Goal: Task Accomplishment & Management: Complete application form

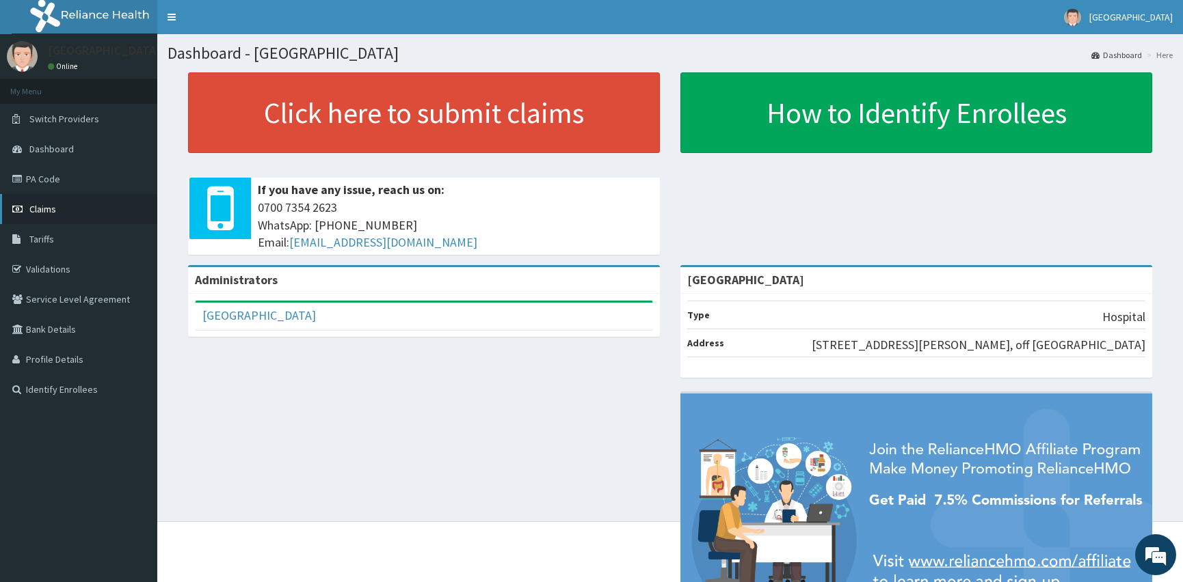
click at [67, 211] on link "Claims" at bounding box center [78, 209] width 157 height 30
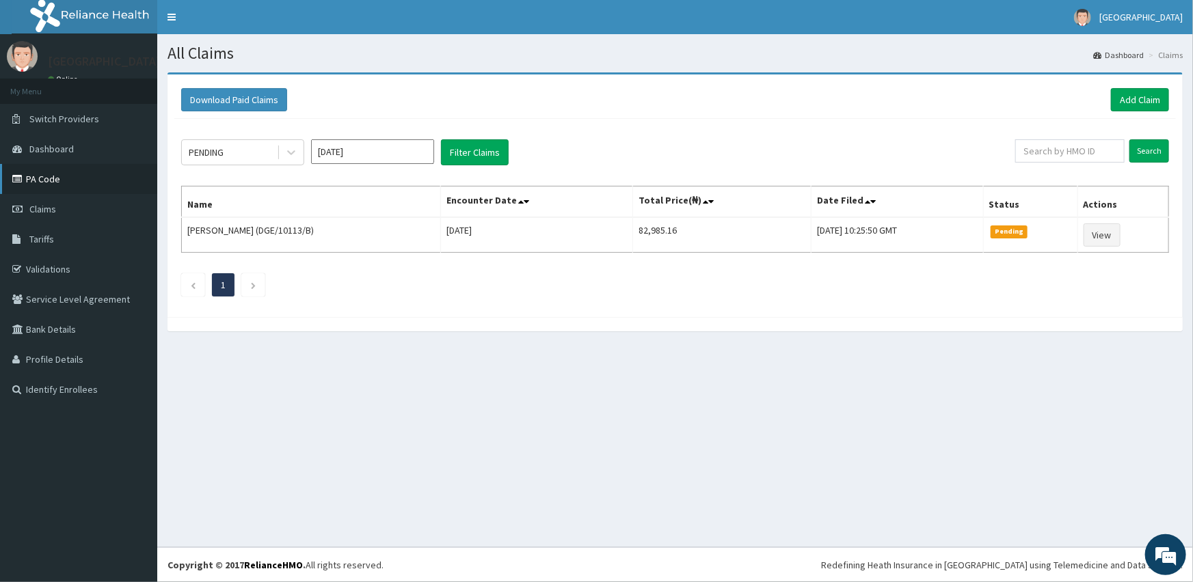
click at [72, 185] on link "PA Code" at bounding box center [78, 179] width 157 height 30
click at [1131, 98] on link "Add Claim" at bounding box center [1140, 99] width 58 height 23
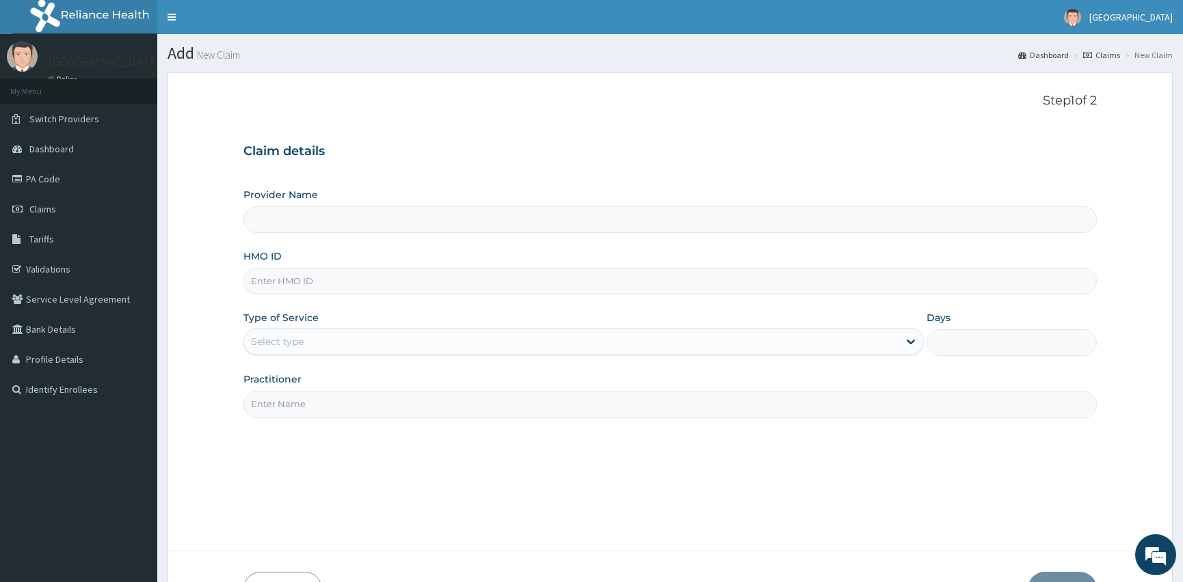
type input "[GEOGRAPHIC_DATA]"
click at [300, 284] on input "HMO ID" at bounding box center [669, 281] width 853 height 27
type input "yss/10167/b"
click at [329, 341] on div "Select type" at bounding box center [571, 342] width 654 height 22
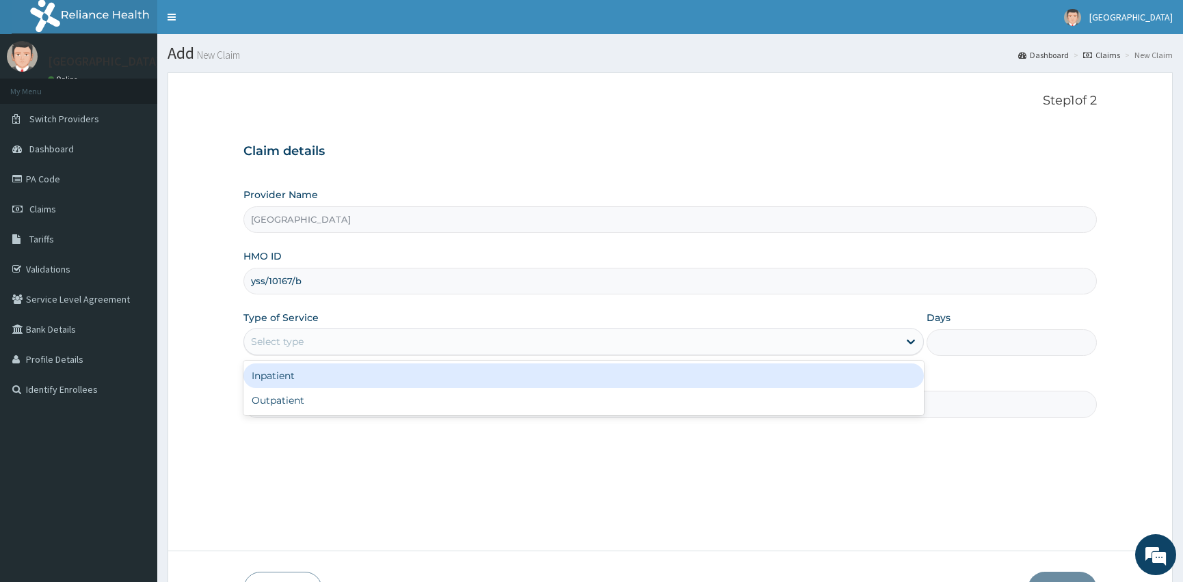
click at [334, 377] on div "Inpatient" at bounding box center [583, 376] width 680 height 25
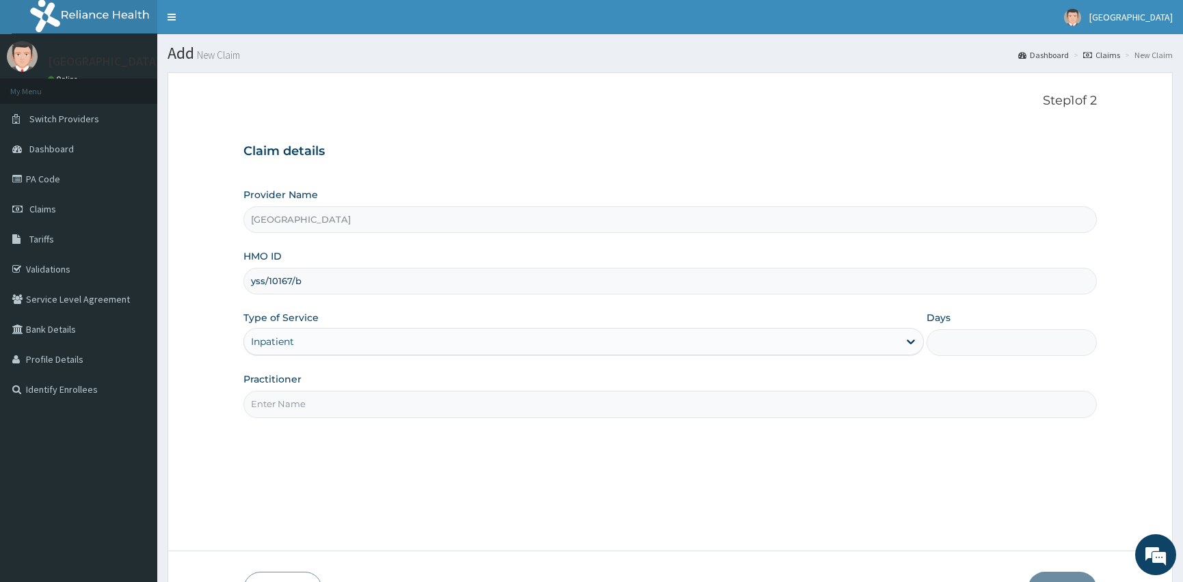
click at [1025, 348] on input "Days" at bounding box center [1011, 342] width 170 height 27
click at [956, 343] on input "Days" at bounding box center [1011, 342] width 170 height 27
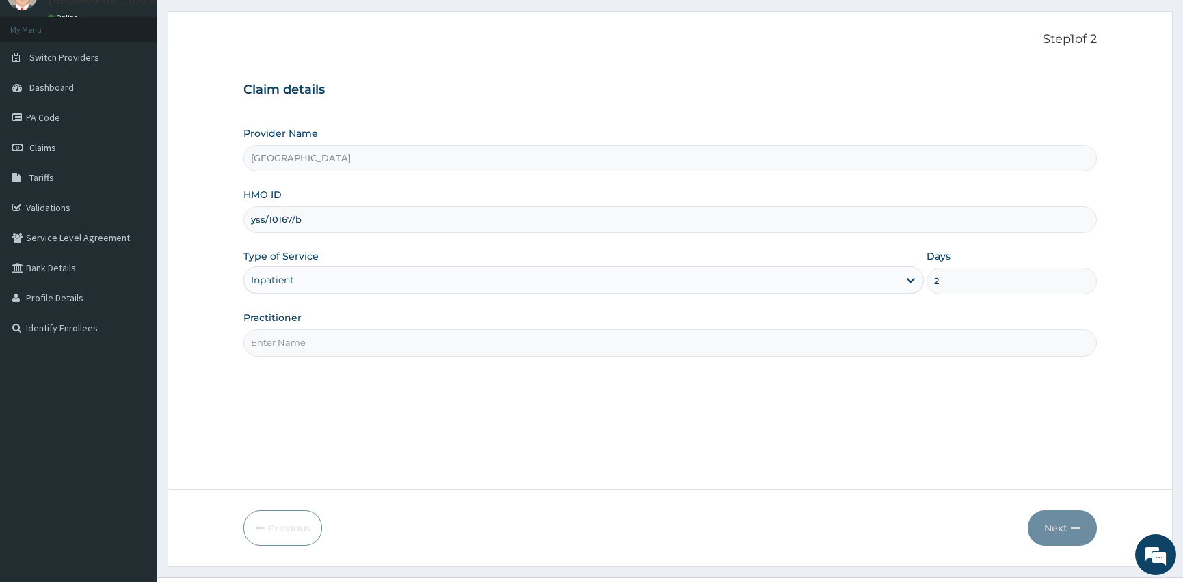
scroll to position [92, 0]
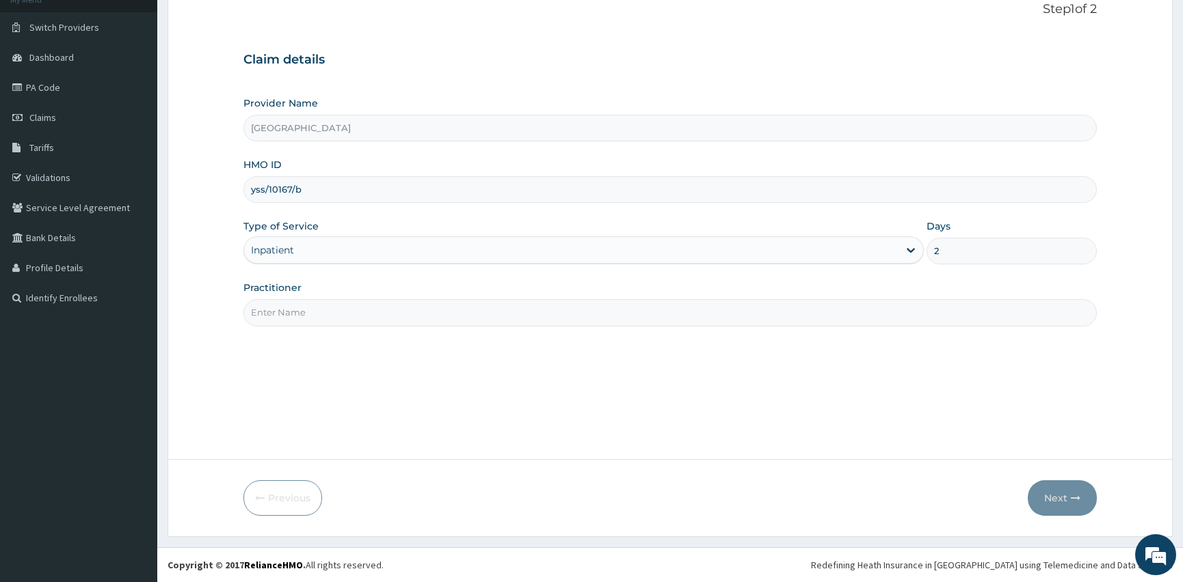
type input "2"
click at [419, 311] on input "Practitioner" at bounding box center [669, 312] width 853 height 27
type input "dr elizabeth"
click at [1065, 499] on button "Next" at bounding box center [1061, 499] width 69 height 36
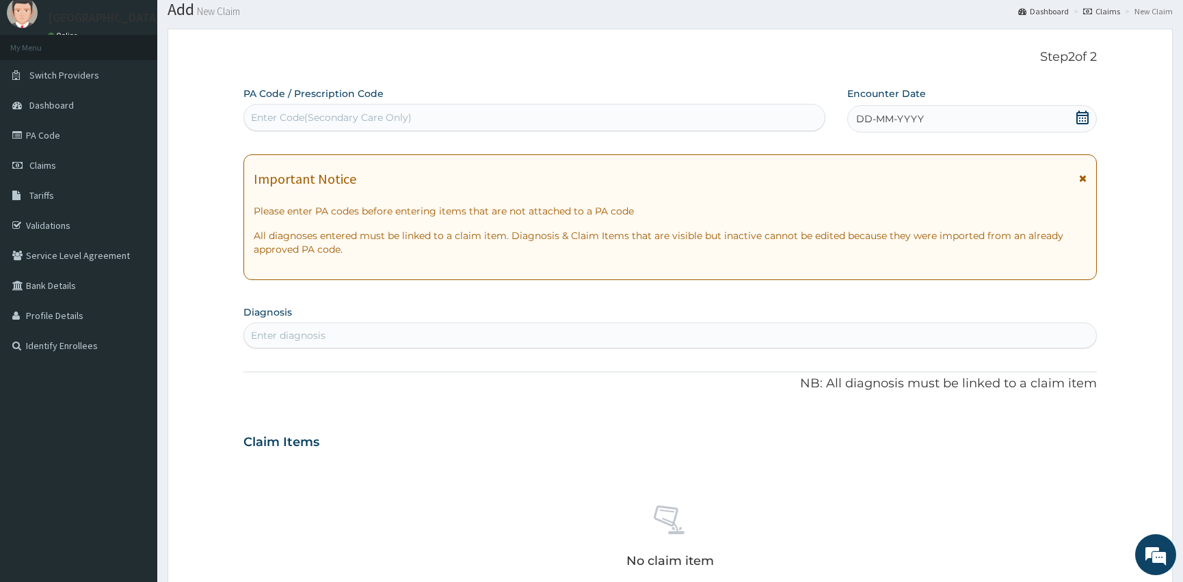
scroll to position [29, 0]
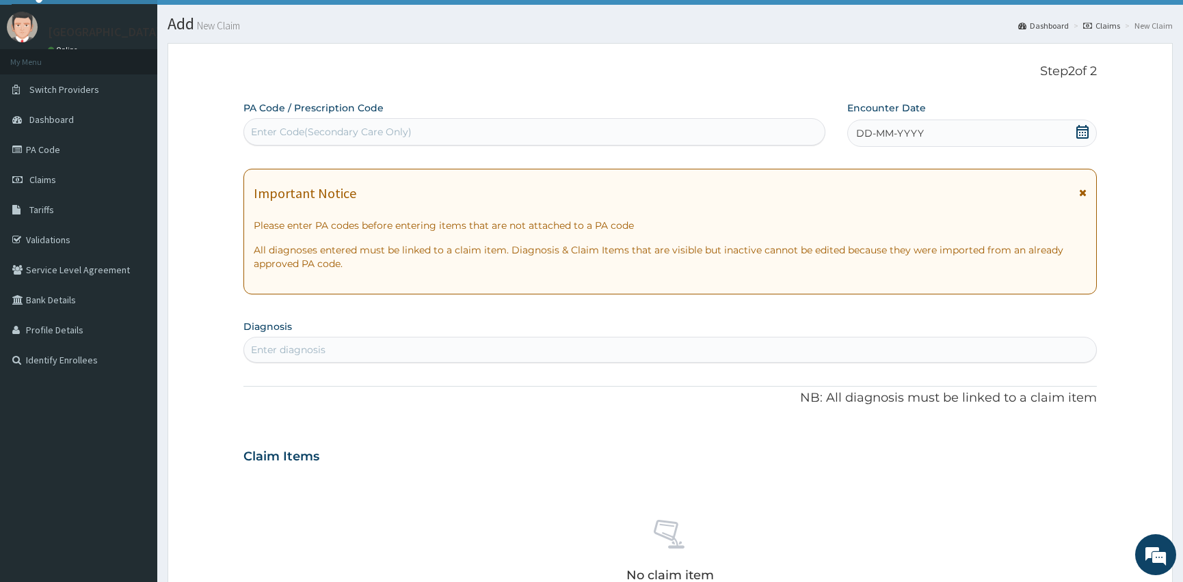
click at [432, 132] on div "Enter Code(Secondary Care Only)" at bounding box center [534, 132] width 580 height 22
type input "PA/DC483C"
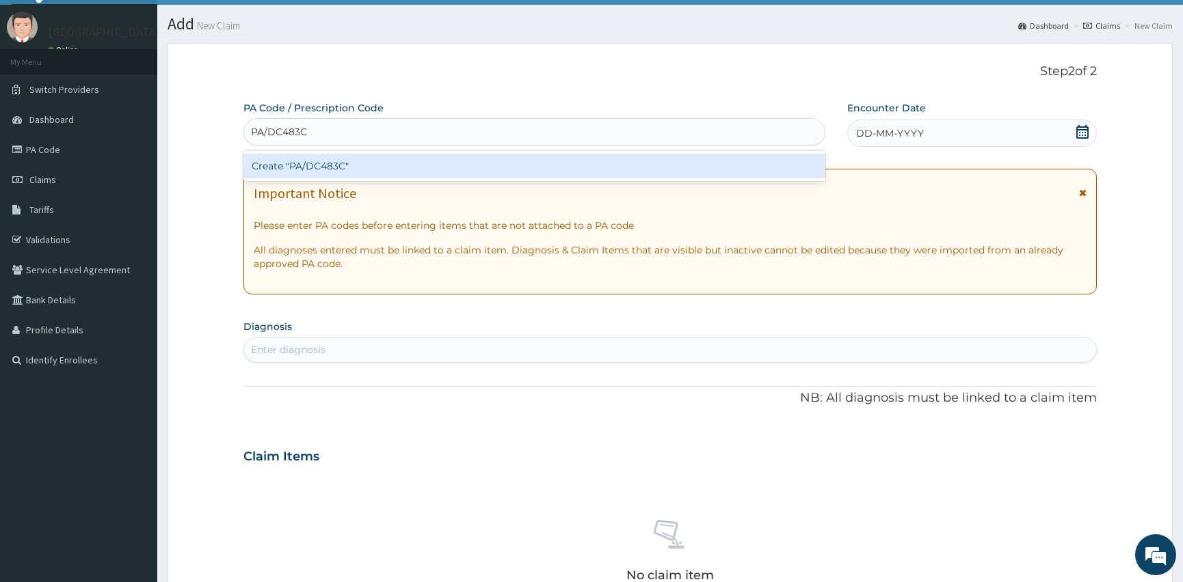
click at [407, 167] on div "Create "PA/DC483C"" at bounding box center [534, 166] width 582 height 25
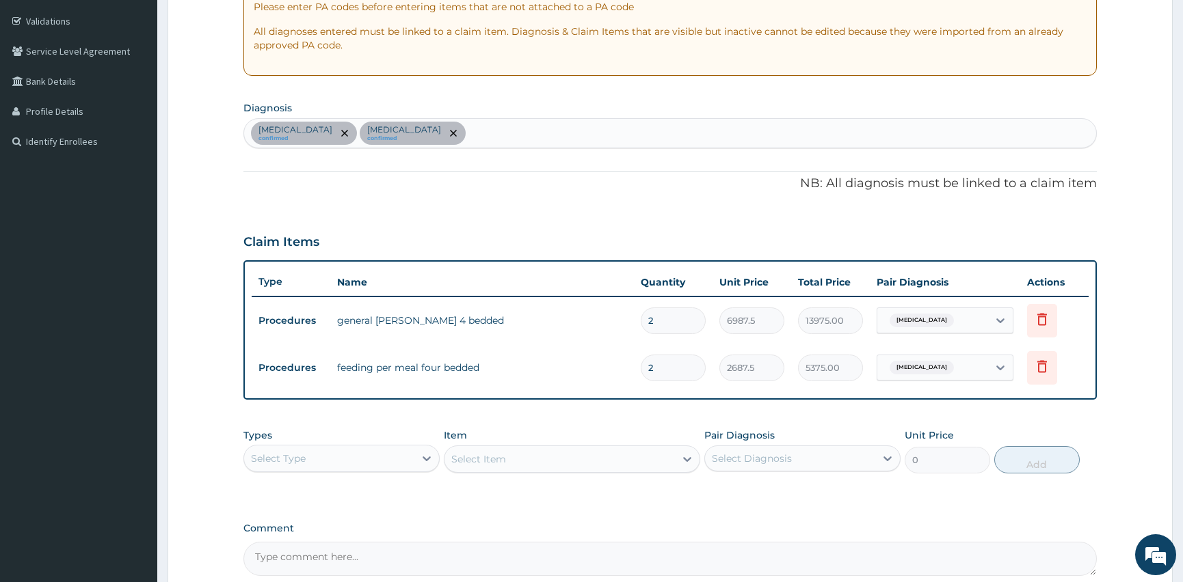
scroll to position [198, 0]
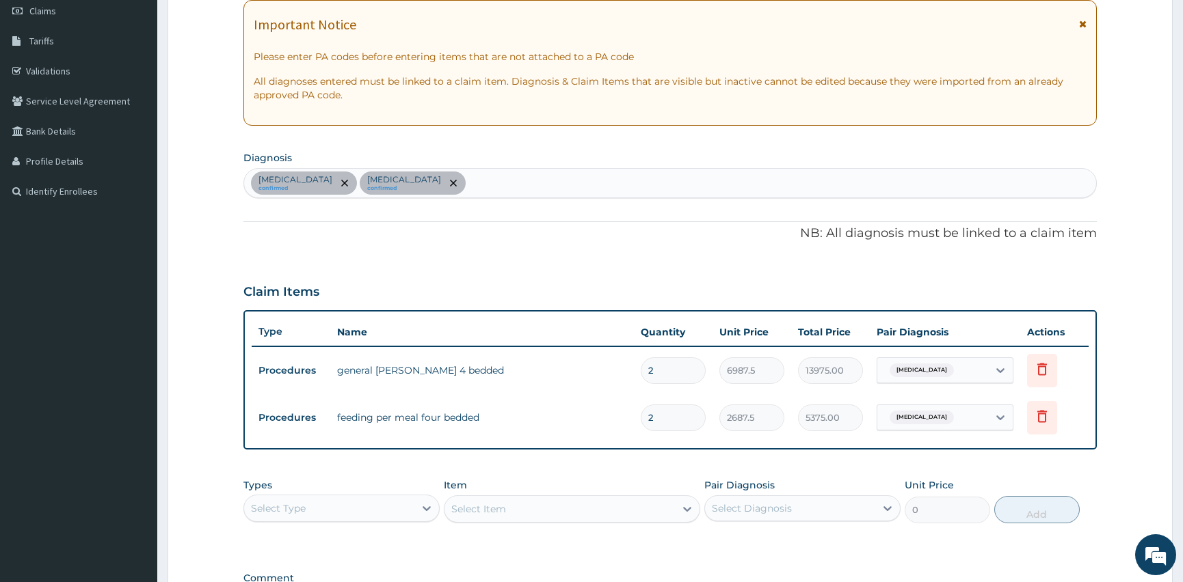
click at [438, 179] on div "Malaria confirmed Bacterial sepsis confirmed" at bounding box center [670, 183] width 852 height 29
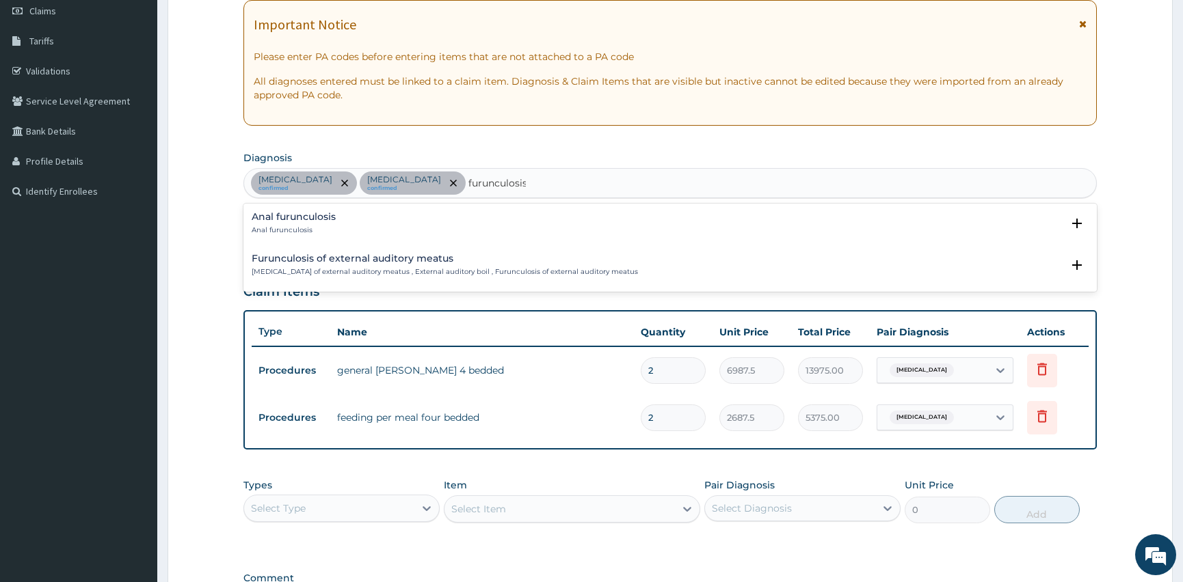
type input "furunculosis"
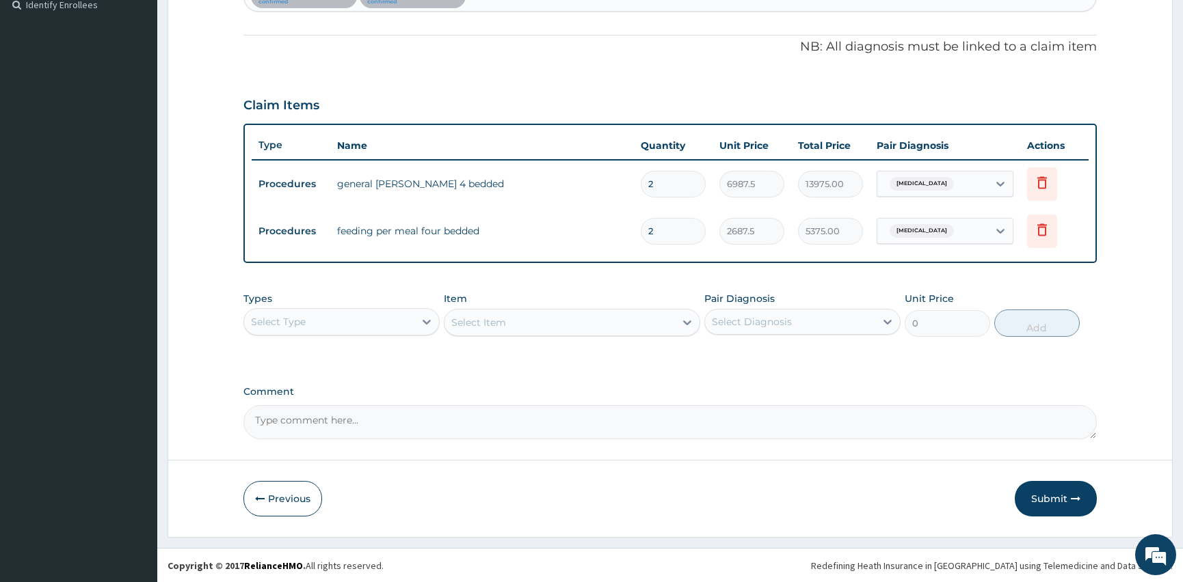
scroll to position [137, 0]
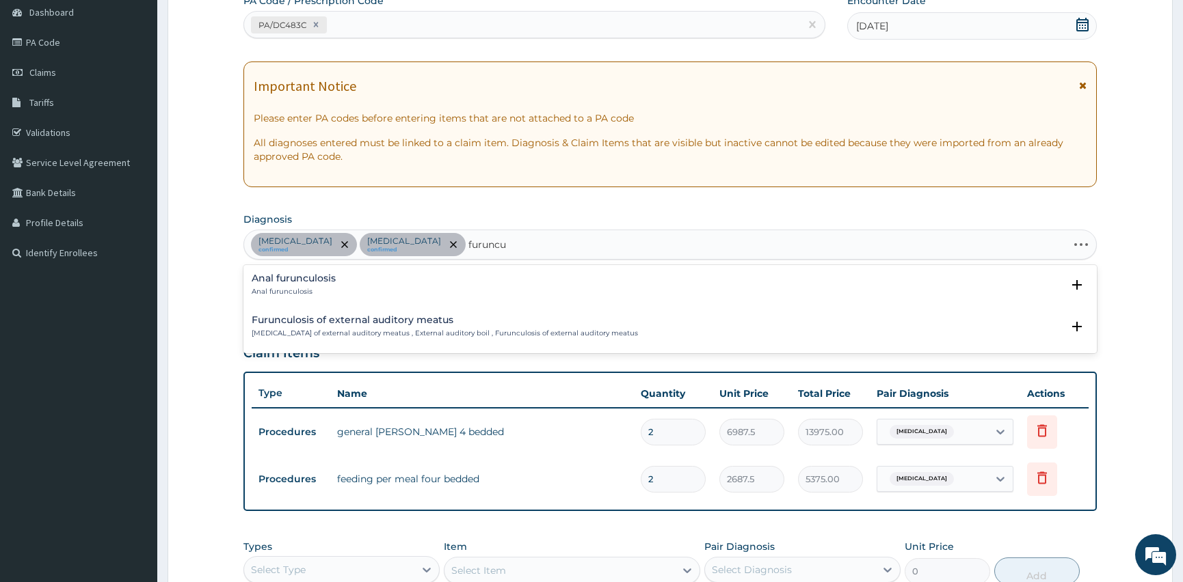
type input "furunc"
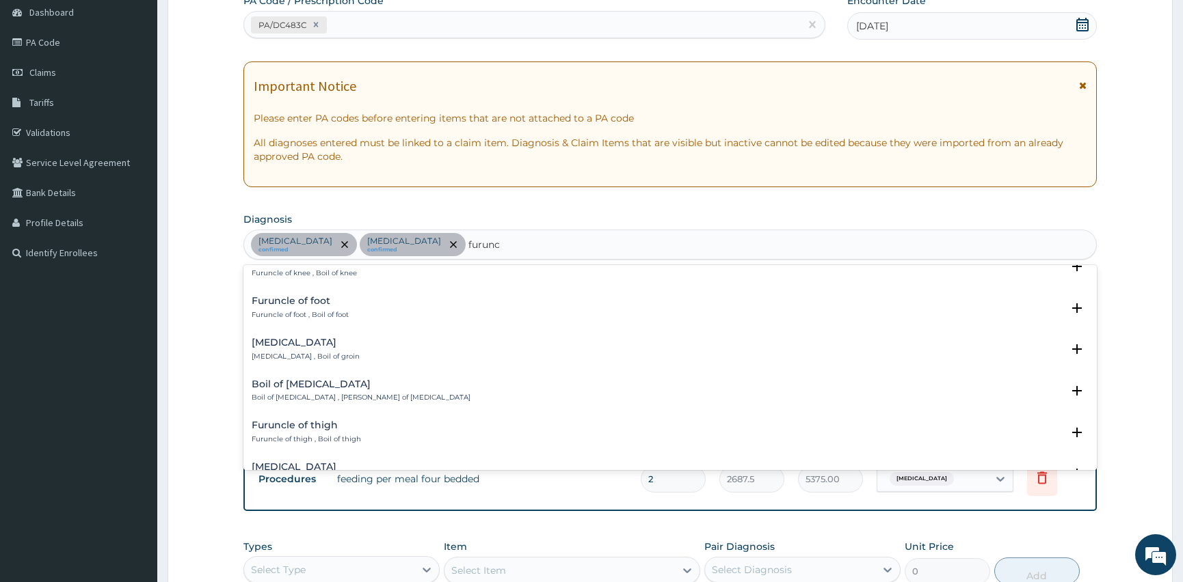
scroll to position [435, 0]
click at [346, 392] on p "Boil of lower leg , Furuncle of lower leg" at bounding box center [361, 397] width 219 height 10
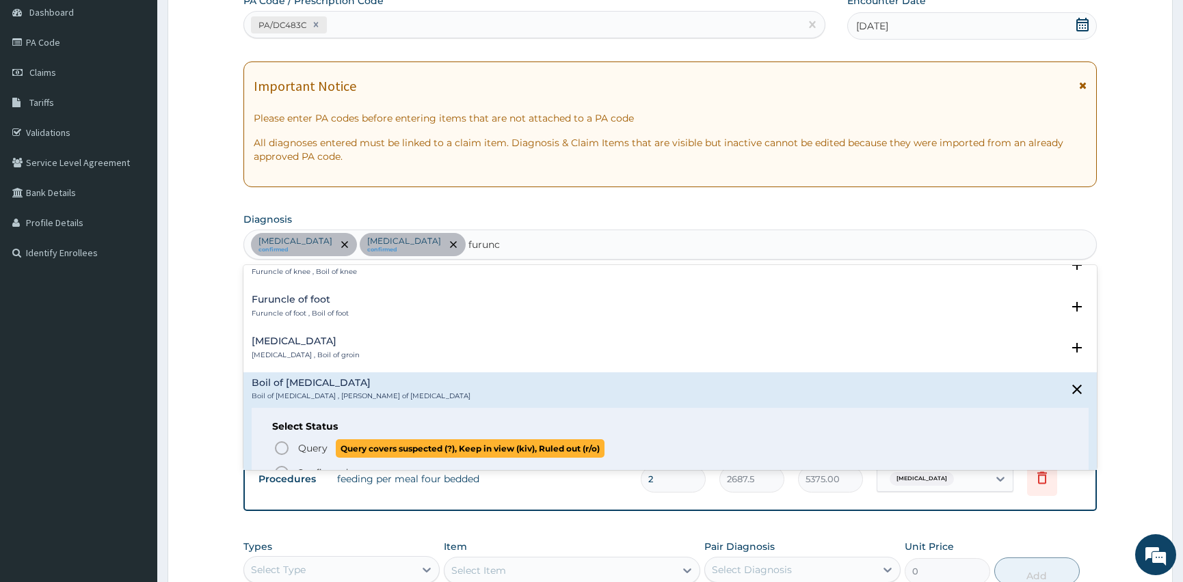
click at [284, 448] on icon "status option query" at bounding box center [281, 448] width 16 height 16
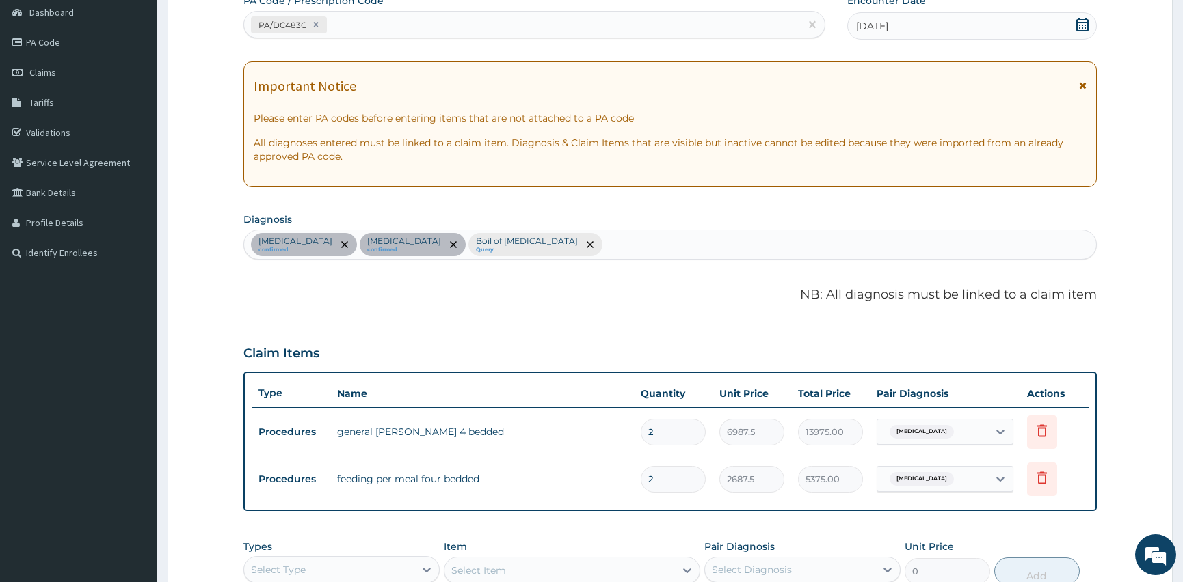
click at [533, 244] on div "Malaria confirmed Bacterial sepsis confirmed Boil of lower leg Query" at bounding box center [670, 244] width 852 height 29
click at [476, 247] on small "Query" at bounding box center [527, 250] width 102 height 7
click at [587, 241] on icon "remove selection option" at bounding box center [590, 244] width 7 height 7
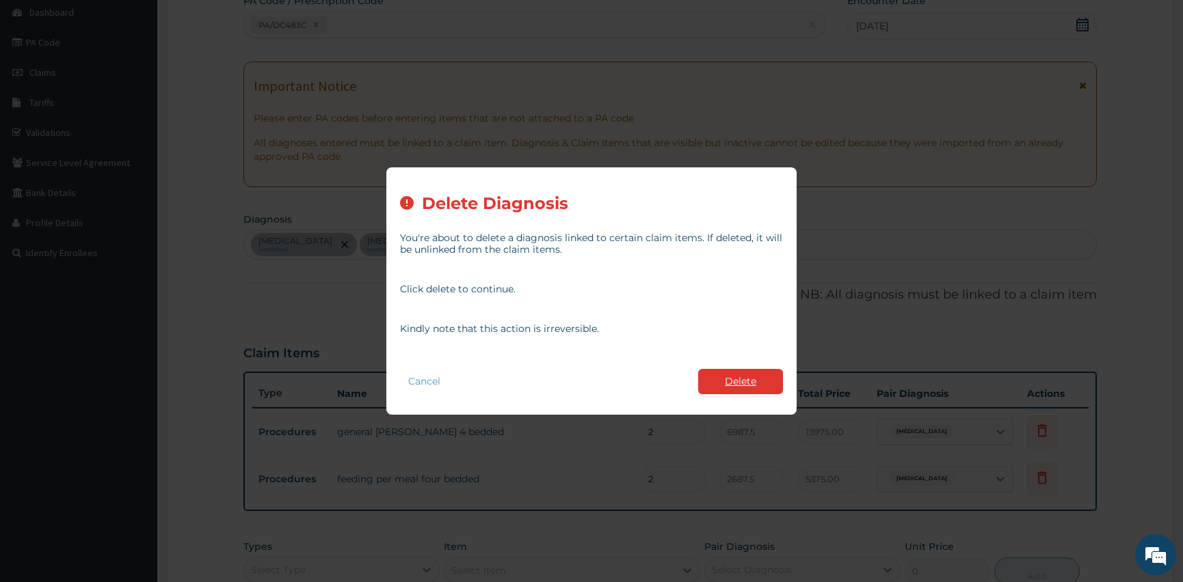
click at [769, 386] on button "Delete" at bounding box center [740, 381] width 85 height 25
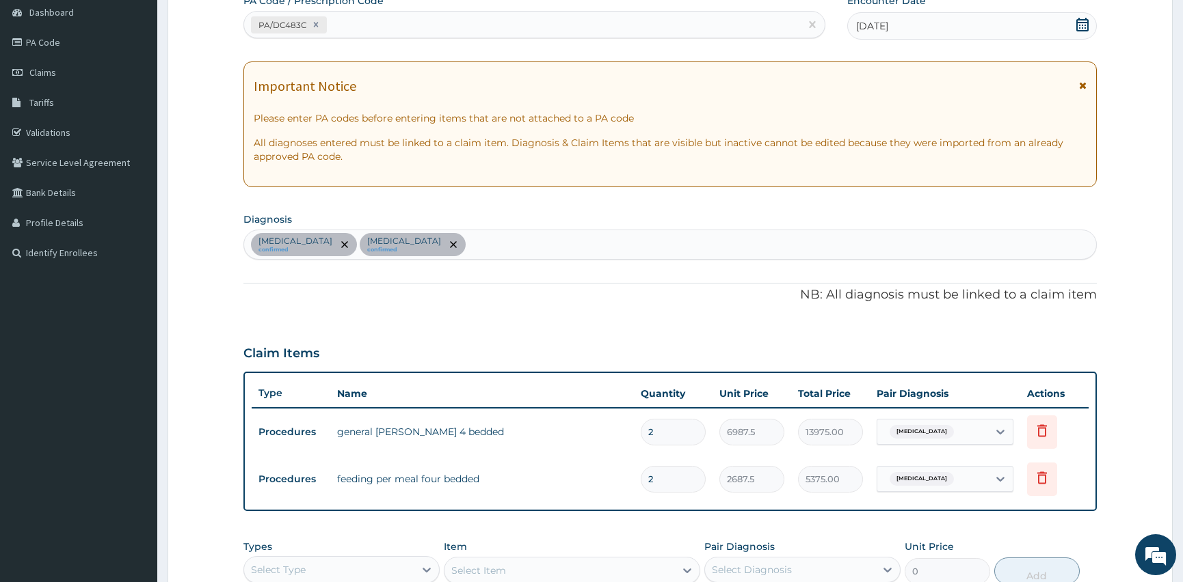
click at [431, 242] on div "Malaria confirmed Bacterial sepsis confirmed" at bounding box center [670, 244] width 852 height 29
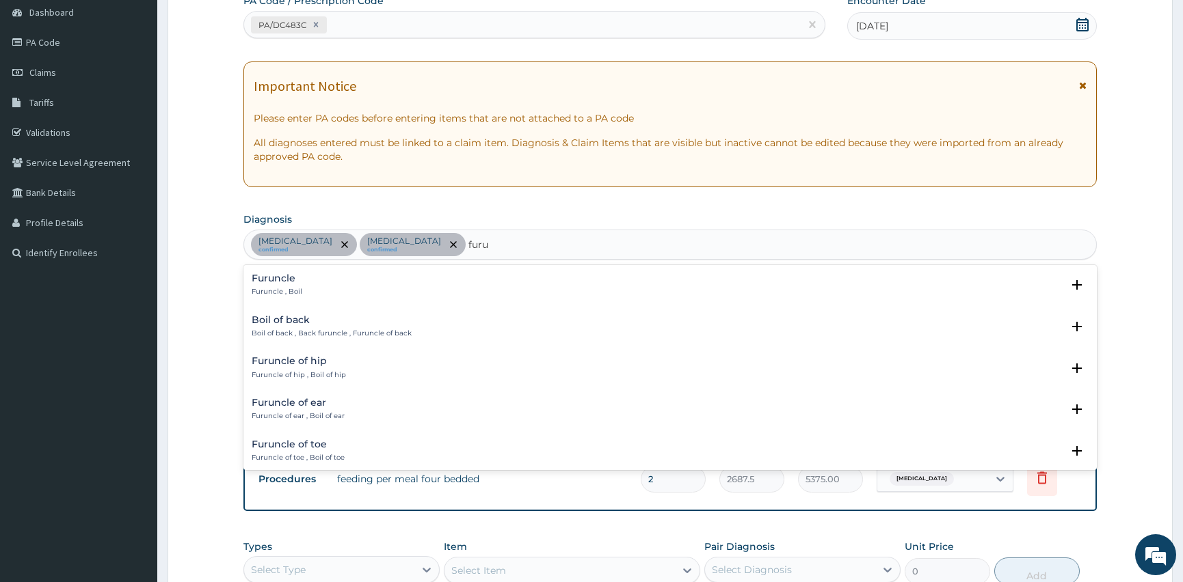
type input "furun"
click at [338, 293] on div "Furuncle Furuncle , Boil" at bounding box center [670, 285] width 837 height 24
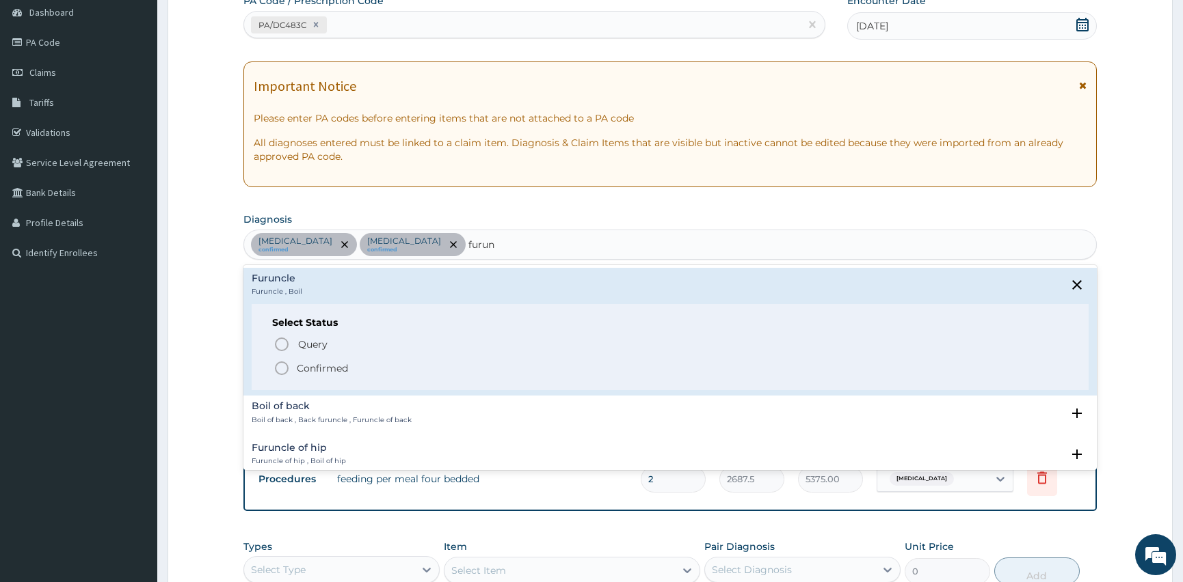
click at [273, 364] on icon "status option filled" at bounding box center [281, 368] width 16 height 16
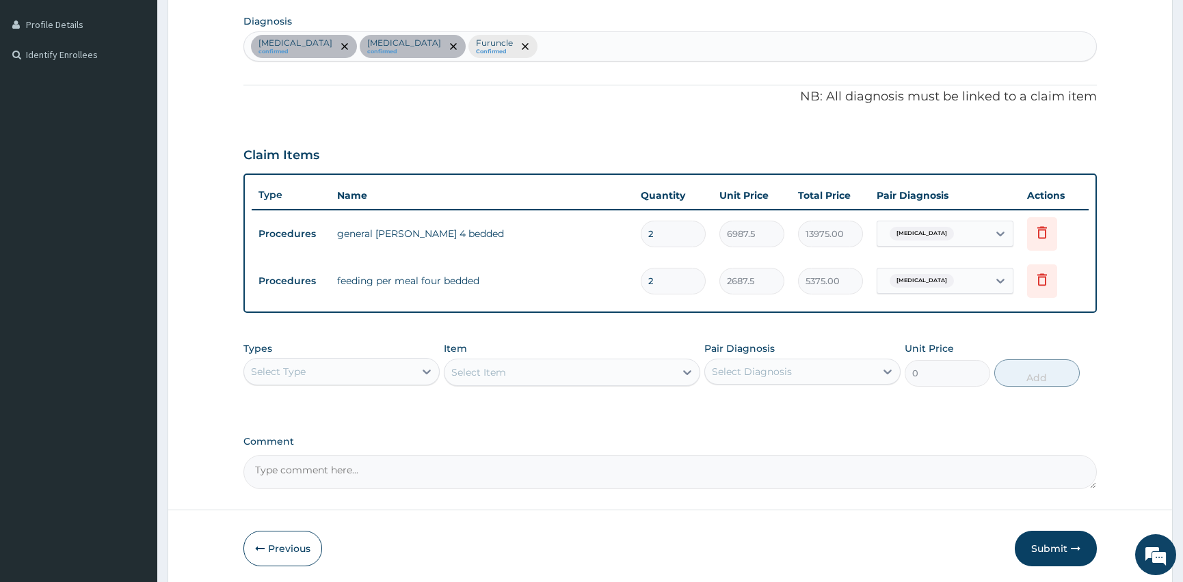
scroll to position [385, 0]
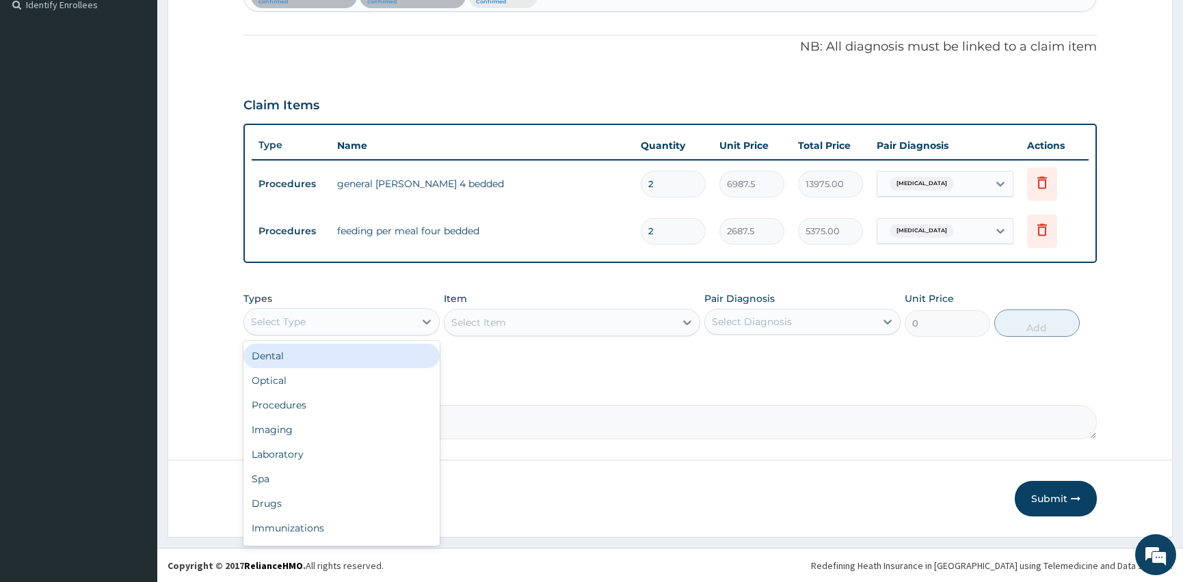
click at [297, 319] on div "Select Type" at bounding box center [278, 322] width 55 height 14
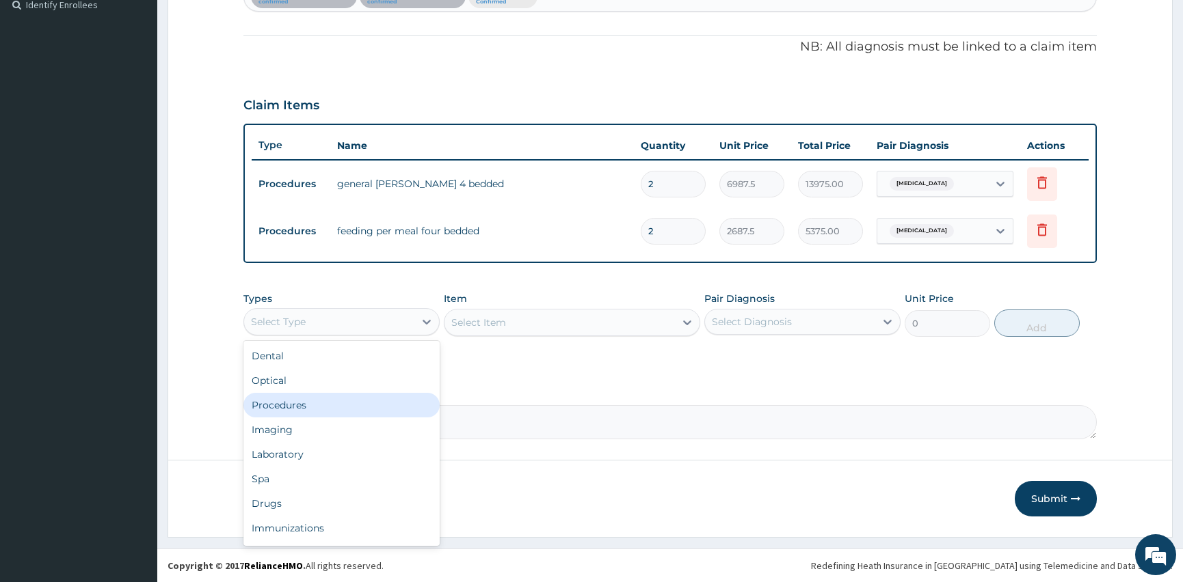
click at [308, 407] on div "Procedures" at bounding box center [341, 405] width 196 height 25
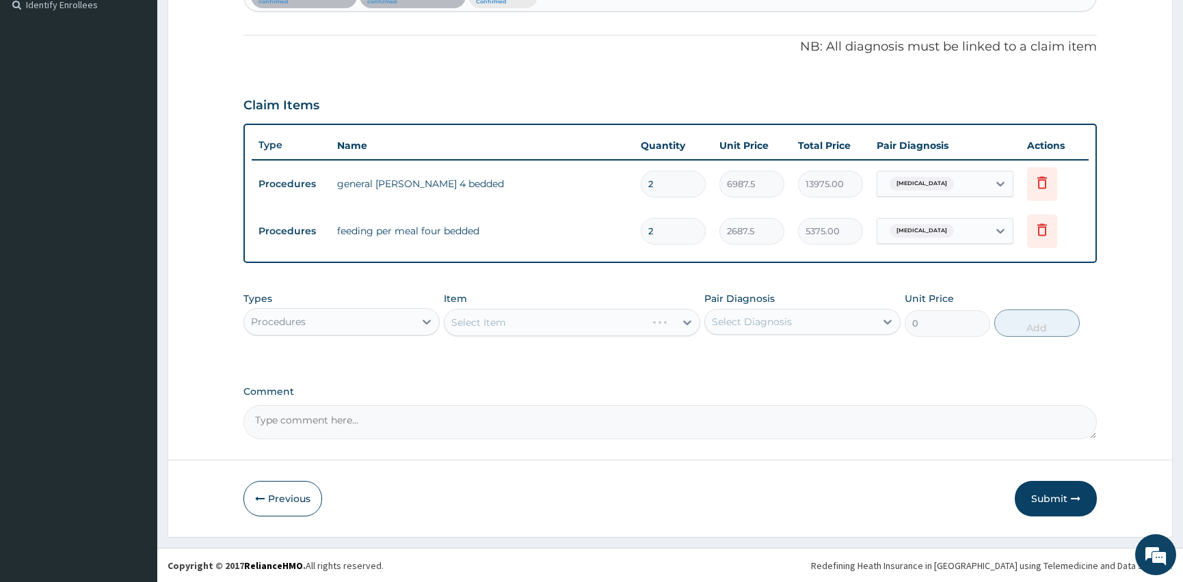
click at [781, 323] on div "Select Diagnosis" at bounding box center [752, 322] width 80 height 14
click at [720, 358] on input "checkbox" at bounding box center [716, 355] width 9 height 9
checkbox input "true"
click at [716, 382] on input "checkbox" at bounding box center [716, 383] width 9 height 9
checkbox input "true"
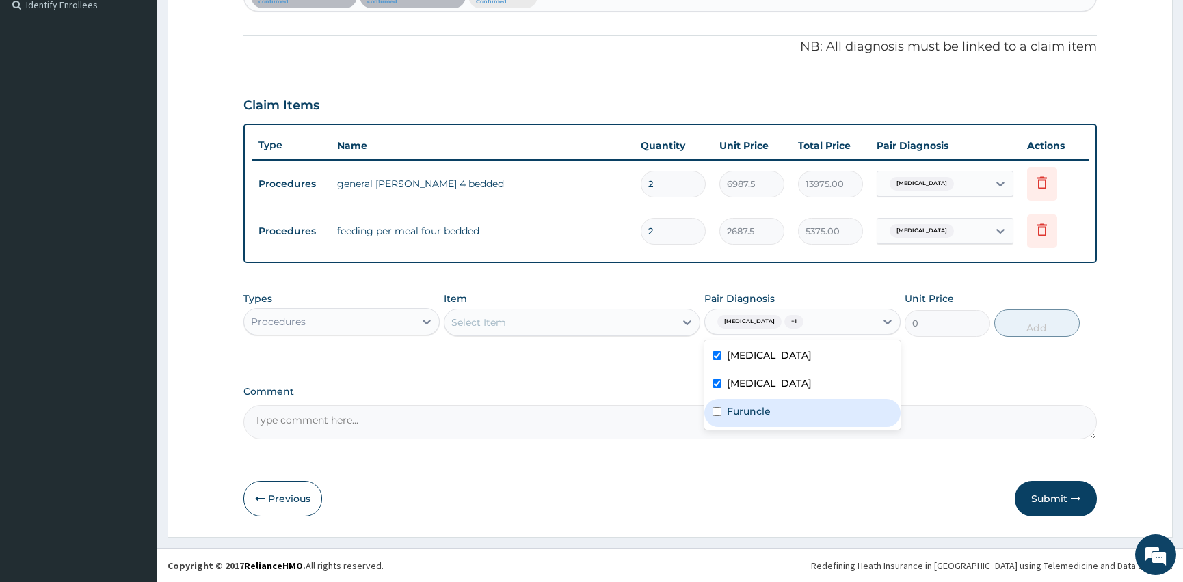
click at [717, 412] on input "checkbox" at bounding box center [716, 411] width 9 height 9
checkbox input "true"
click at [513, 324] on div "Select Item" at bounding box center [559, 323] width 230 height 22
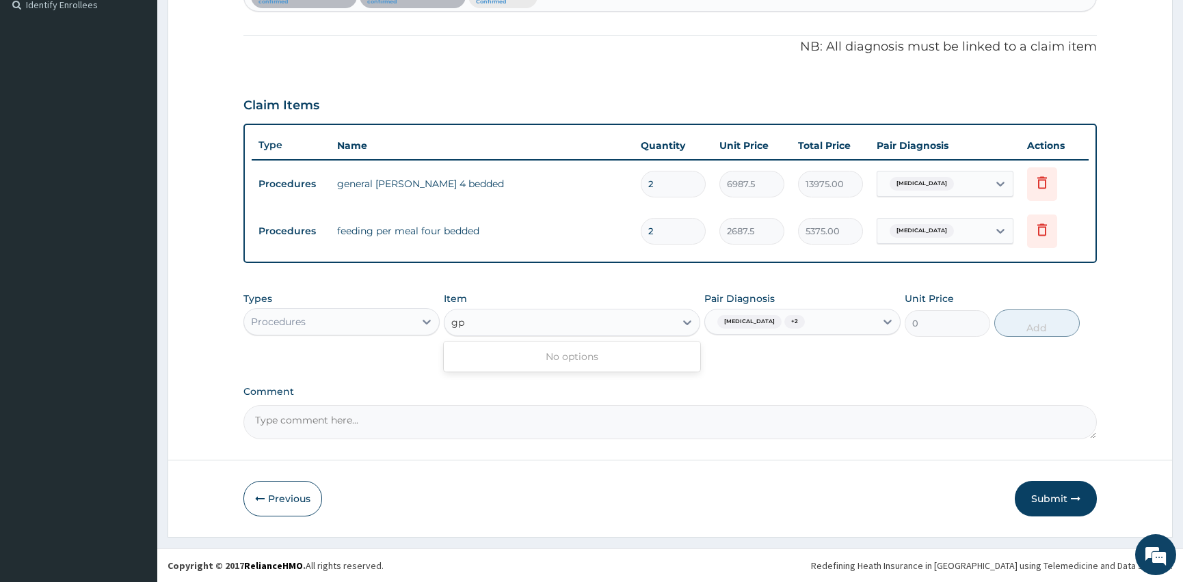
type input "g"
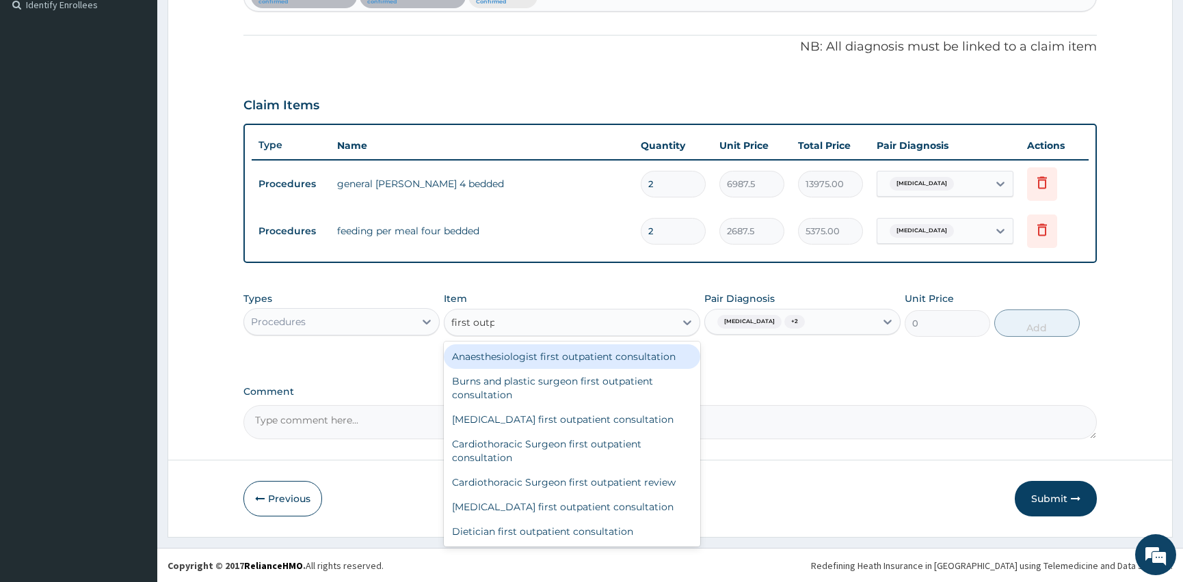
type input "first outpa"
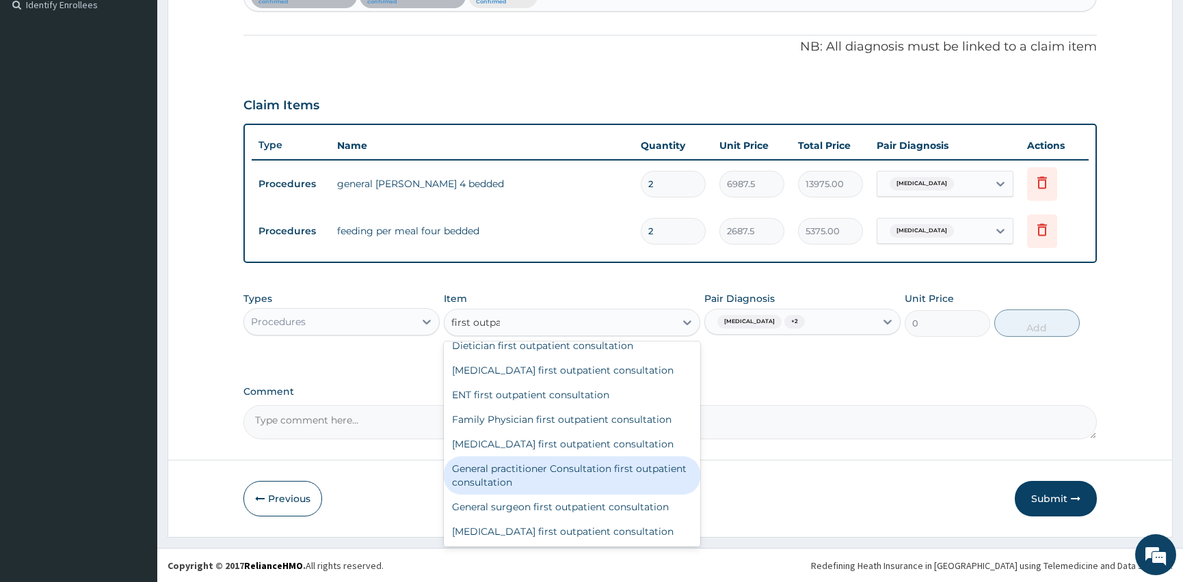
scroll to position [248, 0]
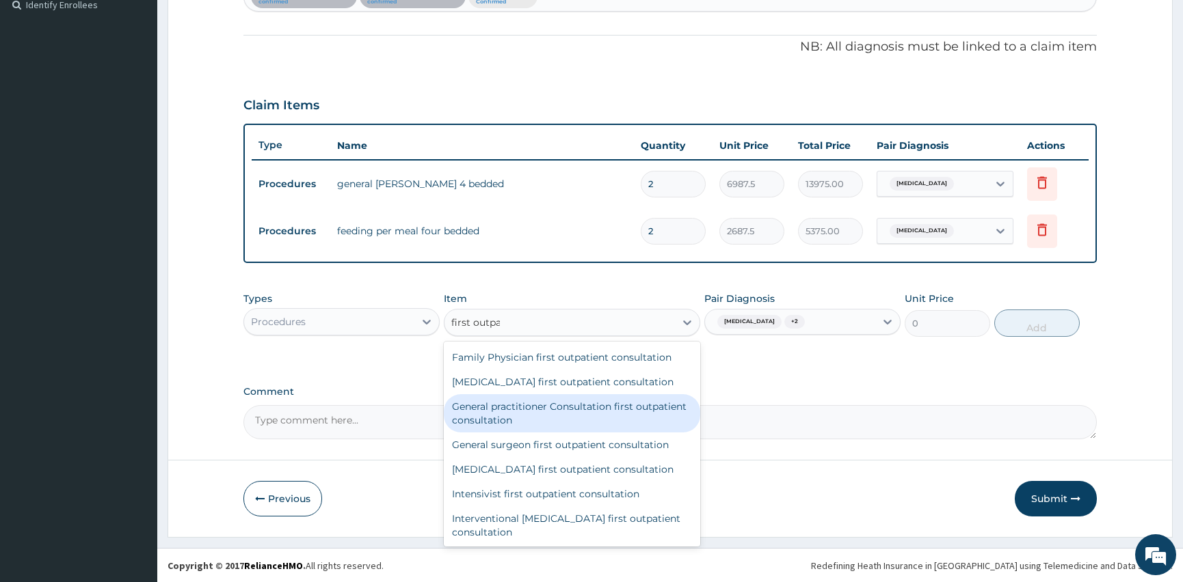
click at [548, 409] on div "General practitioner Consultation first outpatient consultation" at bounding box center [572, 413] width 256 height 38
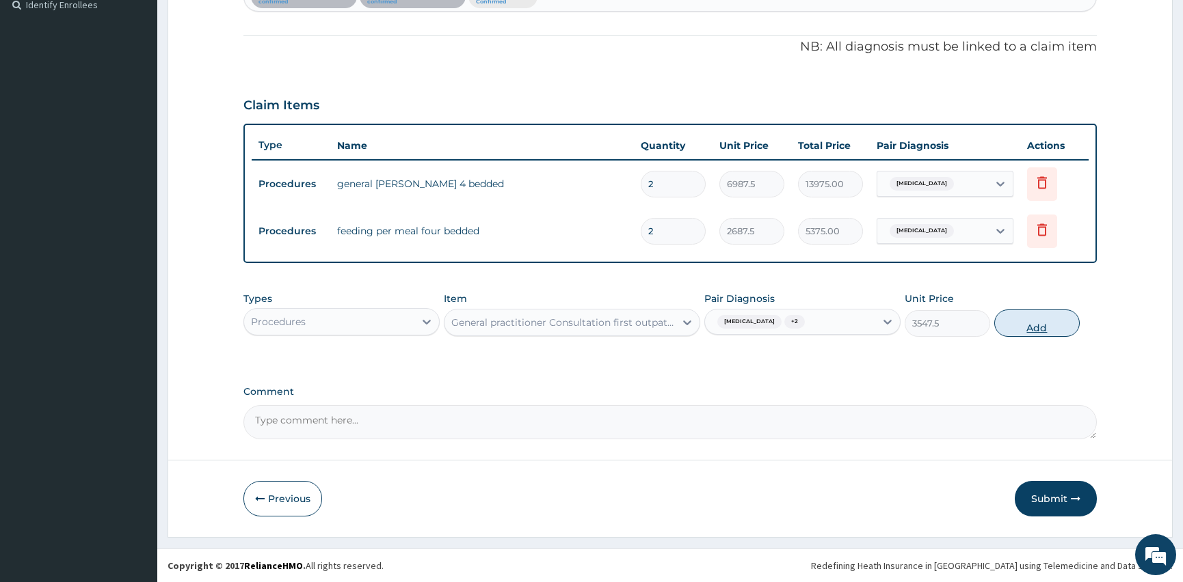
click at [1025, 324] on button "Add" at bounding box center [1036, 323] width 85 height 27
type input "0"
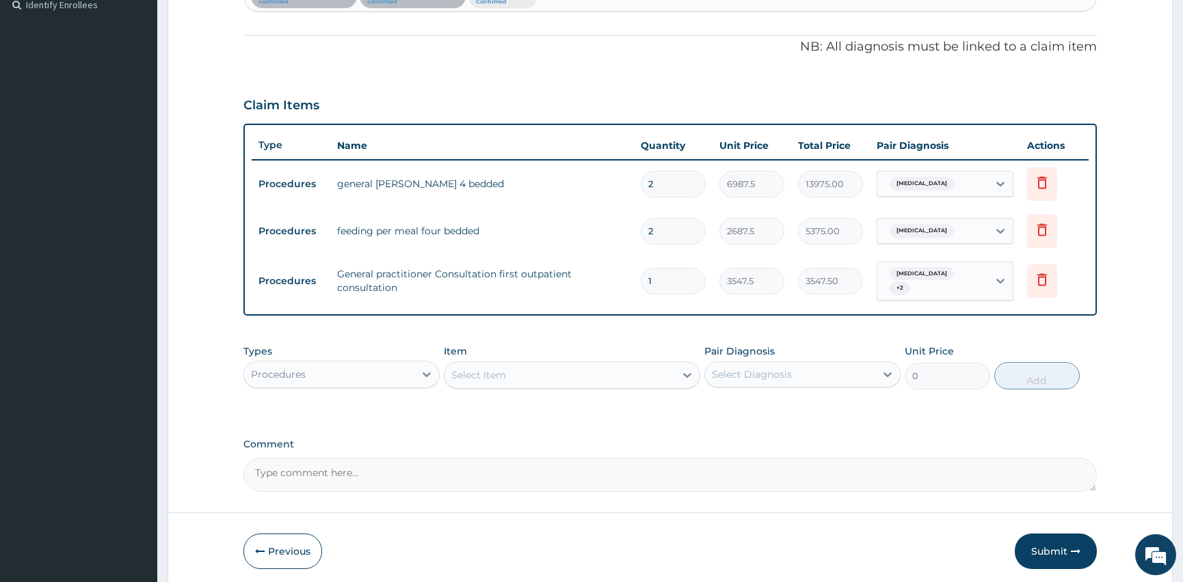
click at [269, 368] on div "Procedures" at bounding box center [278, 375] width 55 height 14
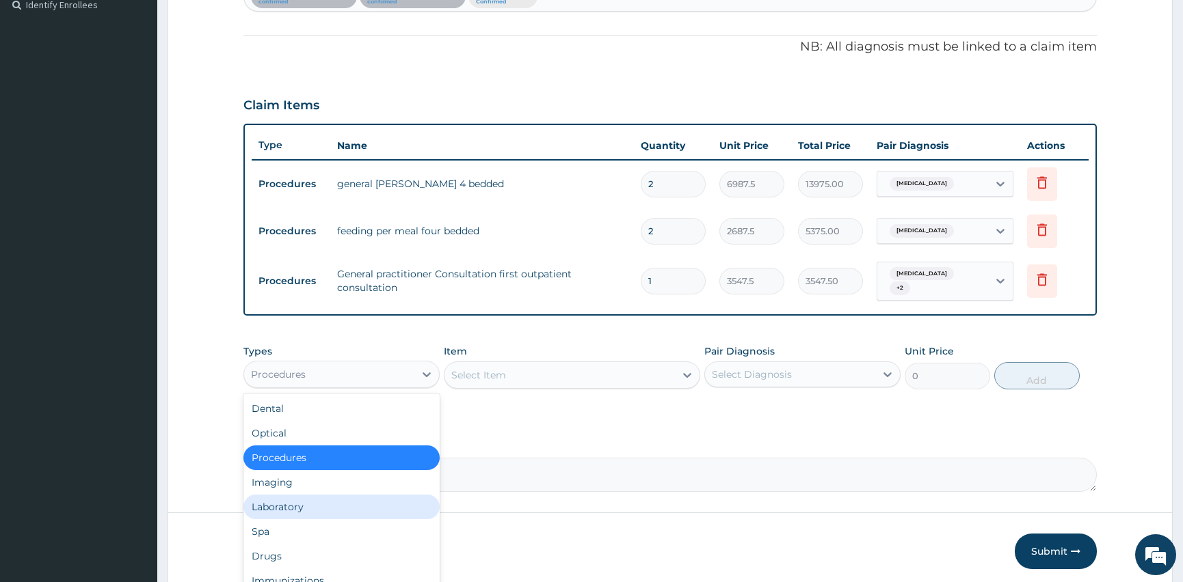
click at [297, 504] on div "Laboratory" at bounding box center [341, 507] width 196 height 25
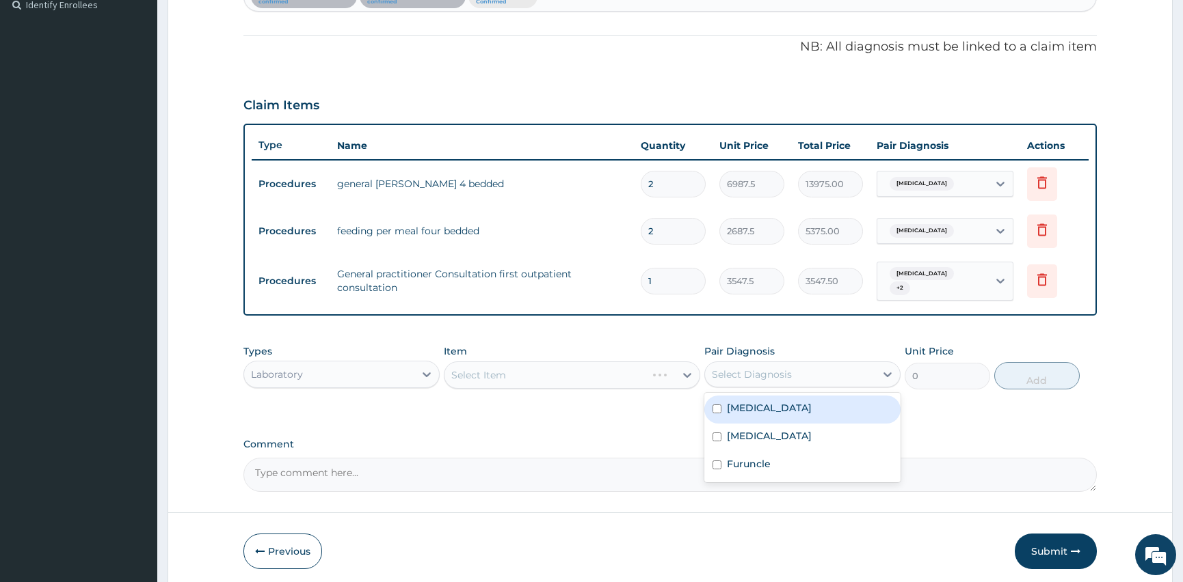
click at [772, 369] on div "Select Diagnosis" at bounding box center [752, 375] width 80 height 14
click at [725, 399] on div "Malaria" at bounding box center [802, 410] width 196 height 28
checkbox input "true"
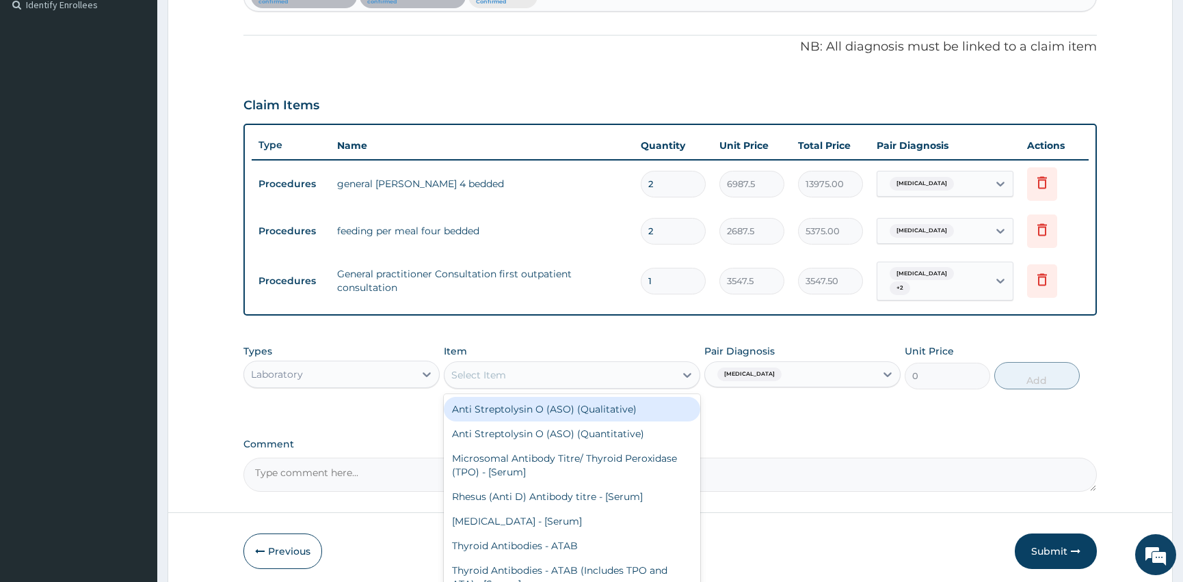
click at [487, 368] on div "Select Item" at bounding box center [478, 375] width 55 height 14
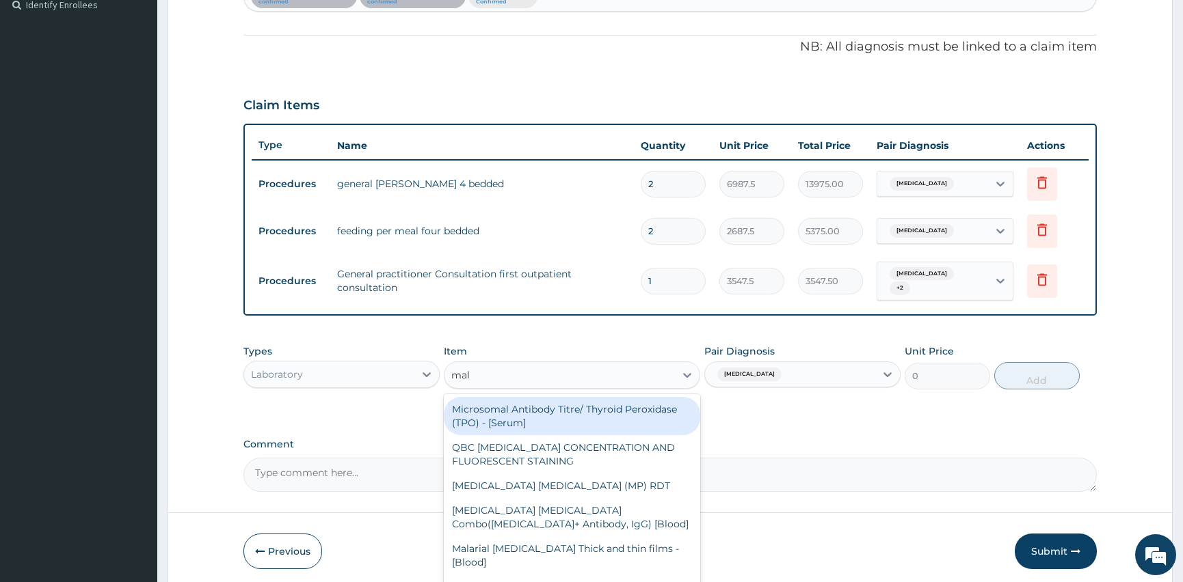
type input "mala"
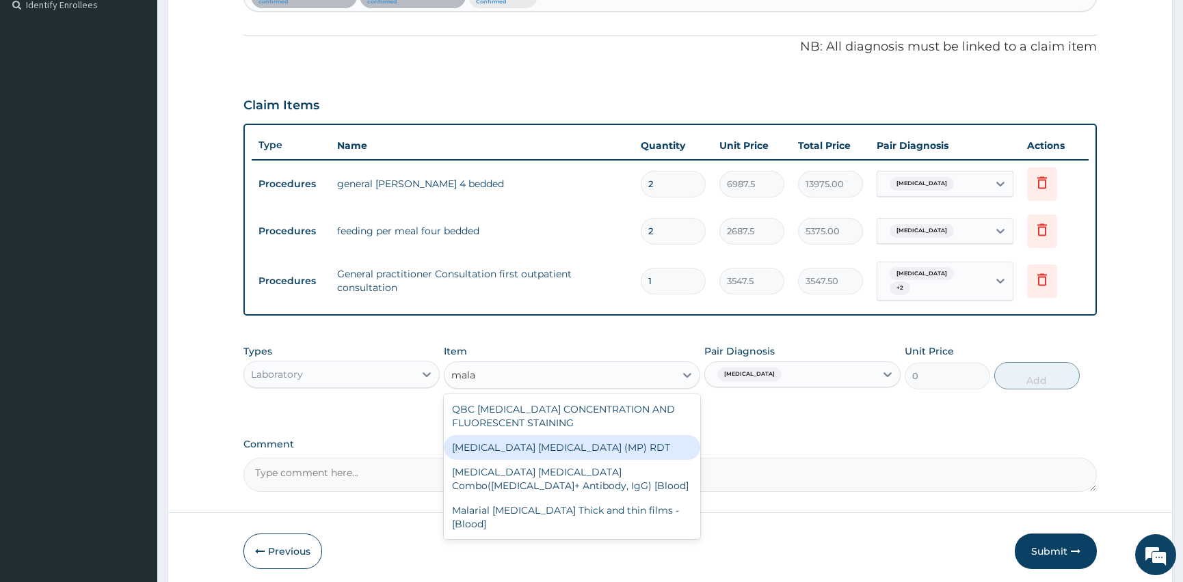
click at [471, 435] on div "MALARIA PARASITE (MP) RDT" at bounding box center [572, 447] width 256 height 25
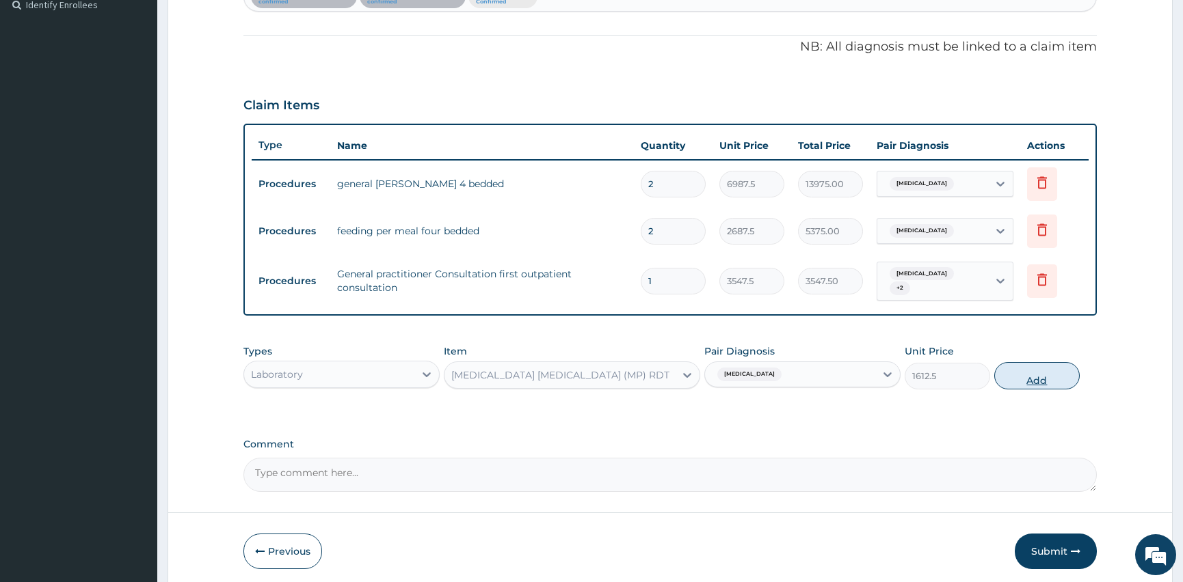
click at [1048, 370] on button "Add" at bounding box center [1036, 375] width 85 height 27
type input "0"
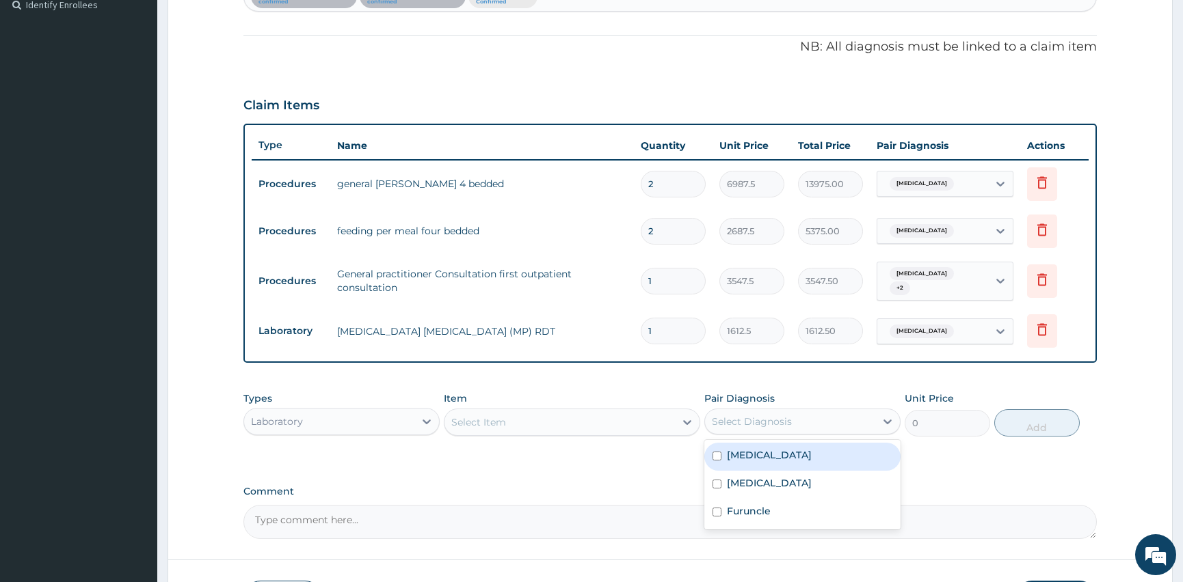
click at [746, 415] on div "Select Diagnosis" at bounding box center [752, 422] width 80 height 14
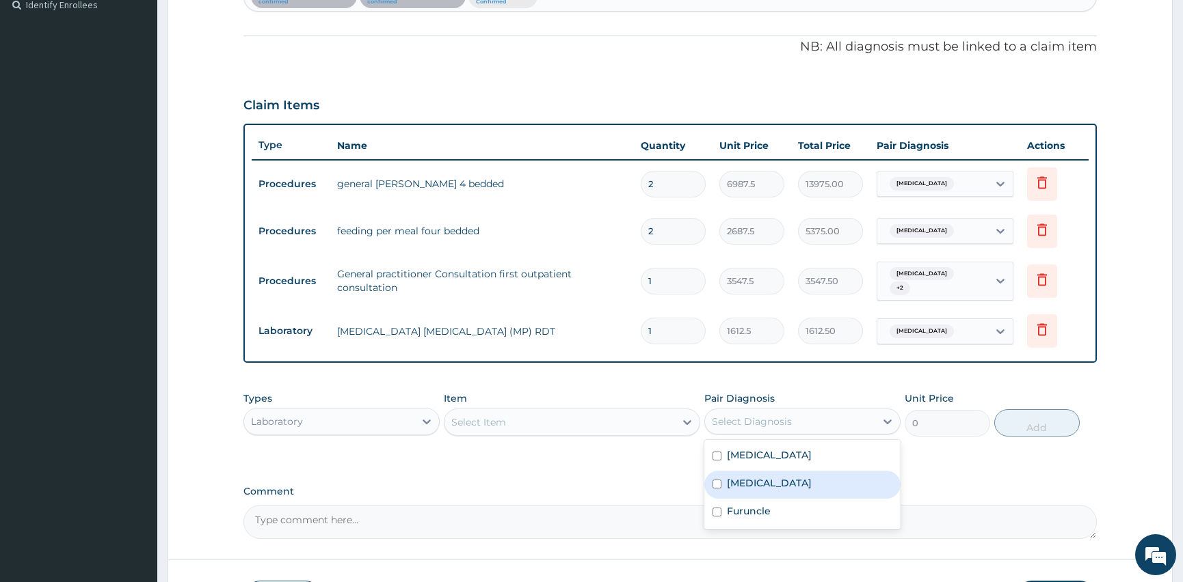
click at [716, 480] on input "checkbox" at bounding box center [716, 484] width 9 height 9
checkbox input "true"
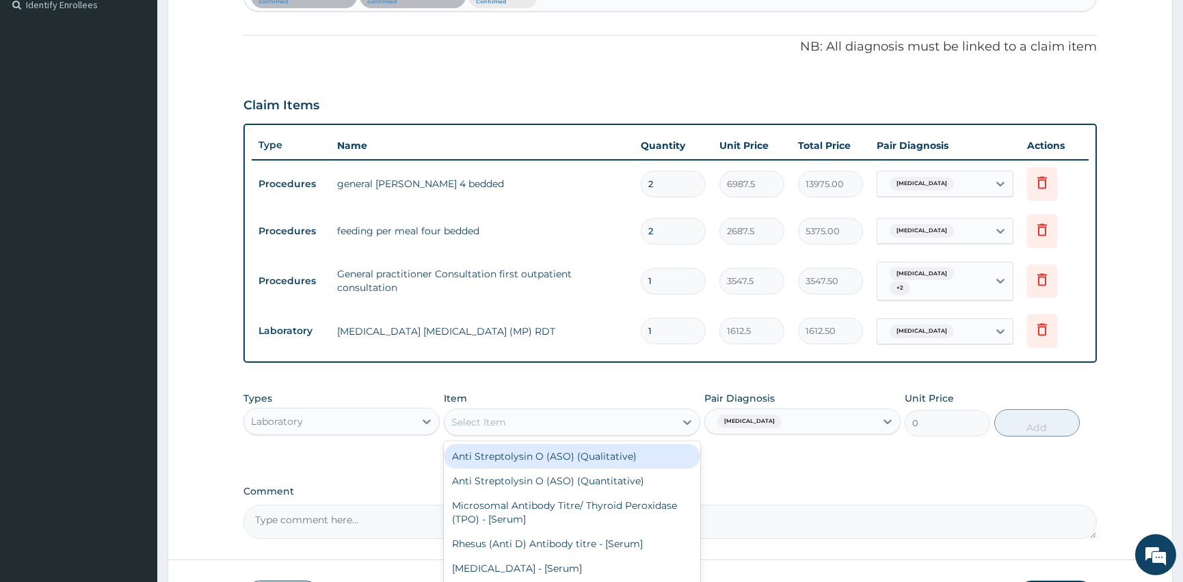
click at [472, 416] on div "Select Item" at bounding box center [478, 423] width 55 height 14
type input "f"
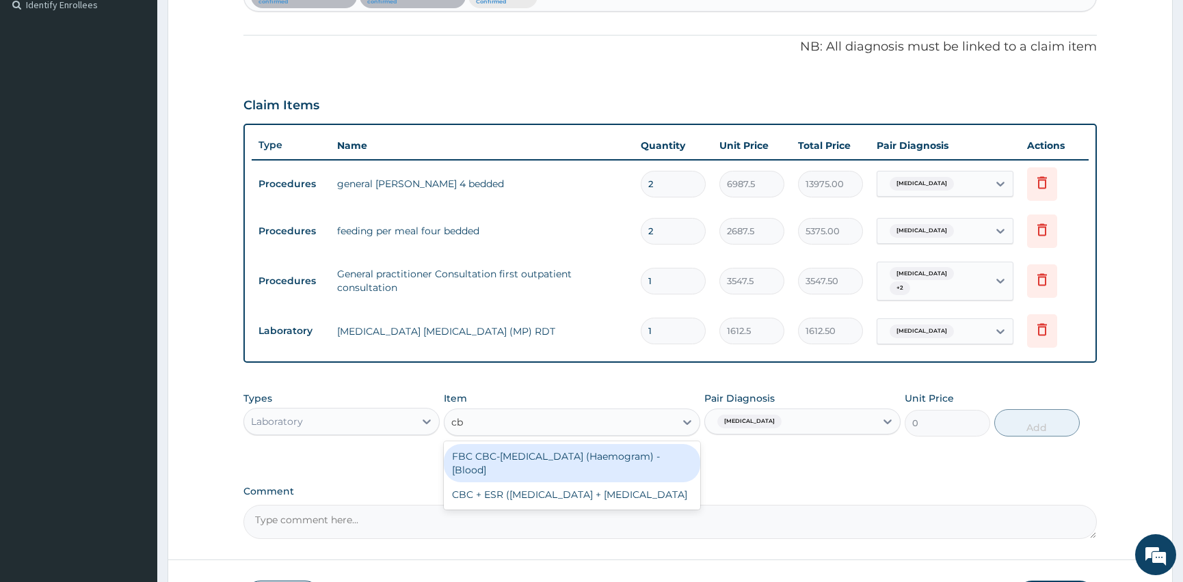
type input "cbc"
click at [492, 469] on div "FBC CBC-Complete Blood Count (Haemogram) - [Blood]" at bounding box center [572, 463] width 256 height 38
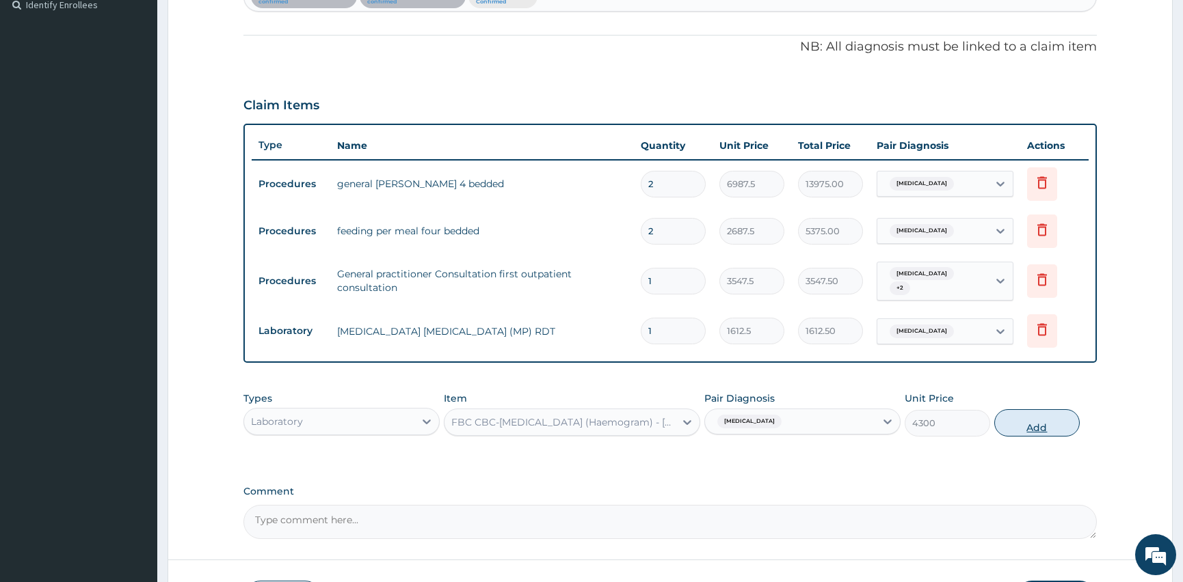
click at [1026, 417] on button "Add" at bounding box center [1036, 422] width 85 height 27
type input "0"
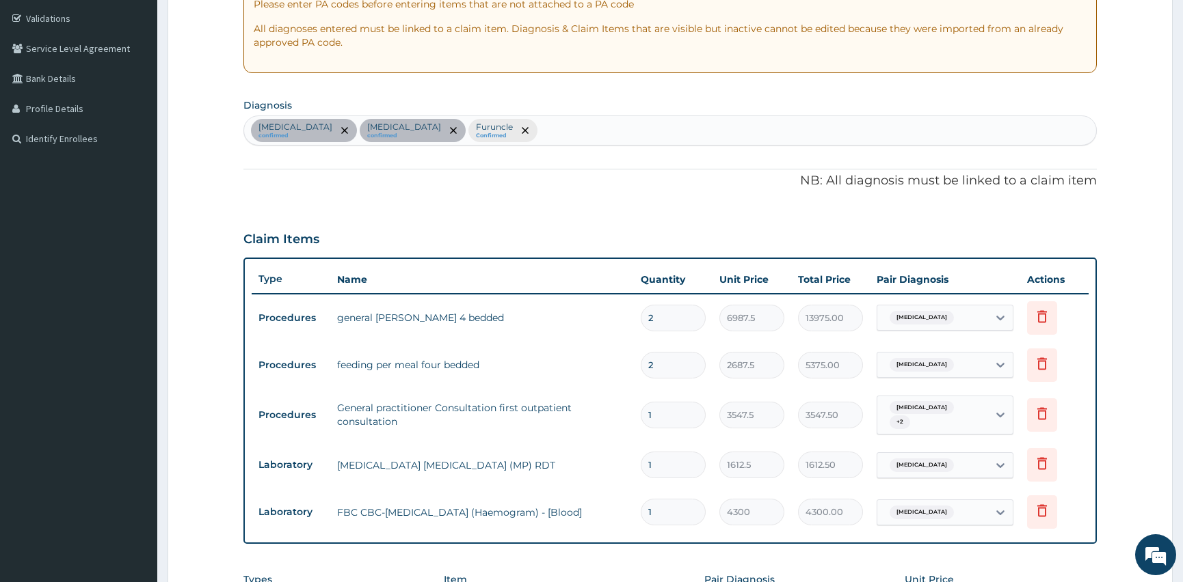
scroll to position [198, 0]
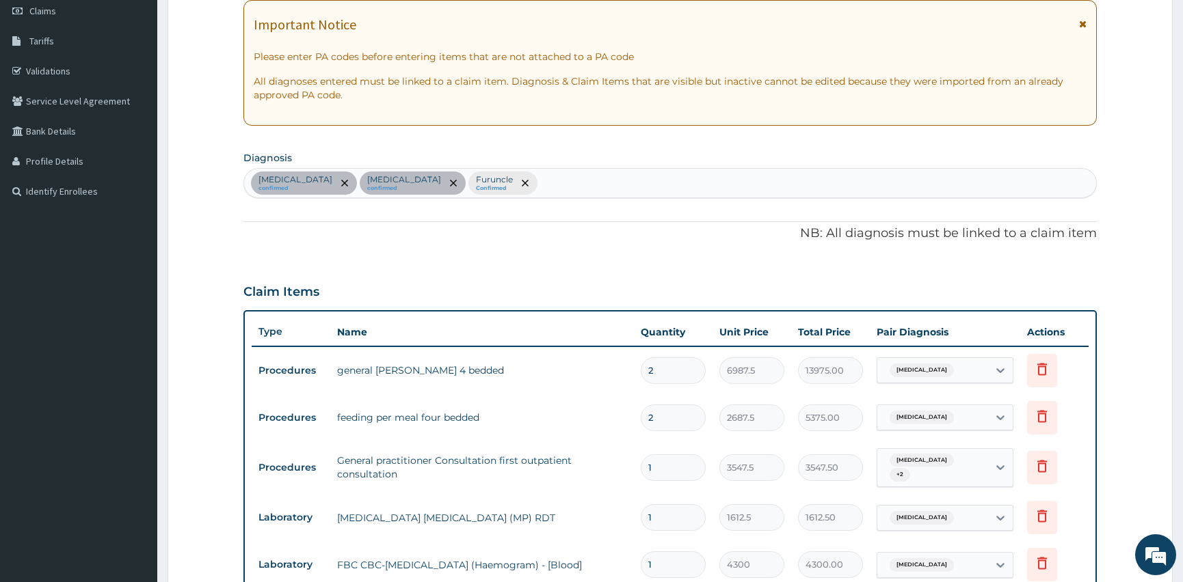
click at [498, 178] on div "Malaria confirmed Bacterial sepsis confirmed Furuncle Confirmed" at bounding box center [670, 183] width 852 height 29
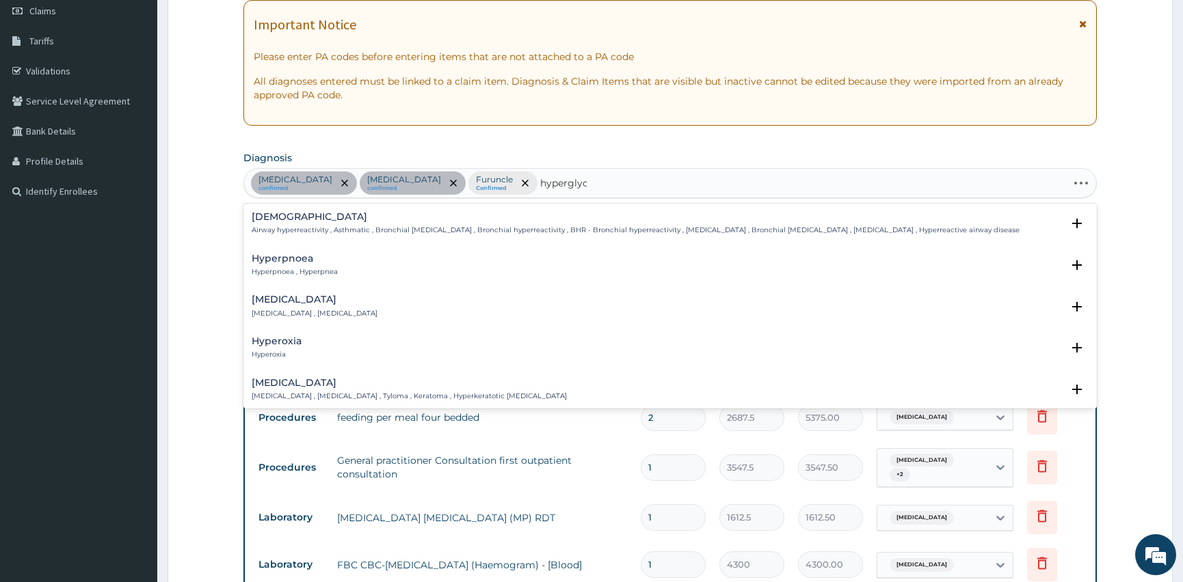
type input "hyperglyce"
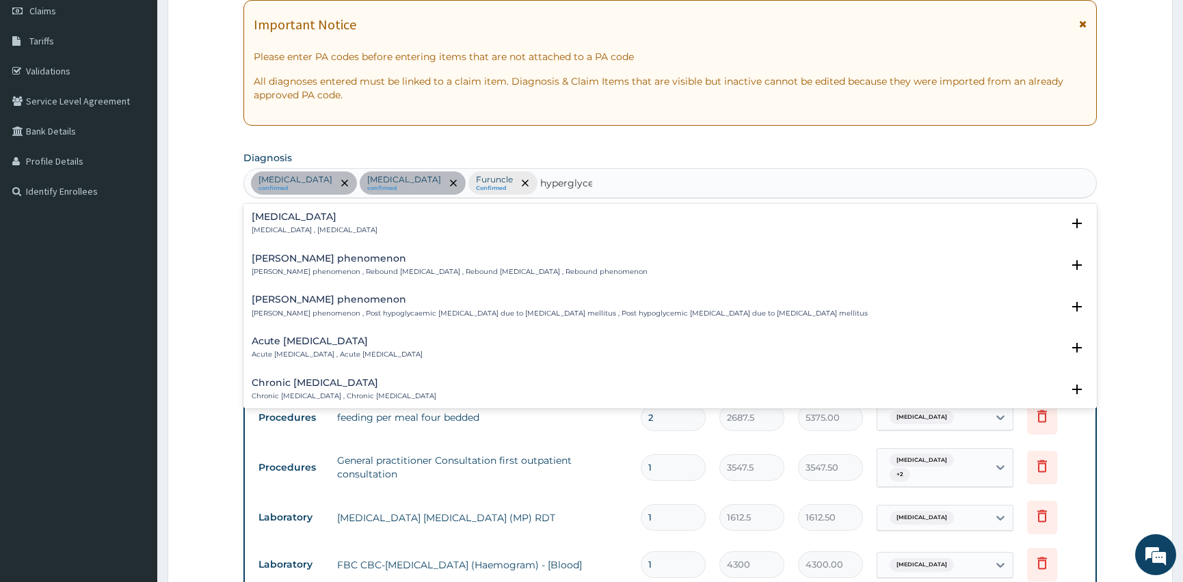
click at [358, 227] on p "Hyperglycemia , Hyperglycaemia" at bounding box center [315, 231] width 126 height 10
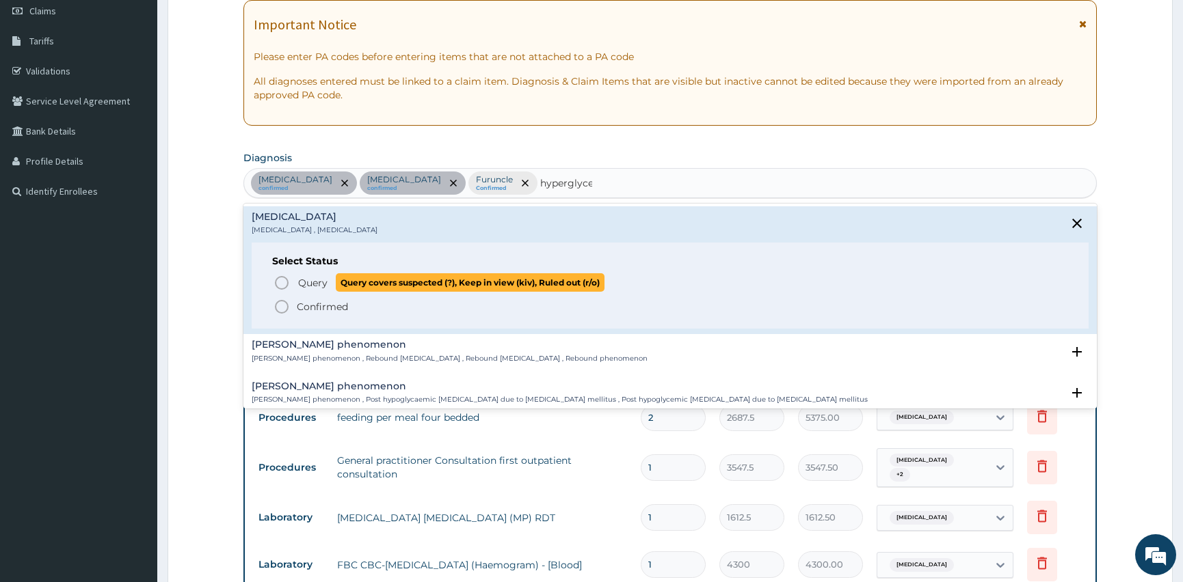
click at [293, 283] on span "Query Query covers suspected (?), Keep in view (kiv), Ruled out (r/o)" at bounding box center [670, 282] width 794 height 18
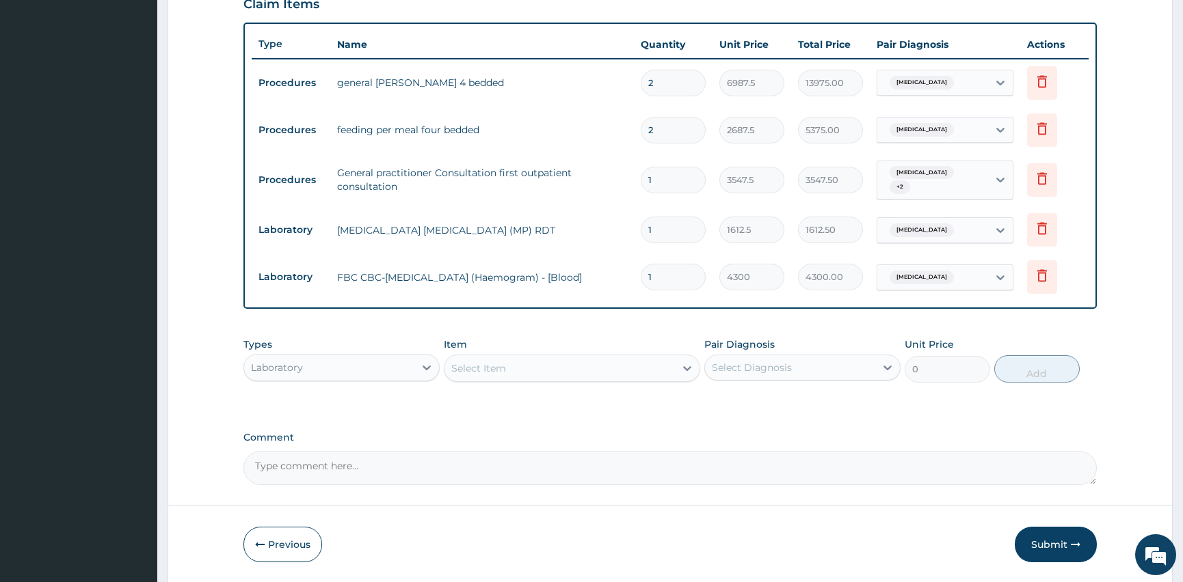
scroll to position [527, 0]
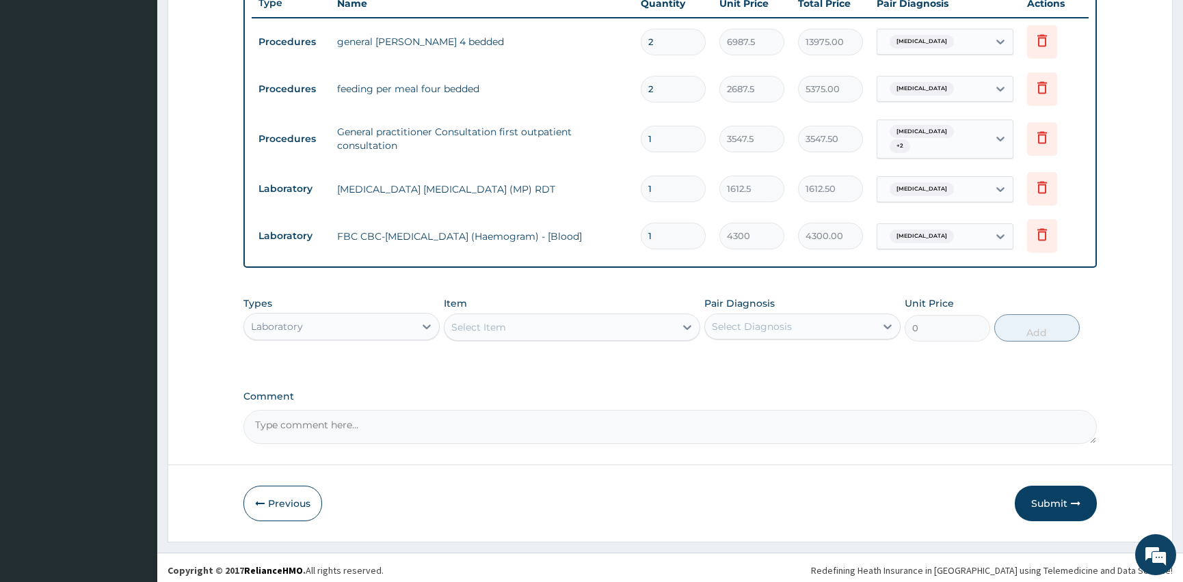
click at [804, 322] on div "Select Diagnosis" at bounding box center [790, 327] width 170 height 22
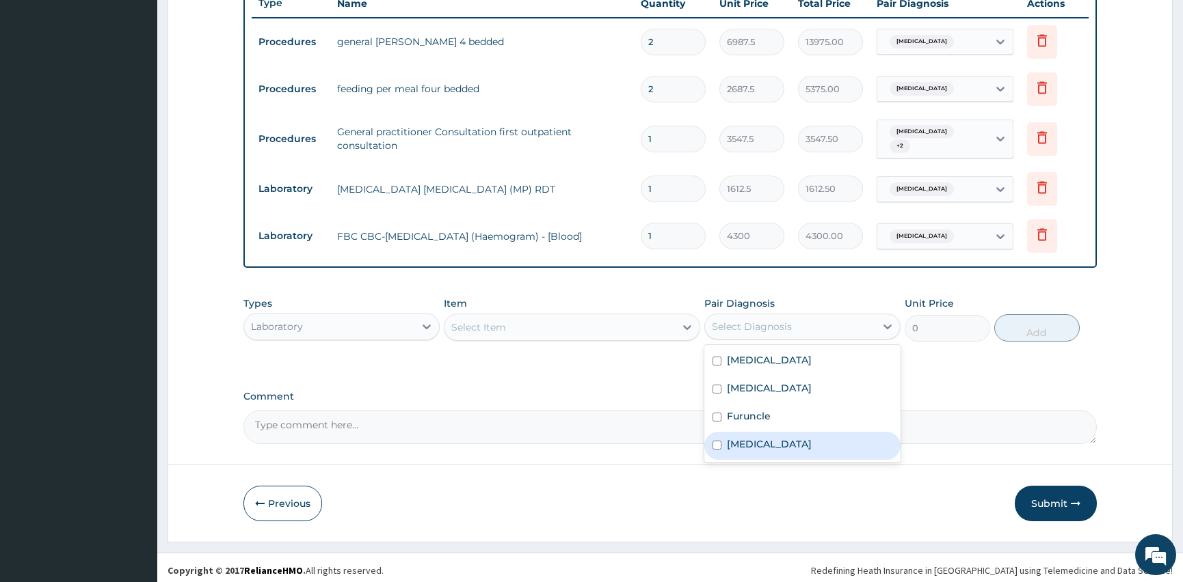
click at [712, 433] on div "Hyperglycemia" at bounding box center [802, 446] width 196 height 28
checkbox input "true"
click at [474, 316] on div "Select Item" at bounding box center [559, 327] width 230 height 22
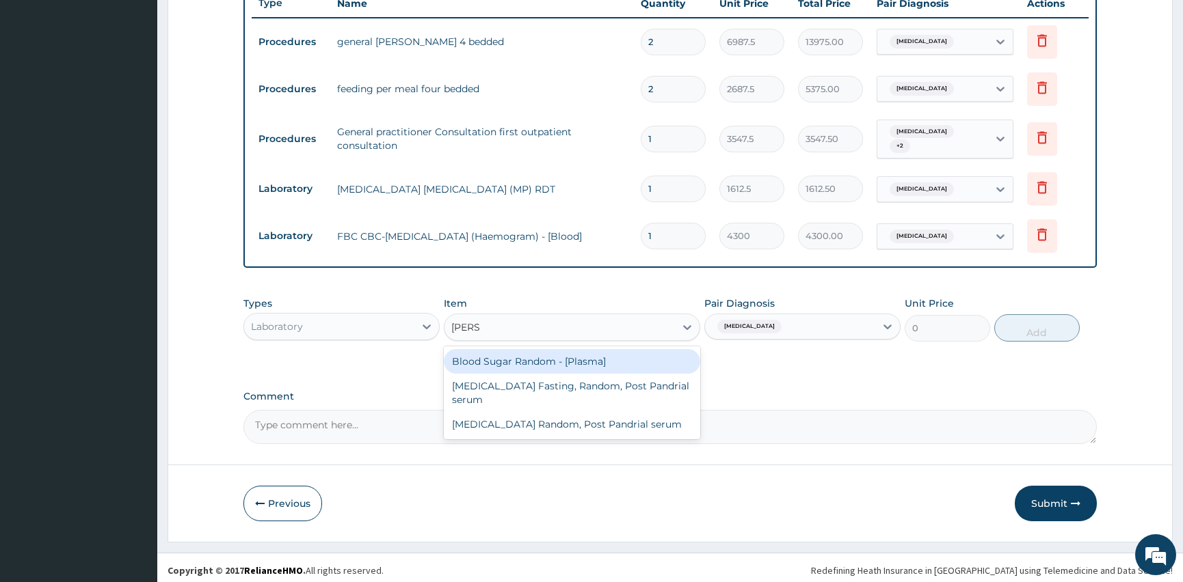
type input "random"
click at [473, 353] on div "Blood Sugar Random - [Plasma]" at bounding box center [572, 361] width 256 height 25
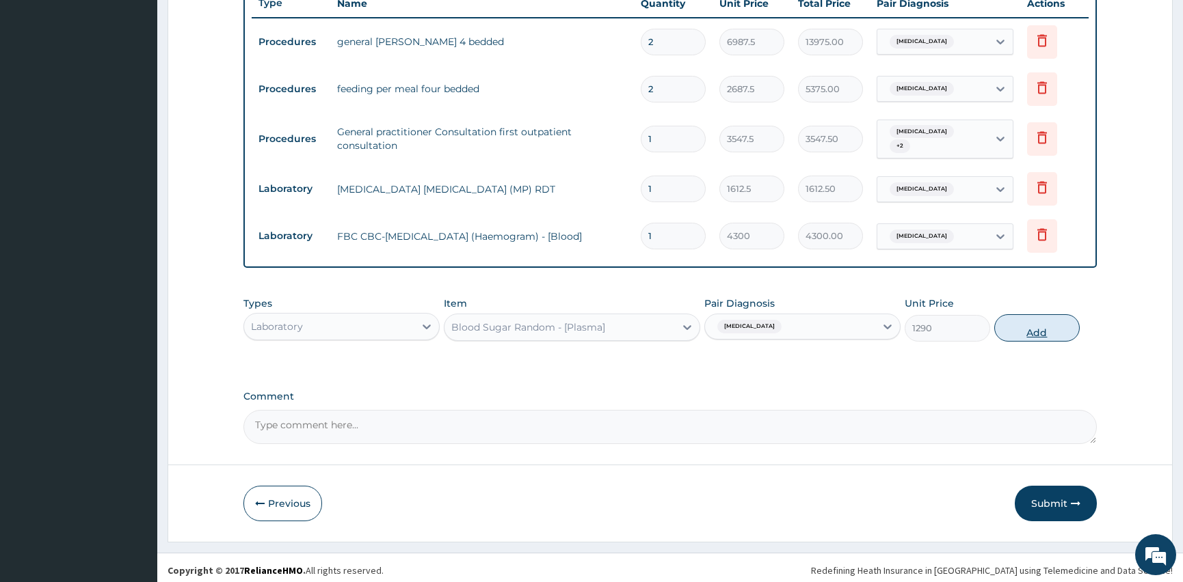
click at [1053, 325] on button "Add" at bounding box center [1036, 327] width 85 height 27
type input "0"
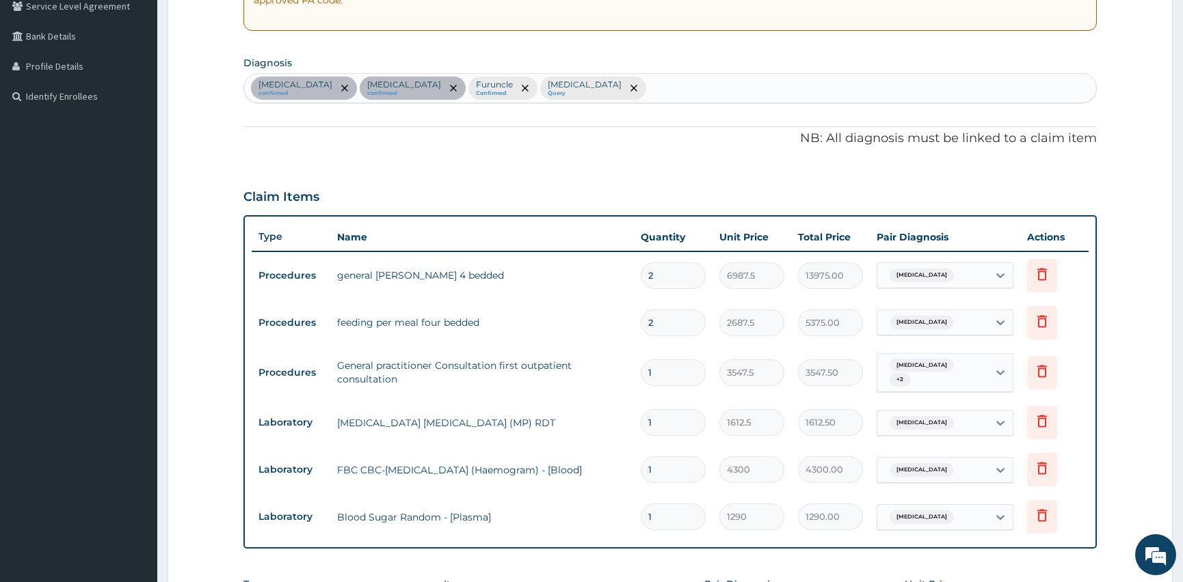
scroll to position [279, 0]
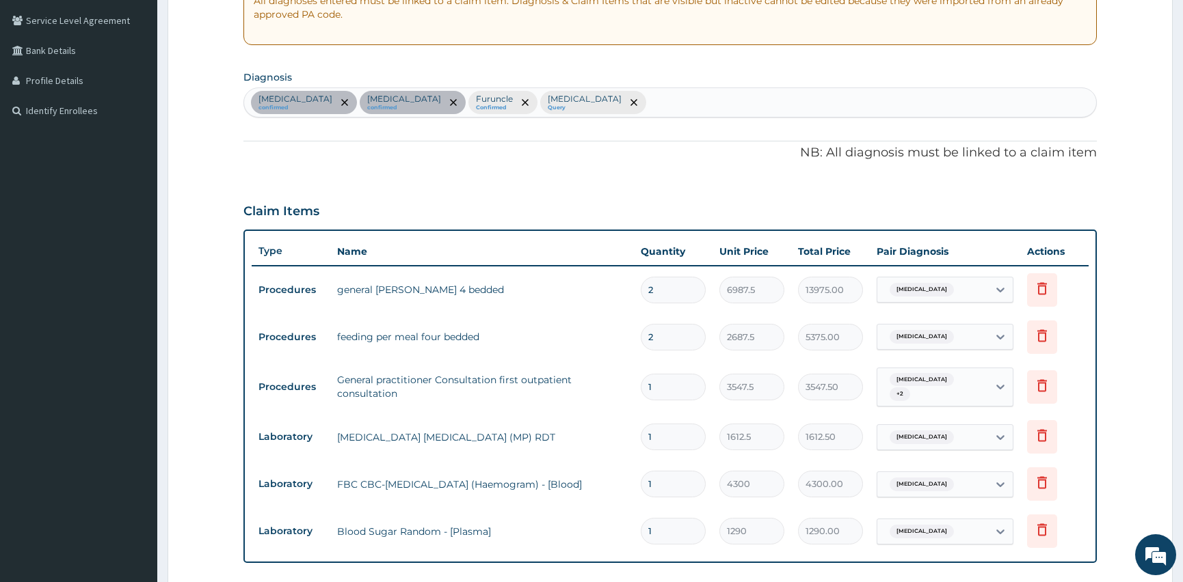
click at [590, 98] on div "Malaria confirmed Bacterial sepsis confirmed Furuncle Confirmed Hyperglycemia Q…" at bounding box center [670, 102] width 852 height 29
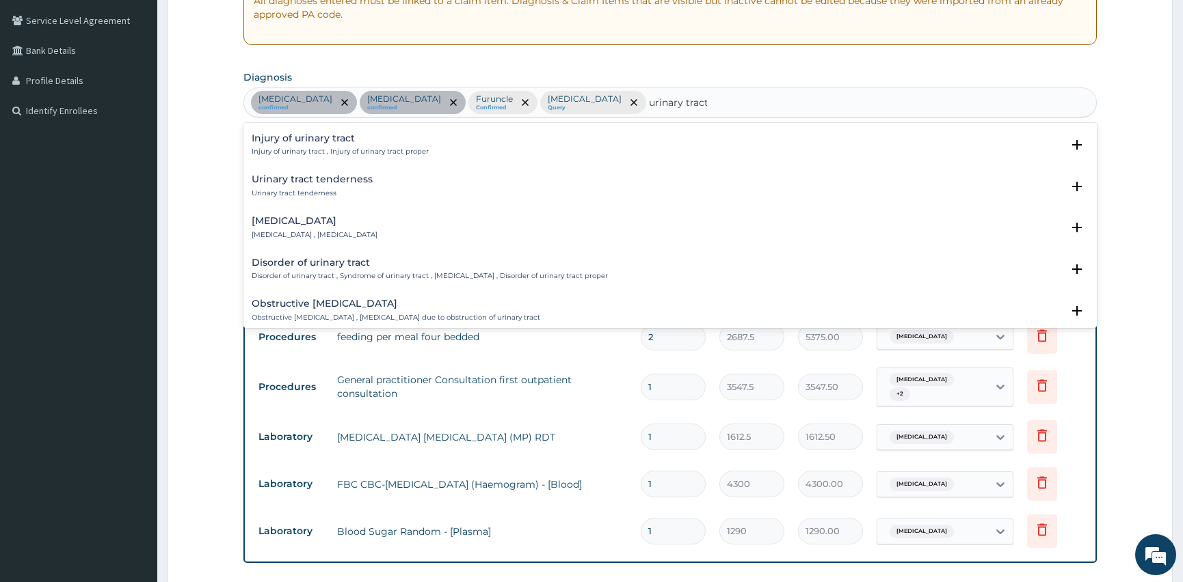
scroll to position [186, 0]
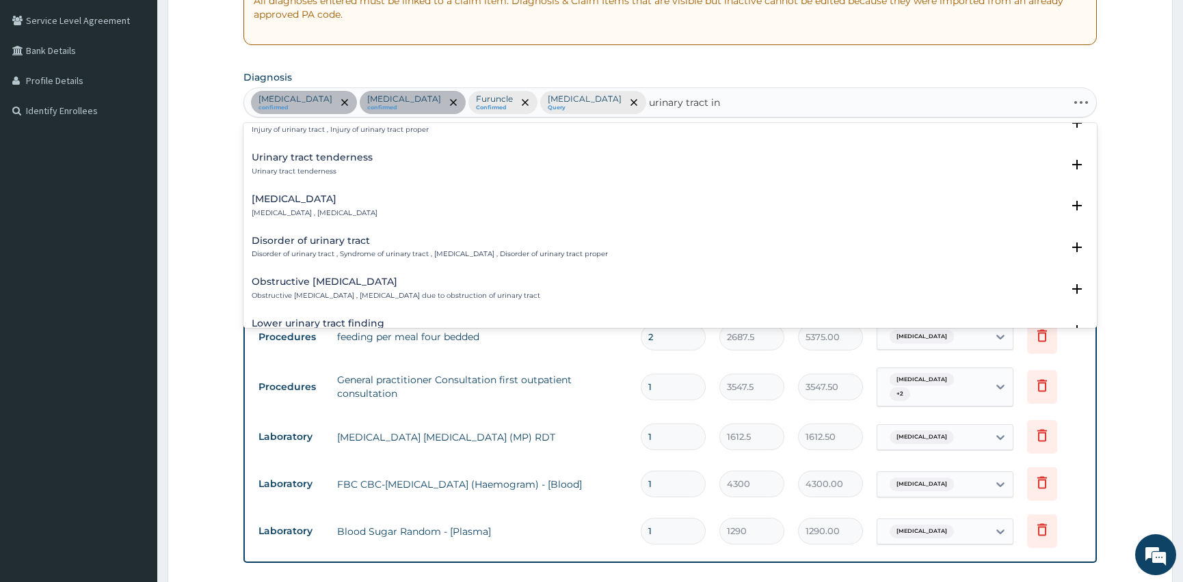
type input "urinary tract inf"
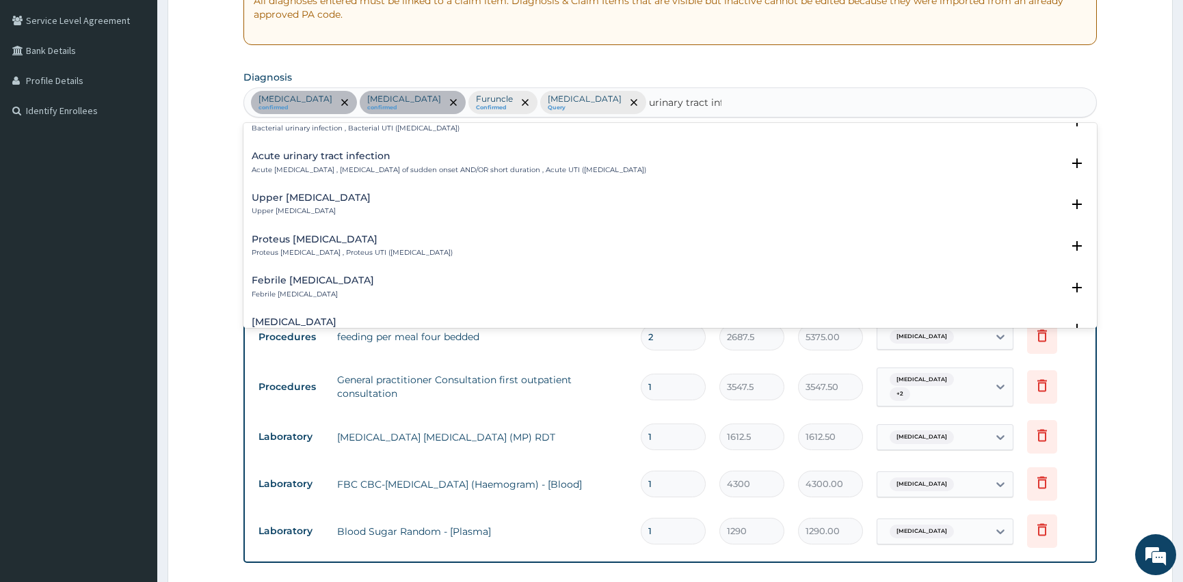
scroll to position [62, 0]
click at [351, 159] on h4 "Acute urinary tract infection" at bounding box center [449, 157] width 394 height 10
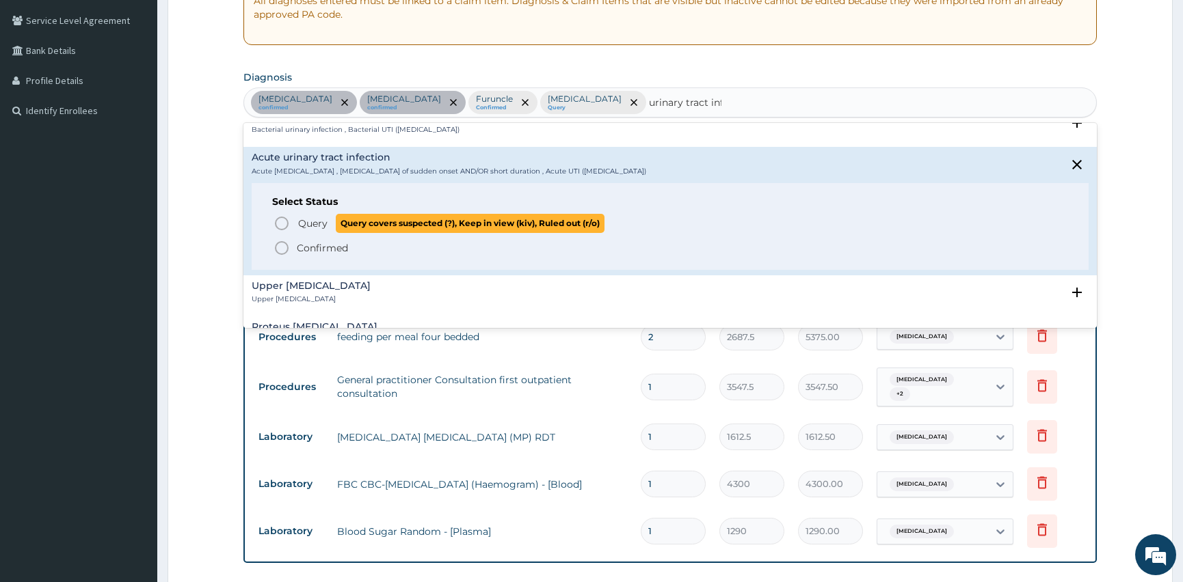
click at [287, 215] on icon "status option query" at bounding box center [281, 223] width 16 height 16
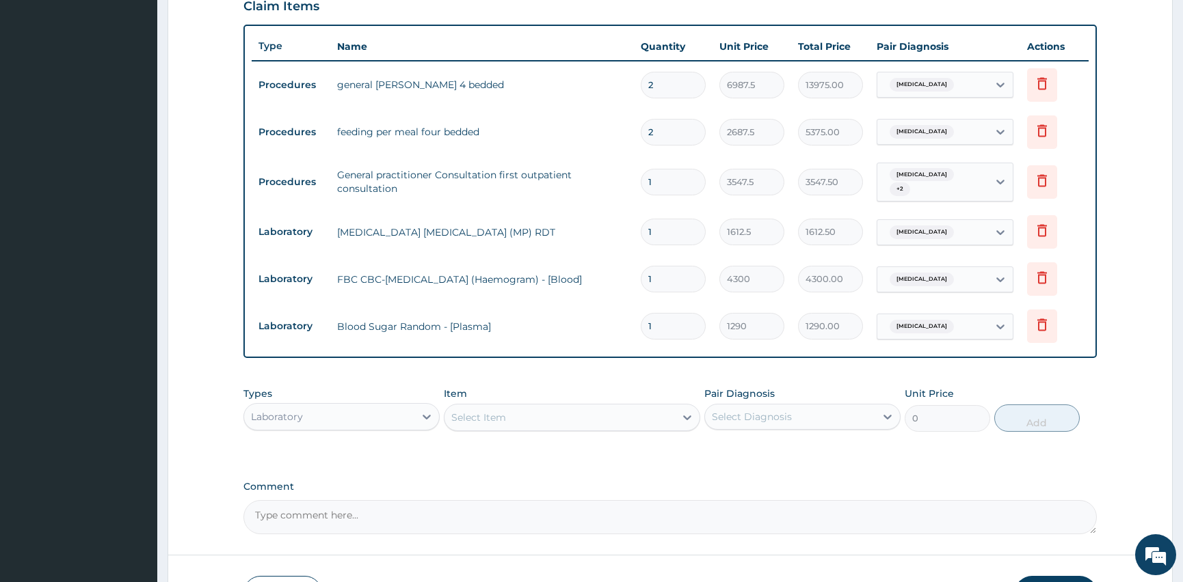
scroll to position [574, 0]
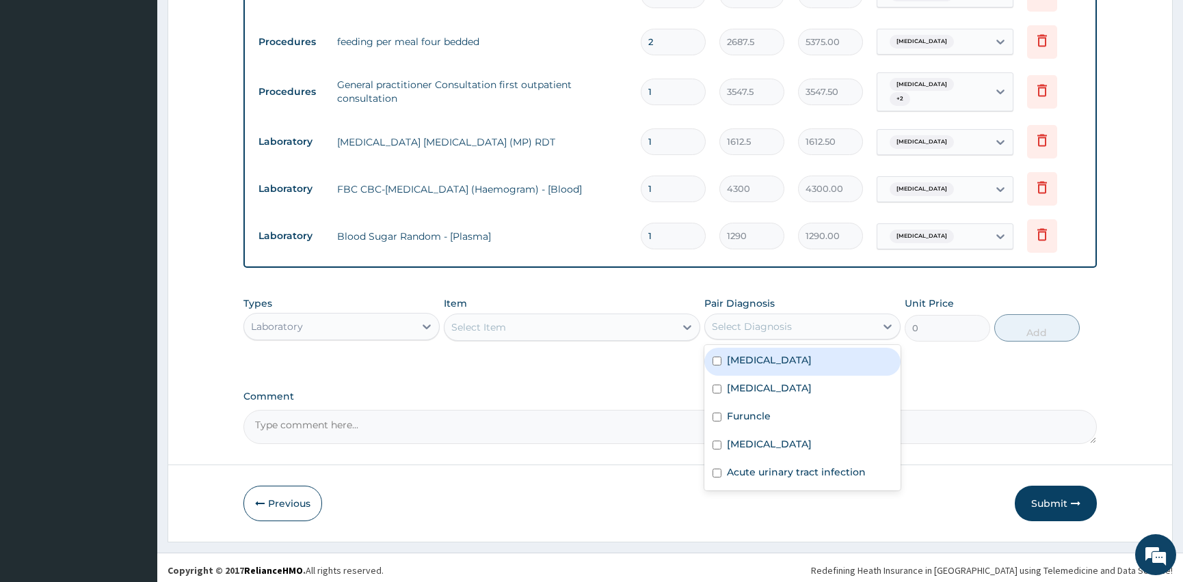
click at [749, 320] on div "Select Diagnosis" at bounding box center [752, 327] width 80 height 14
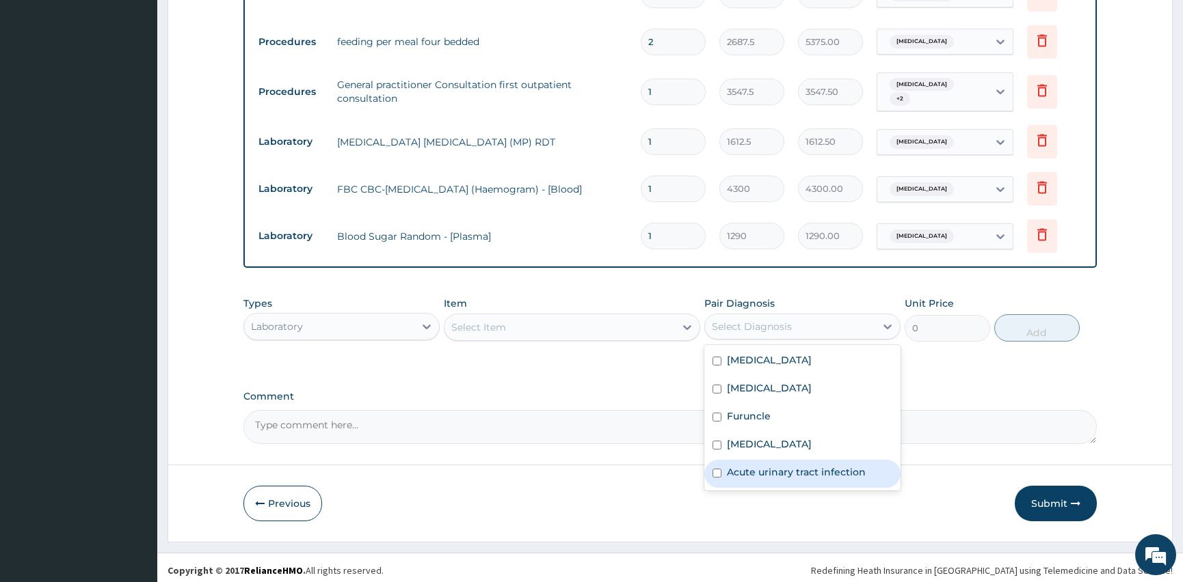
click at [711, 460] on div "Acute urinary tract infection" at bounding box center [802, 474] width 196 height 28
checkbox input "true"
click at [522, 325] on div "Select Item" at bounding box center [559, 327] width 230 height 22
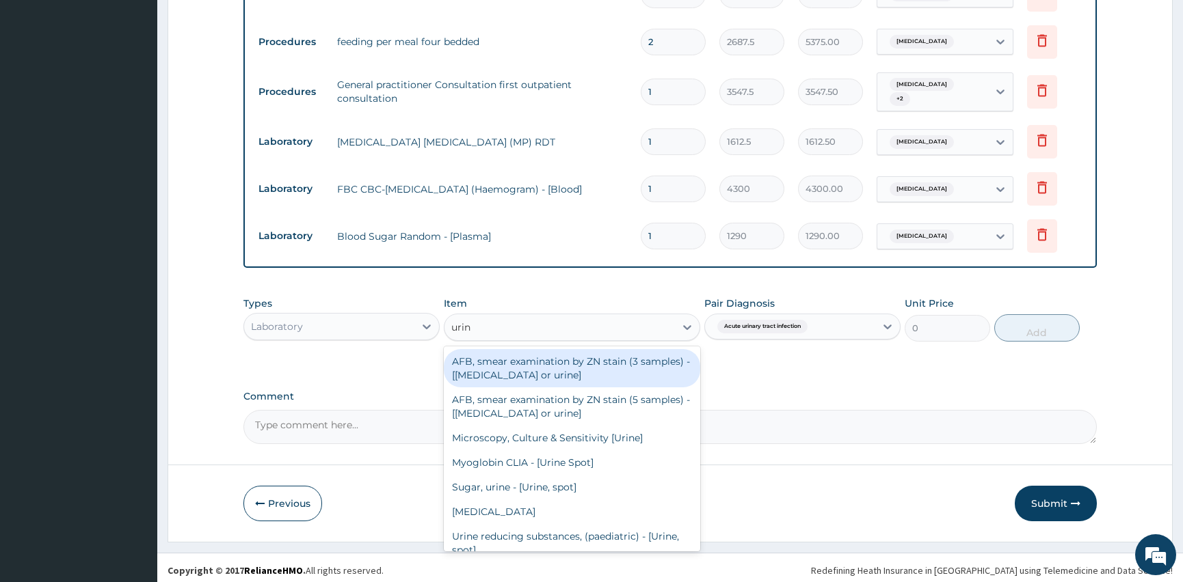
type input "urina"
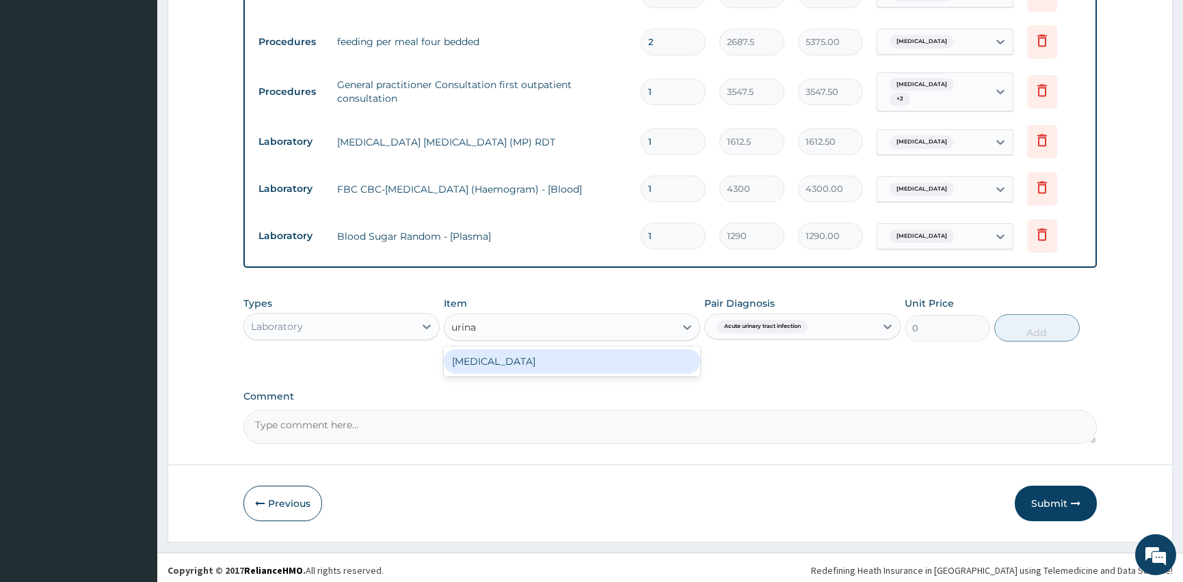
click at [506, 352] on div "URINALYSIS" at bounding box center [572, 361] width 256 height 25
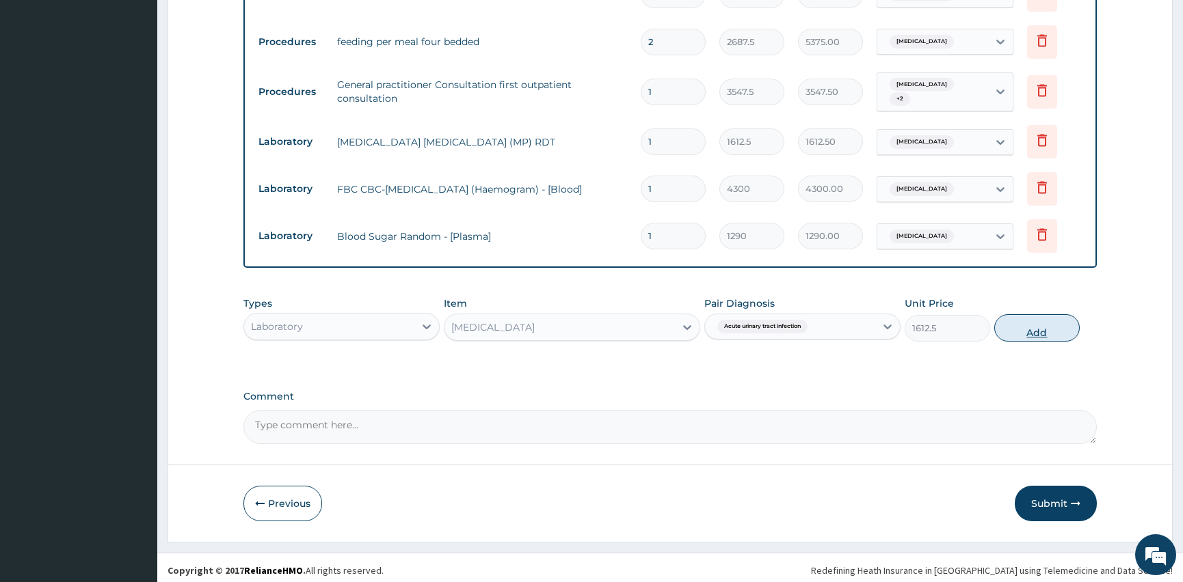
click at [1024, 326] on button "Add" at bounding box center [1036, 327] width 85 height 27
type input "0"
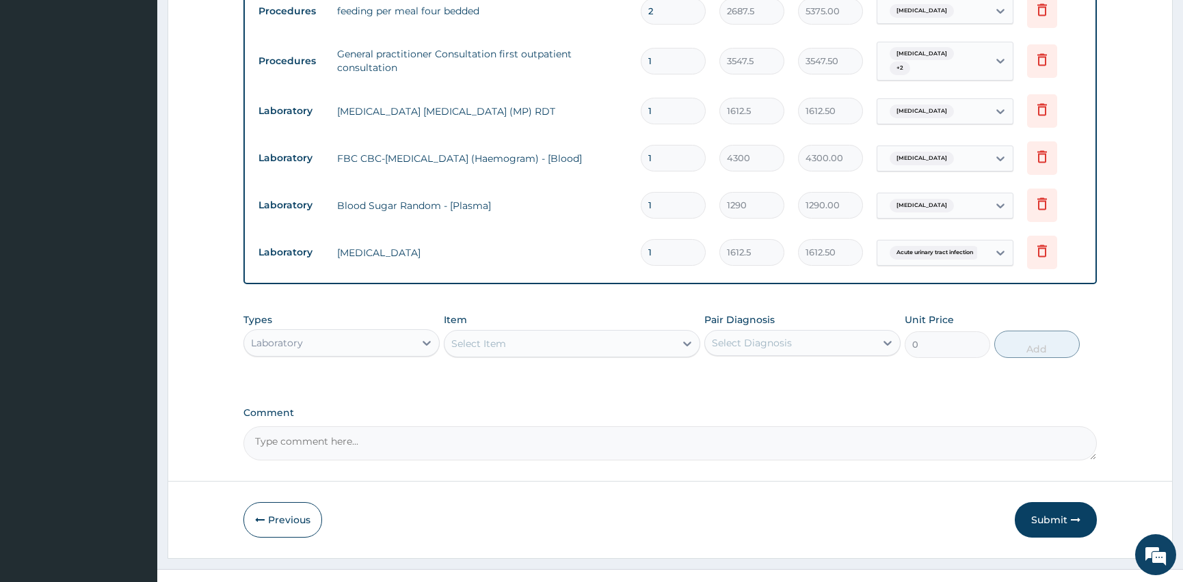
scroll to position [622, 0]
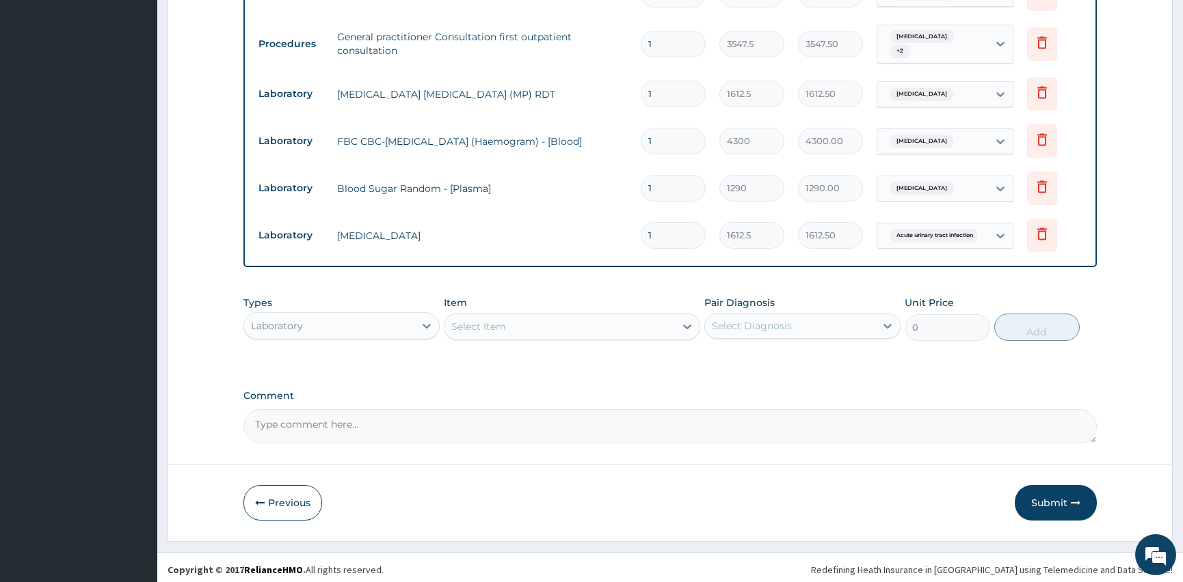
click at [310, 325] on div "Laboratory" at bounding box center [329, 326] width 170 height 22
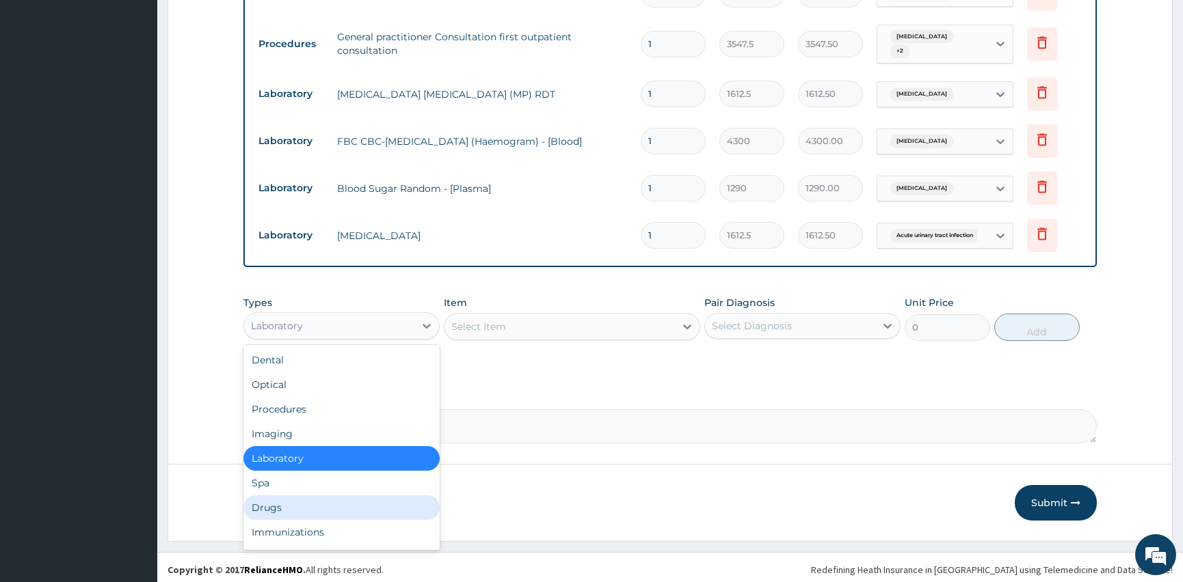
click at [289, 498] on div "Drugs" at bounding box center [341, 508] width 196 height 25
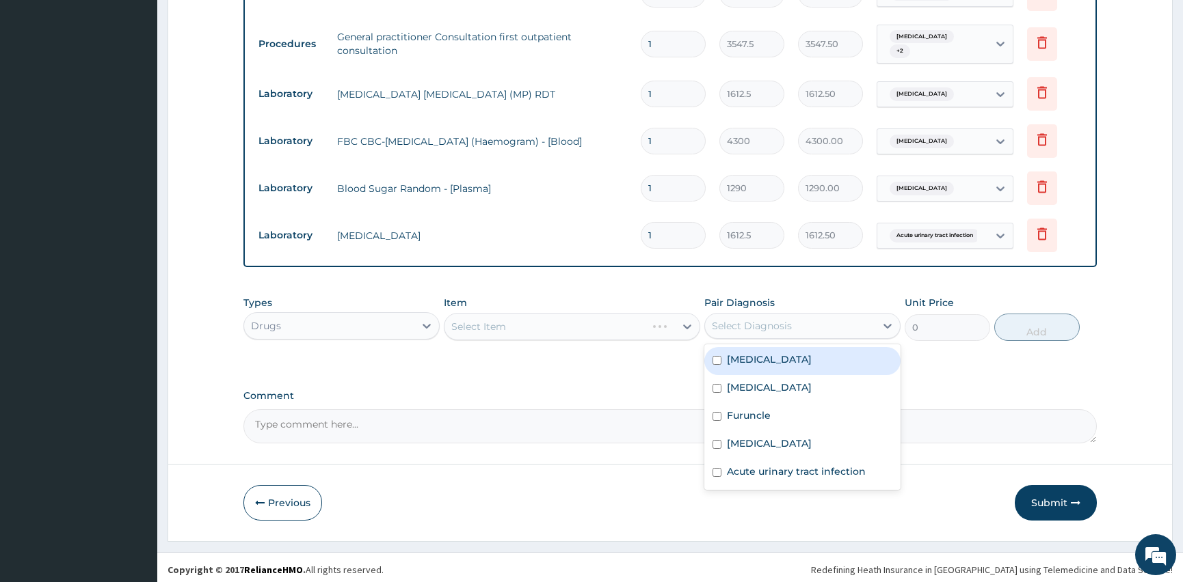
click at [764, 319] on div "Select Diagnosis" at bounding box center [752, 326] width 80 height 14
click at [720, 359] on div "Malaria" at bounding box center [802, 361] width 196 height 28
checkbox input "true"
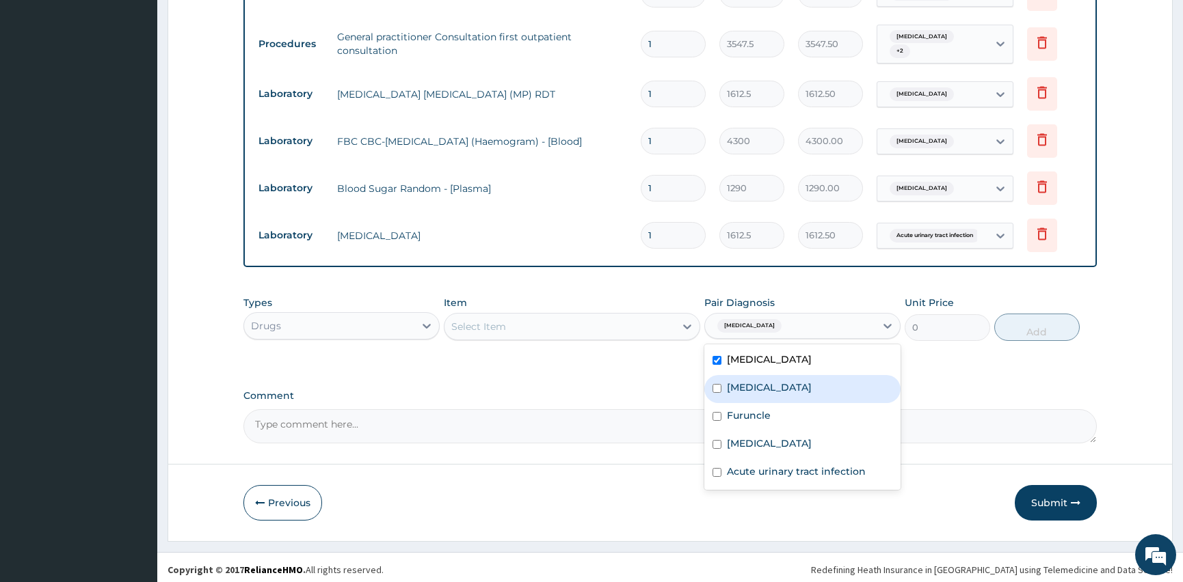
click at [715, 385] on input "checkbox" at bounding box center [716, 388] width 9 height 9
checkbox input "true"
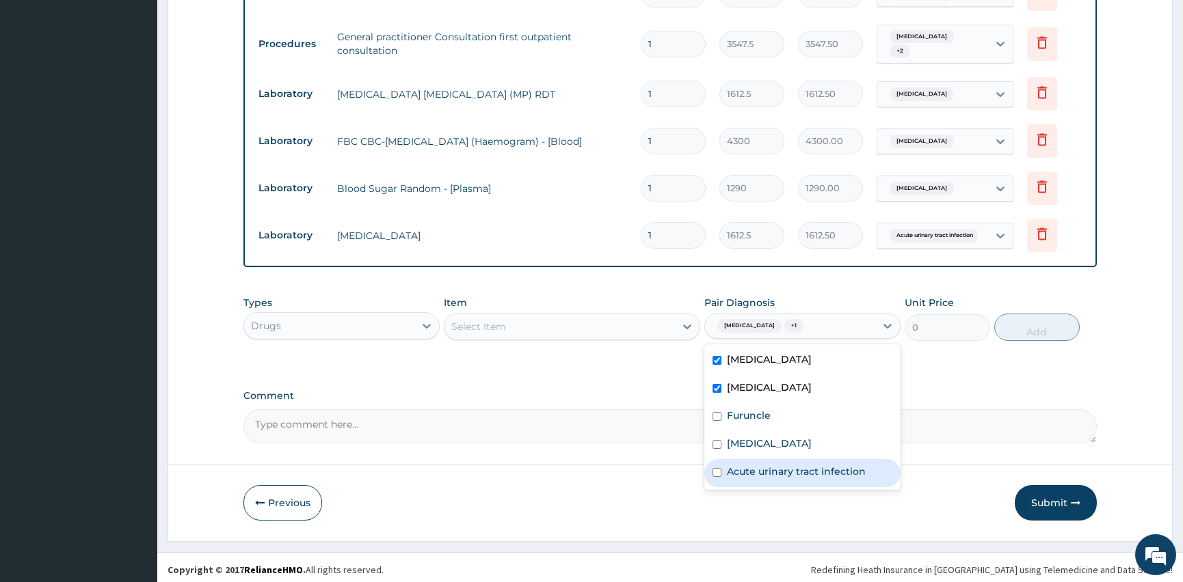
click at [716, 460] on div "Acute urinary tract infection" at bounding box center [802, 473] width 196 height 28
checkbox input "true"
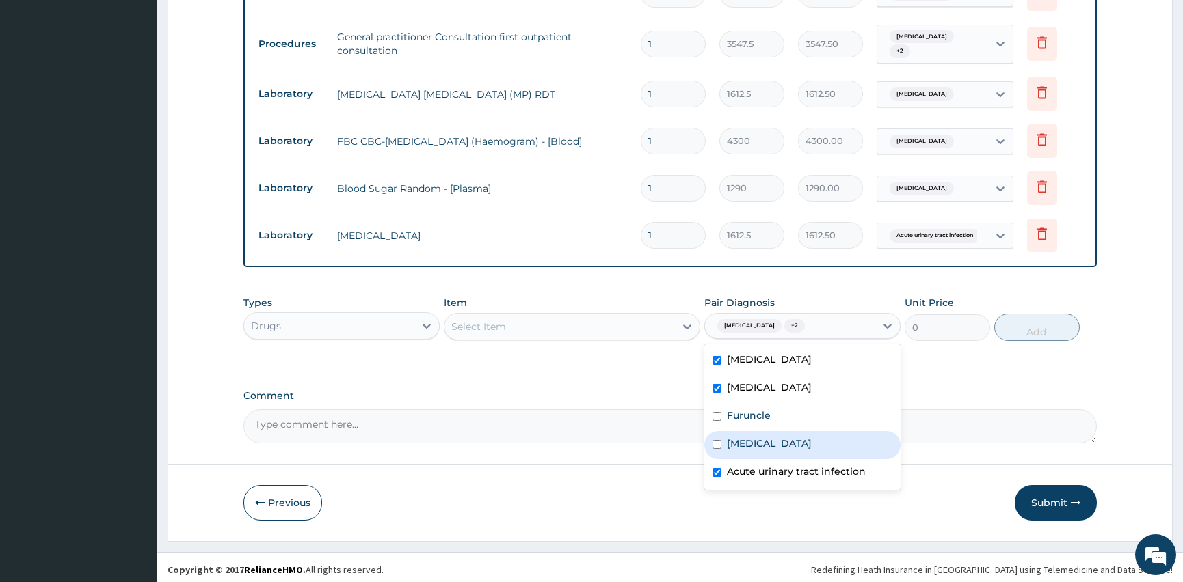
click at [565, 326] on div "Select Item" at bounding box center [559, 327] width 230 height 22
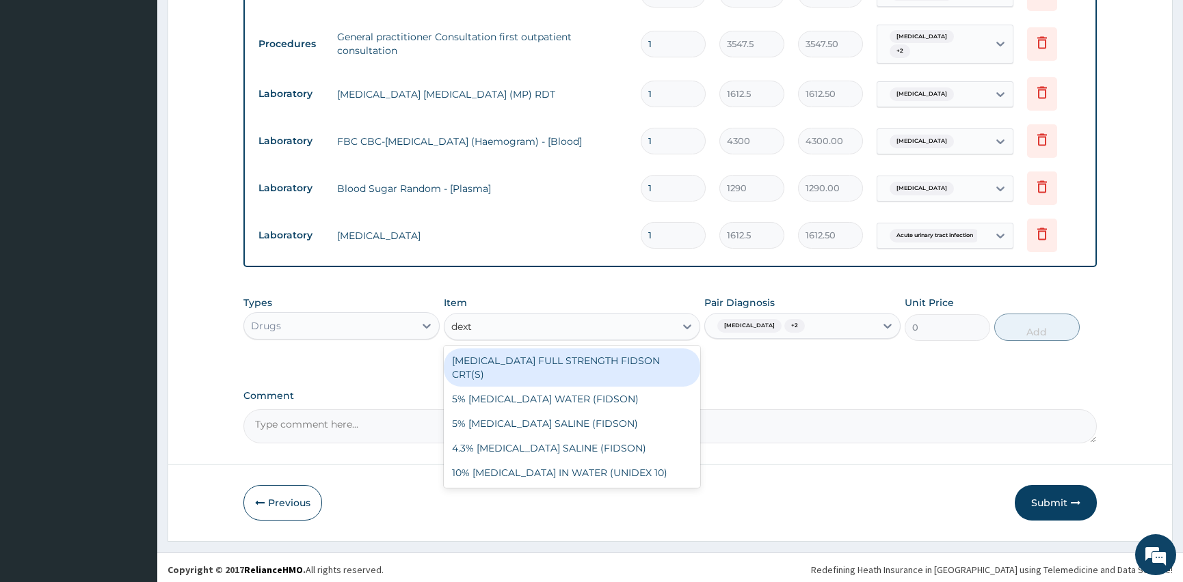
type input "dextr"
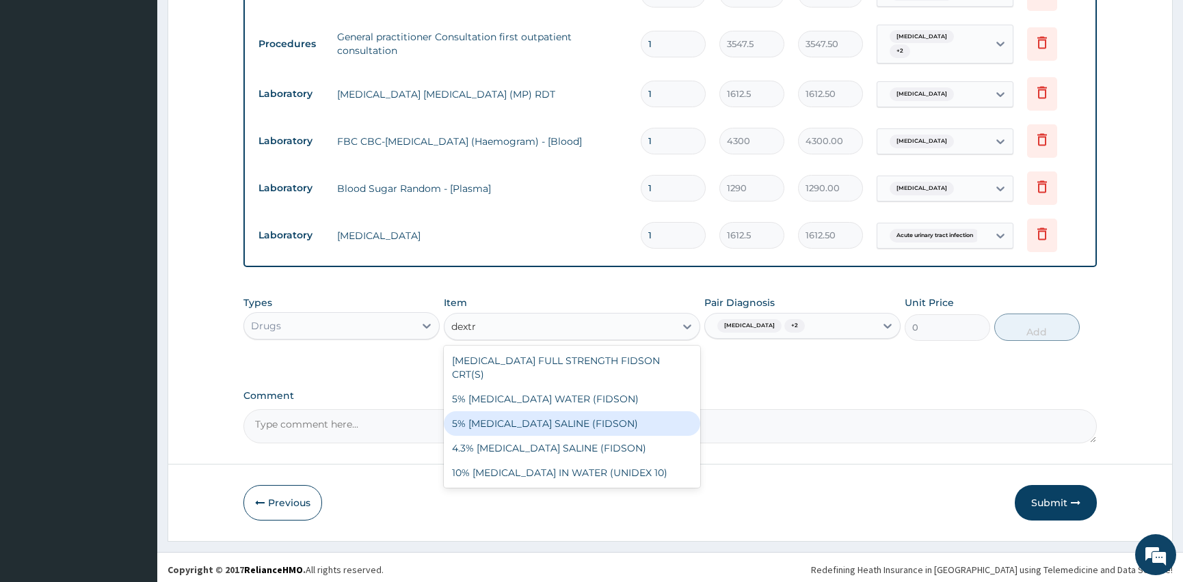
click at [539, 412] on div "5% DEXTROSE SALINE (FIDSON)" at bounding box center [572, 424] width 256 height 25
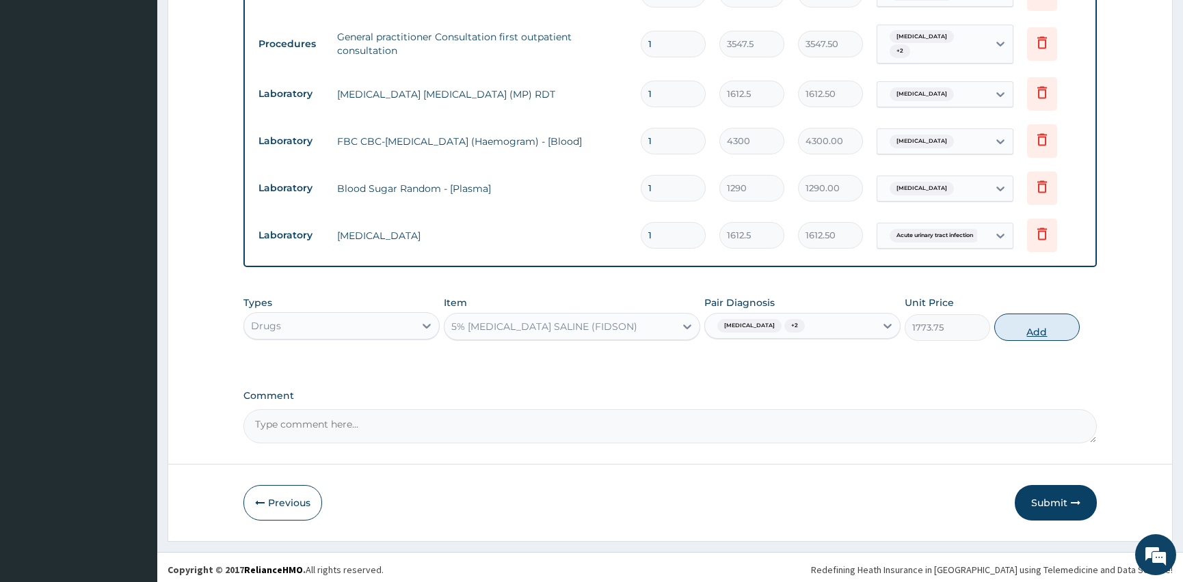
click at [1018, 324] on button "Add" at bounding box center [1036, 327] width 85 height 27
type input "0"
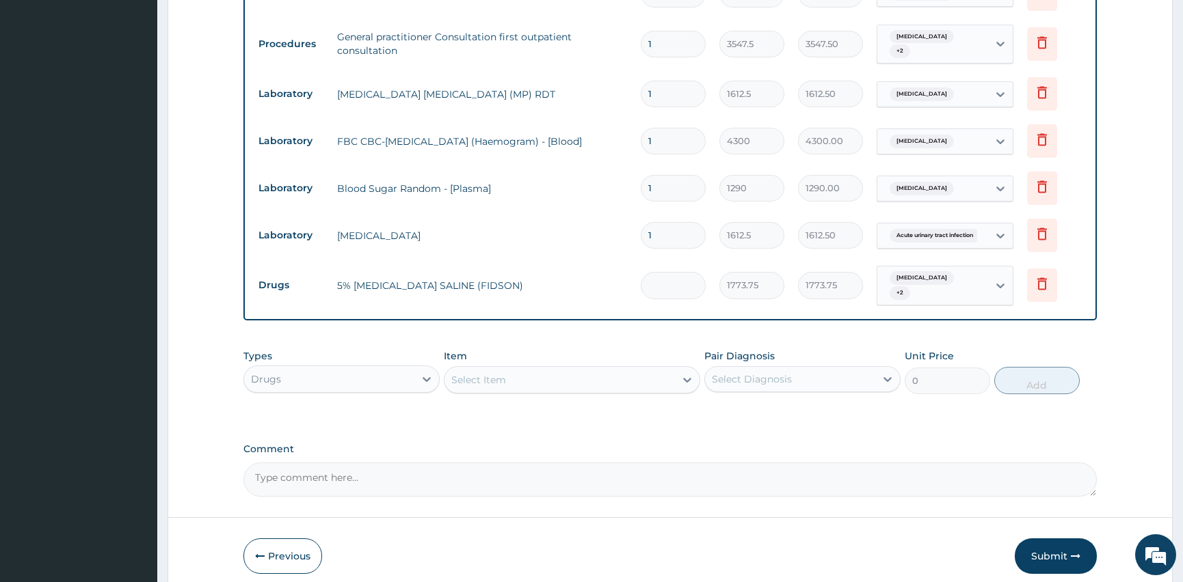
type input "0.00"
type input "4"
type input "7095.00"
type input "4"
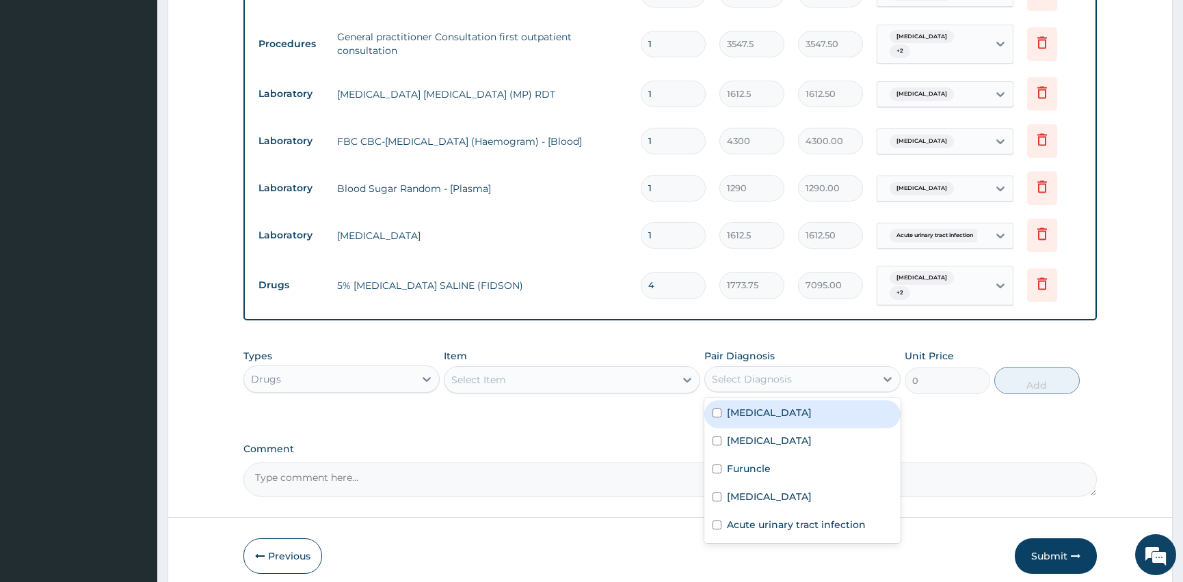
click at [792, 368] on div "Select Diagnosis" at bounding box center [790, 379] width 170 height 22
click at [721, 401] on div "Malaria" at bounding box center [802, 415] width 196 height 28
checkbox input "true"
click at [584, 369] on div "Select Item" at bounding box center [559, 380] width 230 height 22
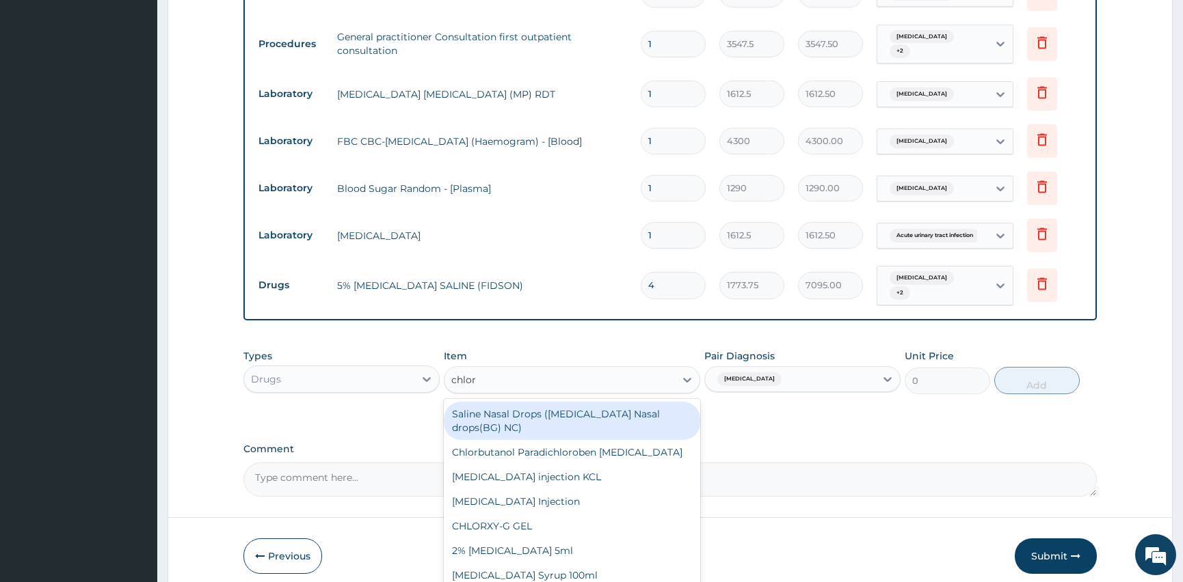
type input "chloro"
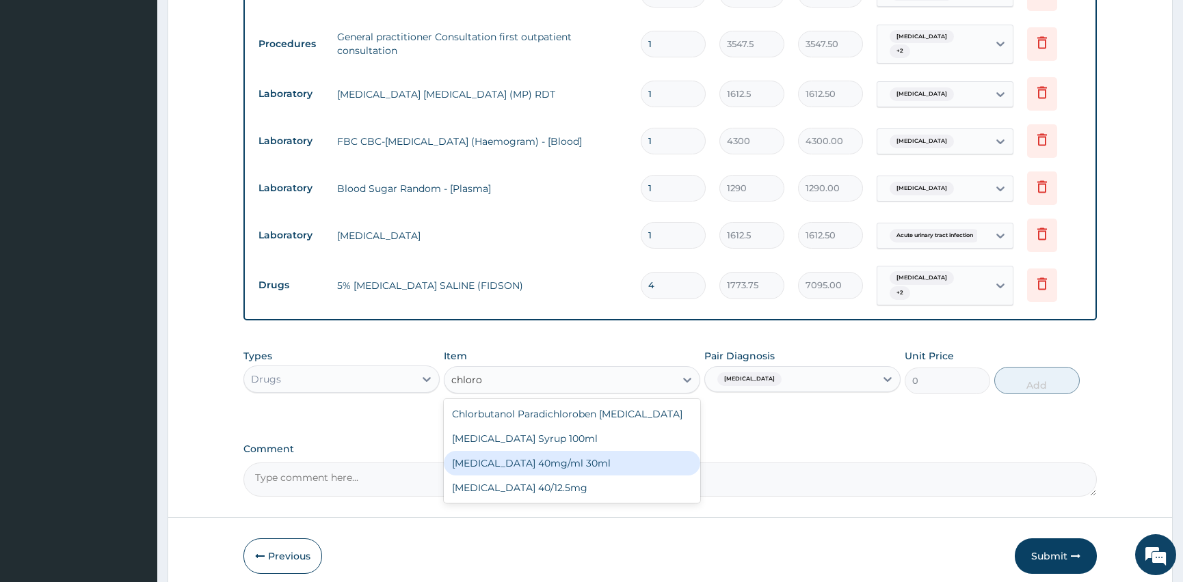
click at [548, 451] on div "CHLOROQUINE 40mg/ml 30ml" at bounding box center [572, 463] width 256 height 25
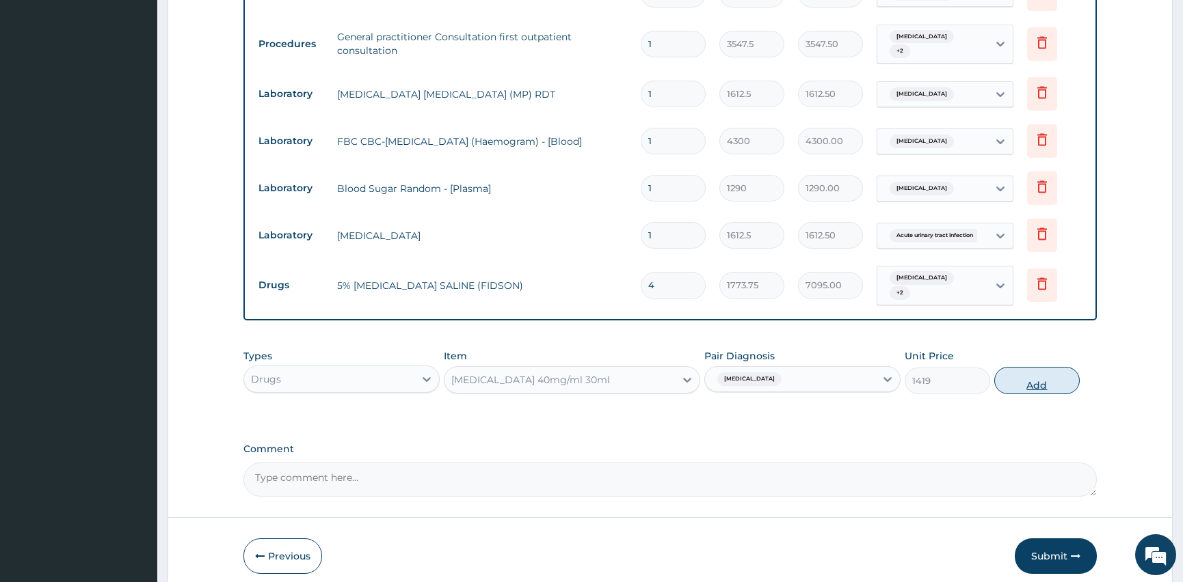
click at [1057, 372] on button "Add" at bounding box center [1036, 380] width 85 height 27
type input "0"
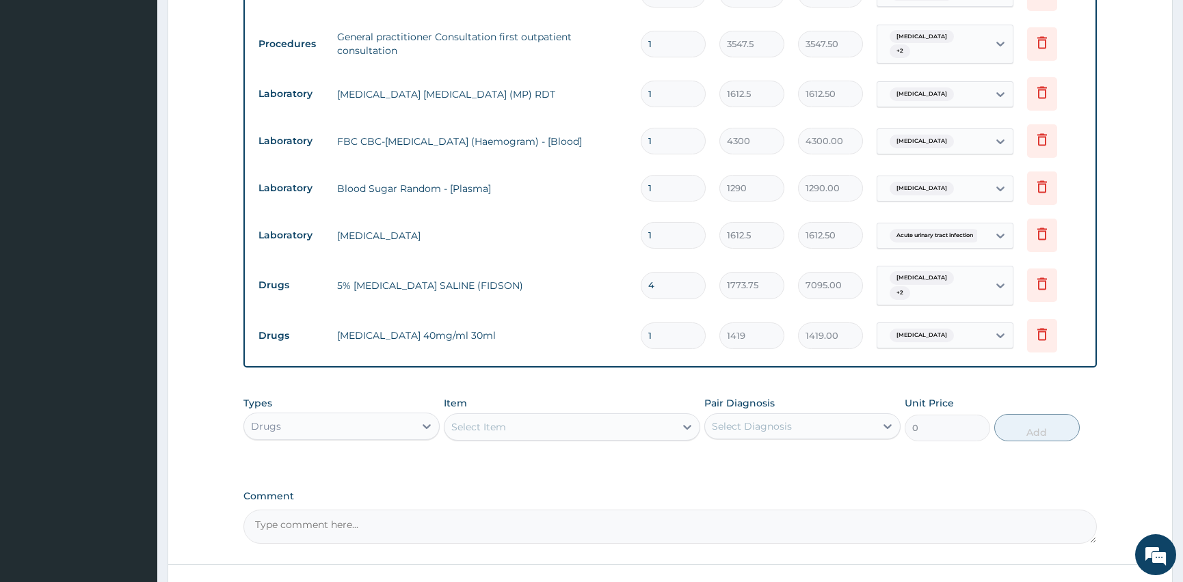
type input "12"
type input "17028.00"
type input "1"
type input "1419.00"
type input "0.00"
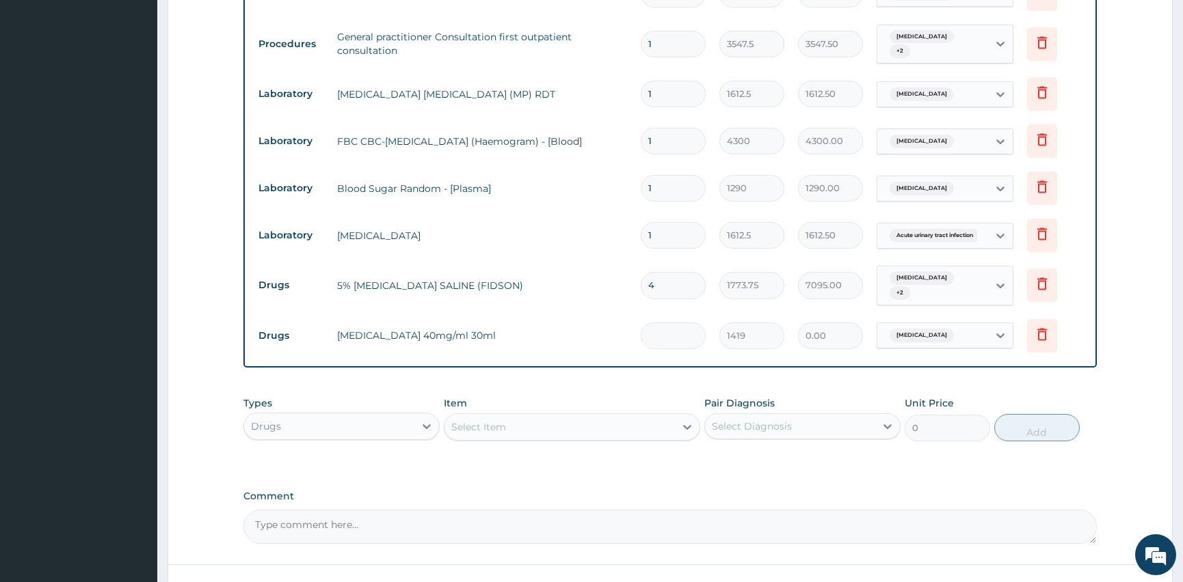
type input "8"
type input "11352.00"
type input "8"
click at [766, 420] on div "Select Diagnosis" at bounding box center [752, 427] width 80 height 14
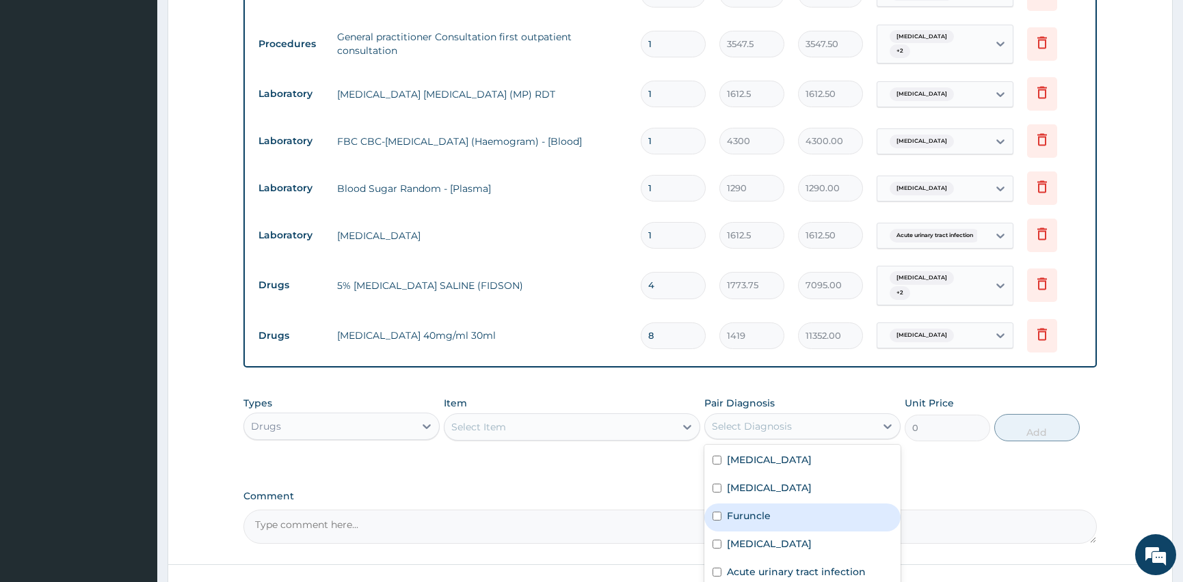
click at [723, 504] on div "Furuncle" at bounding box center [802, 518] width 196 height 28
checkbox input "true"
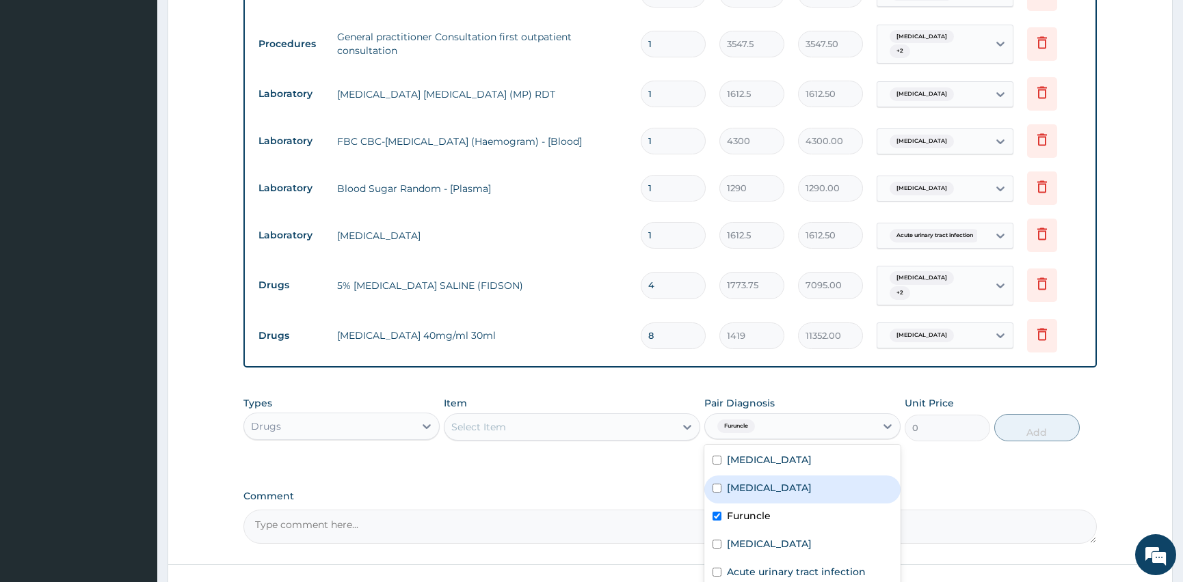
click at [718, 484] on input "checkbox" at bounding box center [716, 488] width 9 height 9
checkbox input "true"
click at [559, 422] on div "Select Item" at bounding box center [559, 427] width 230 height 22
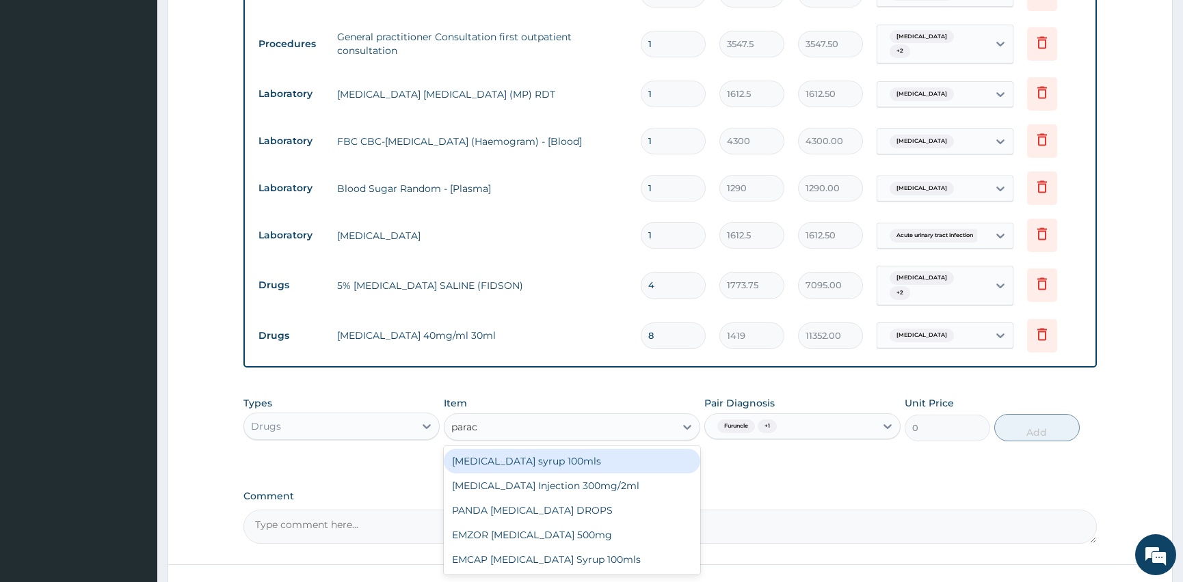
type input "parace"
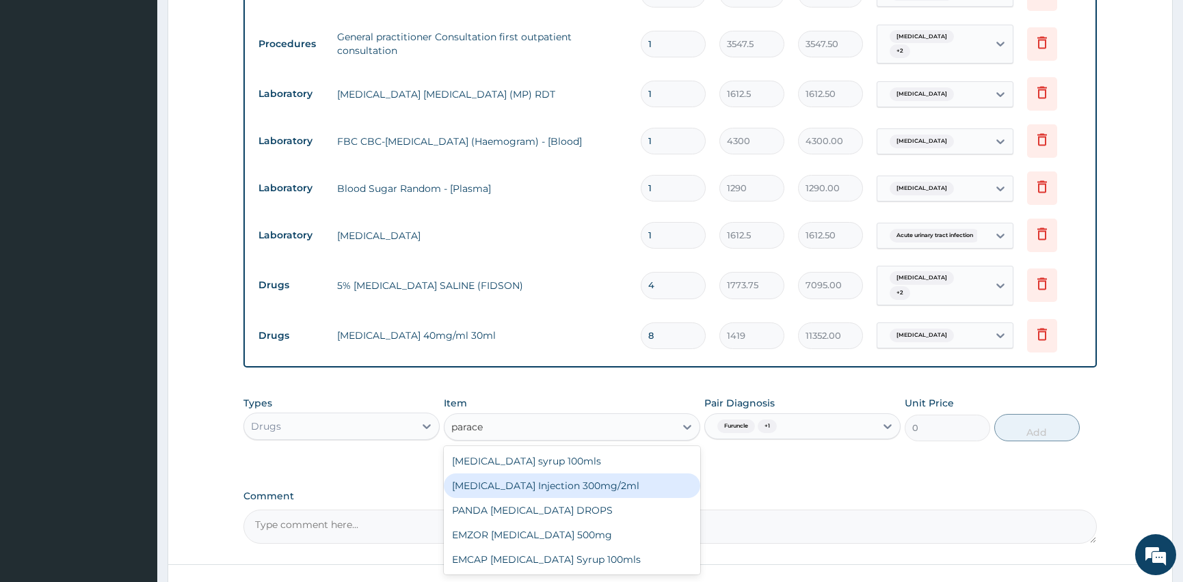
click at [632, 474] on div "PARACETAMOL Injection 300mg/2ml" at bounding box center [572, 486] width 256 height 25
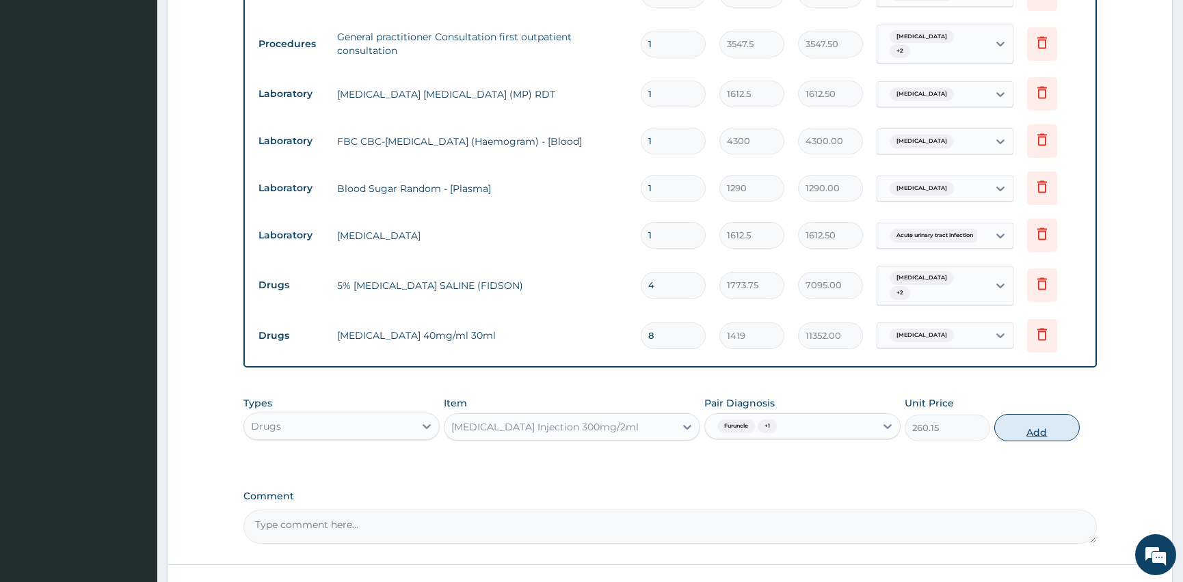
click at [1025, 418] on button "Add" at bounding box center [1036, 427] width 85 height 27
type input "0"
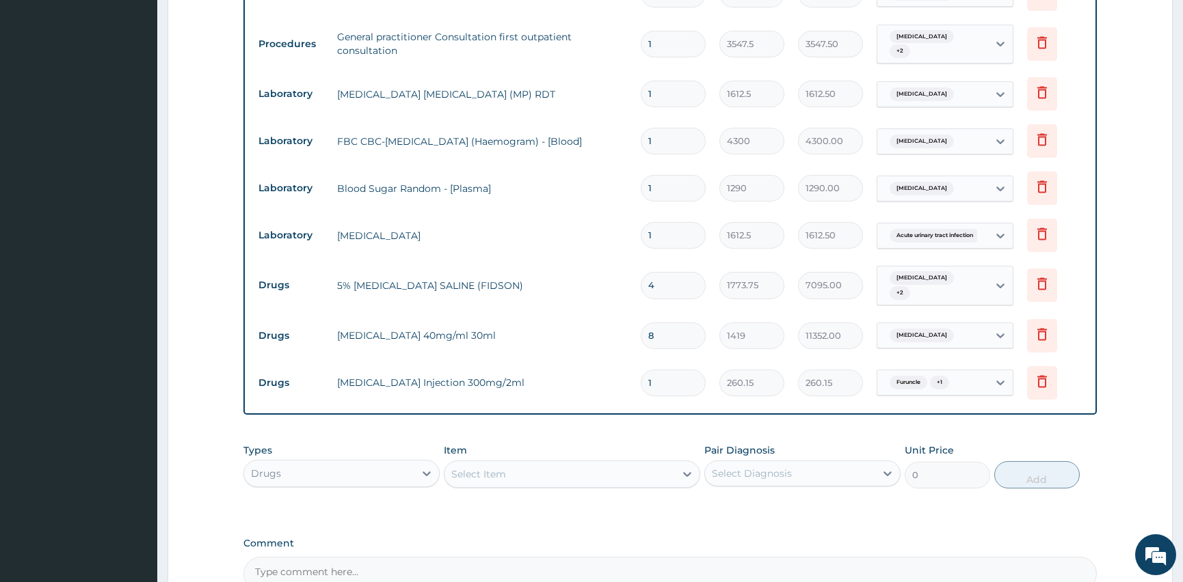
type input "0.00"
type input "8"
type input "2081.20"
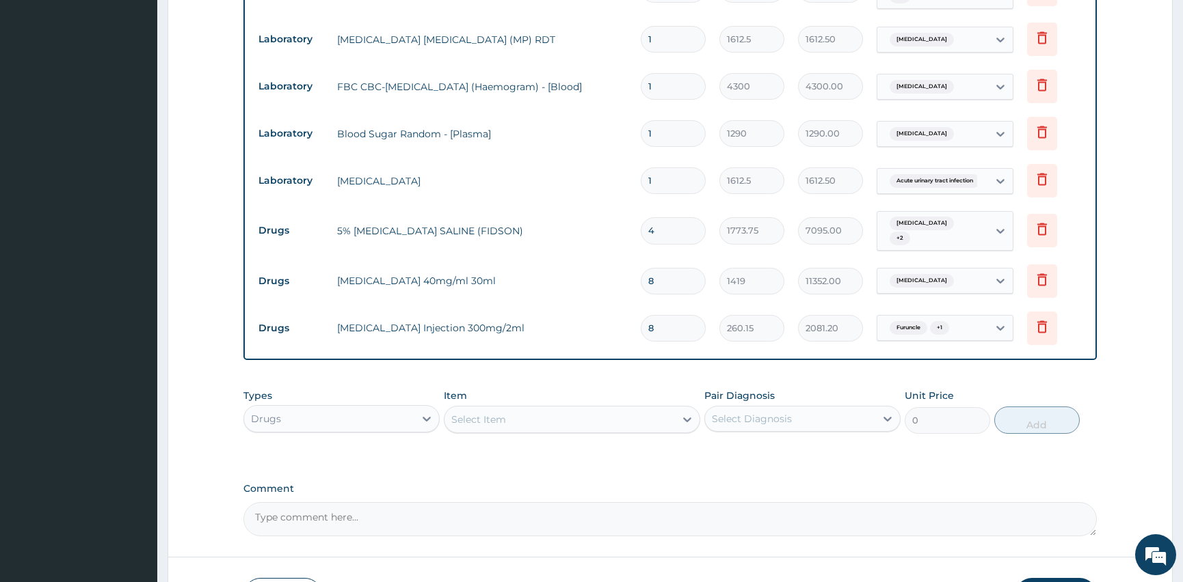
scroll to position [746, 0]
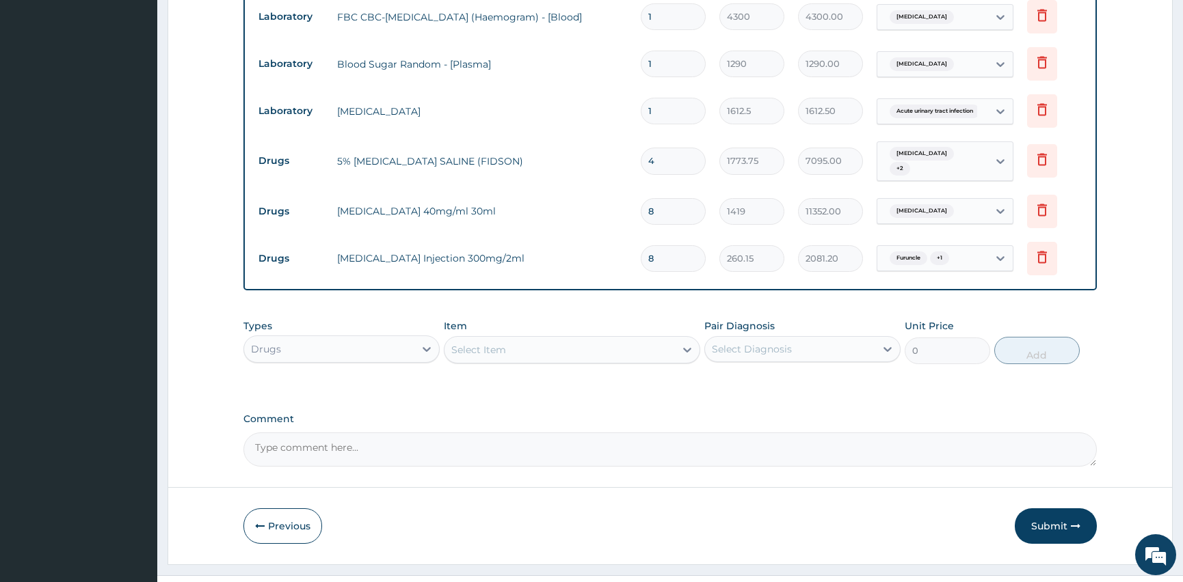
type input "8"
click at [803, 341] on div "Select Diagnosis" at bounding box center [790, 349] width 170 height 22
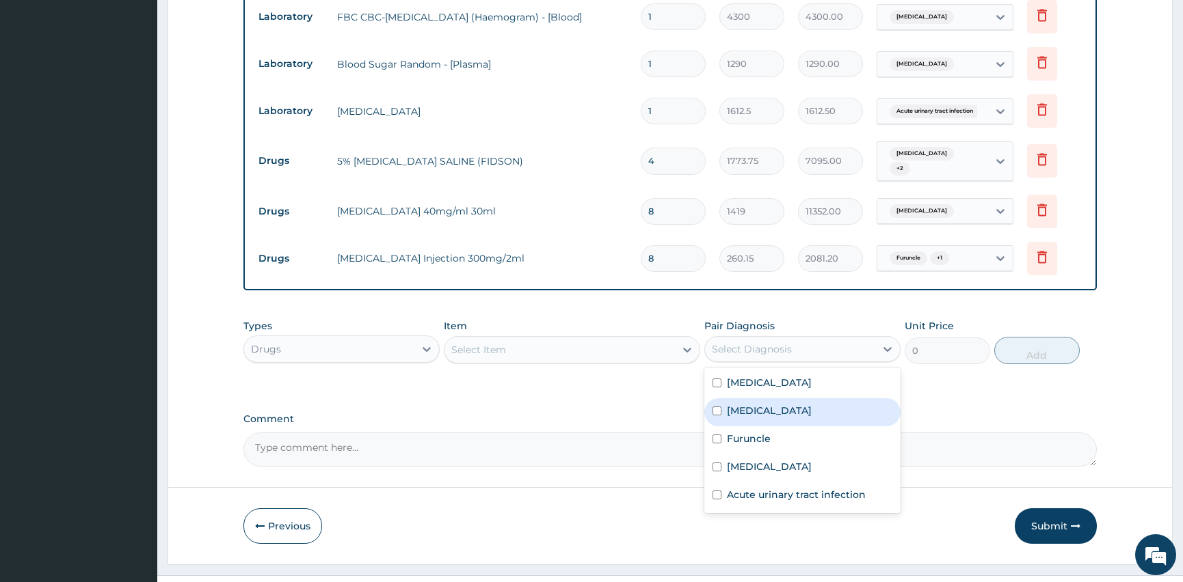
click at [720, 407] on input "checkbox" at bounding box center [716, 411] width 9 height 9
checkbox input "true"
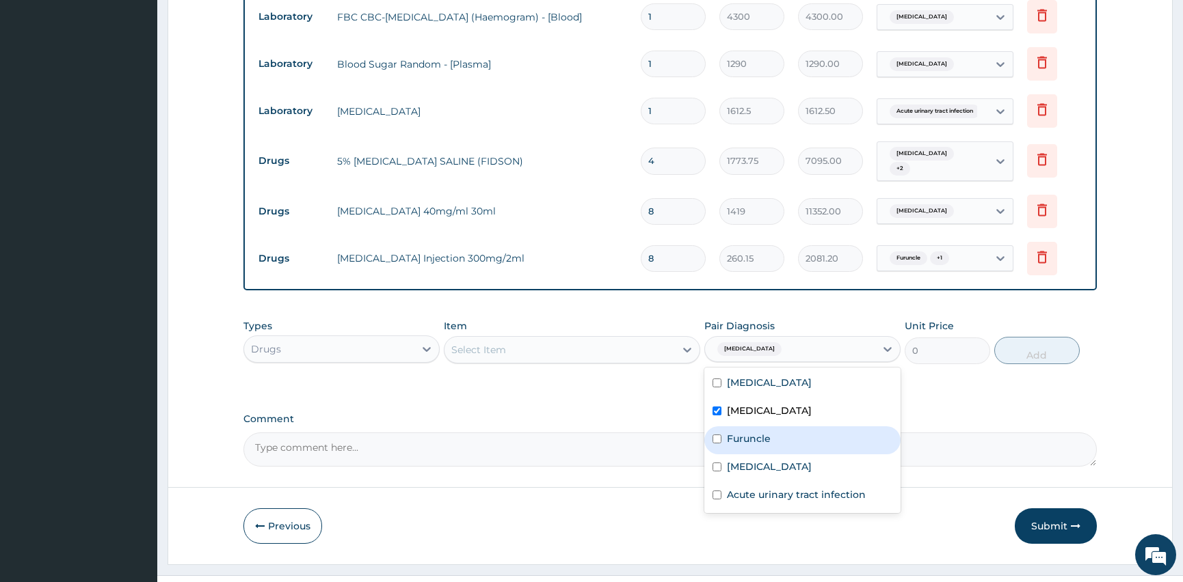
click at [718, 435] on input "checkbox" at bounding box center [716, 439] width 9 height 9
checkbox input "true"
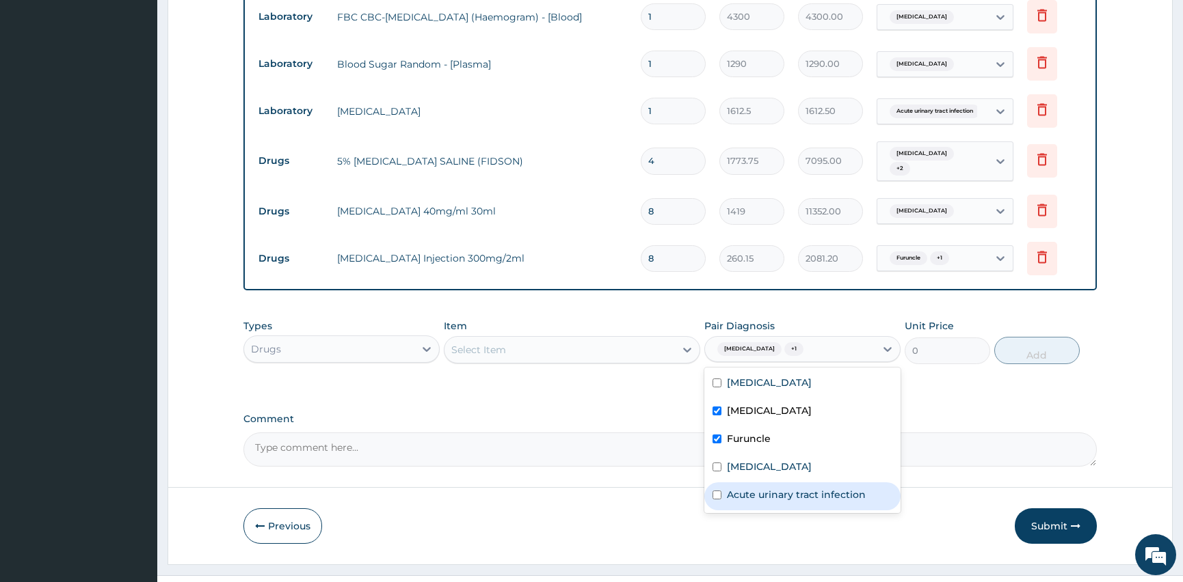
click at [709, 483] on div "Acute urinary tract infection" at bounding box center [802, 497] width 196 height 28
checkbox input "true"
click at [511, 342] on div "Select Item" at bounding box center [559, 350] width 230 height 22
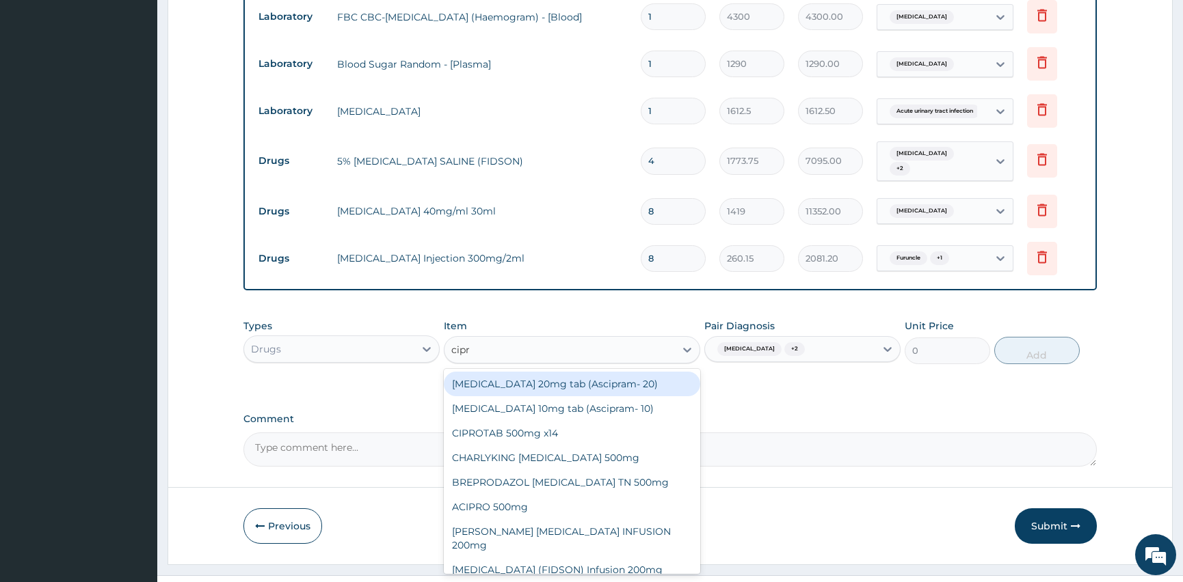
type input "cipro"
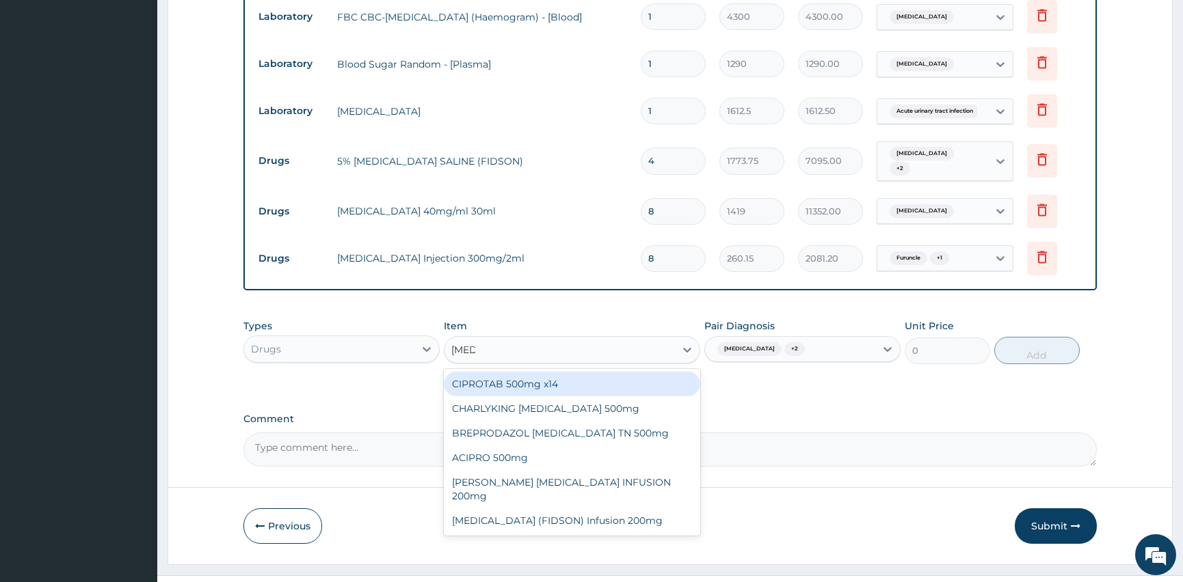
click at [511, 380] on div "CIPROTAB 500mg x14" at bounding box center [572, 384] width 256 height 25
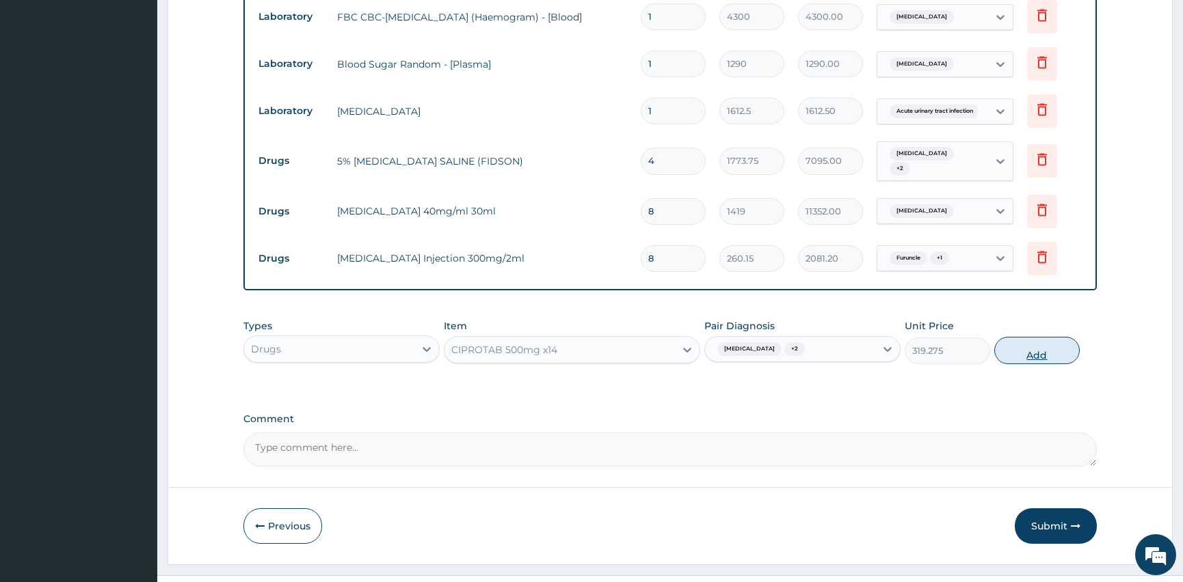
click at [1032, 340] on button "Add" at bounding box center [1036, 350] width 85 height 27
type input "0"
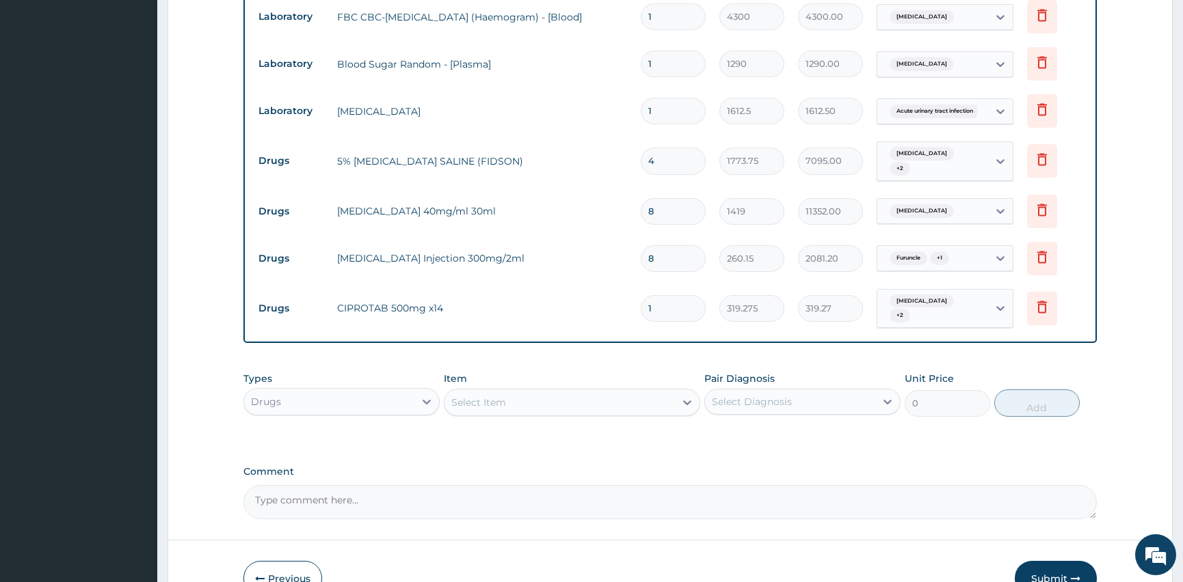
type input "14"
type input "4469.85"
type input "1"
type input "319.27"
type input "10"
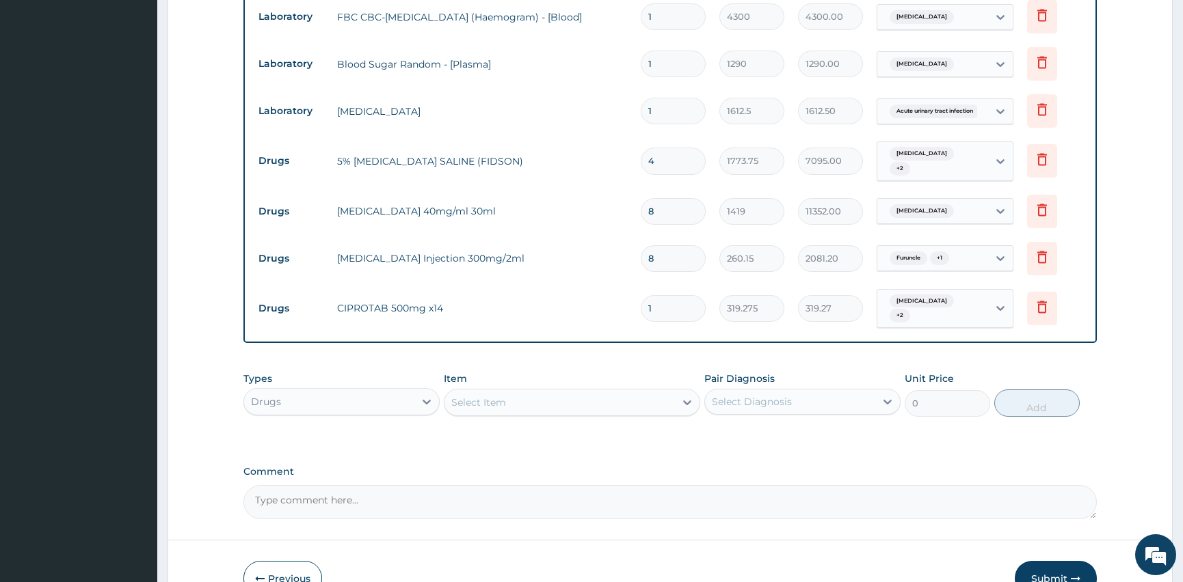
type input "3192.75"
type input "10"
click at [751, 395] on div "Select Diagnosis" at bounding box center [752, 402] width 80 height 14
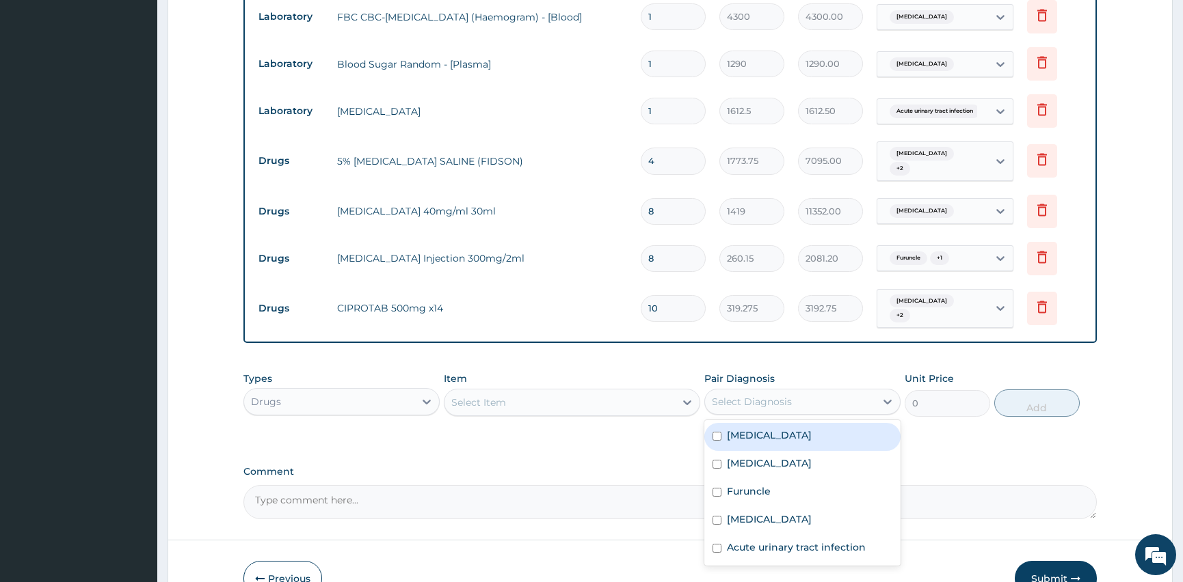
click at [720, 432] on input "checkbox" at bounding box center [716, 436] width 9 height 9
checkbox input "true"
click at [520, 392] on div "Select Item" at bounding box center [559, 403] width 230 height 22
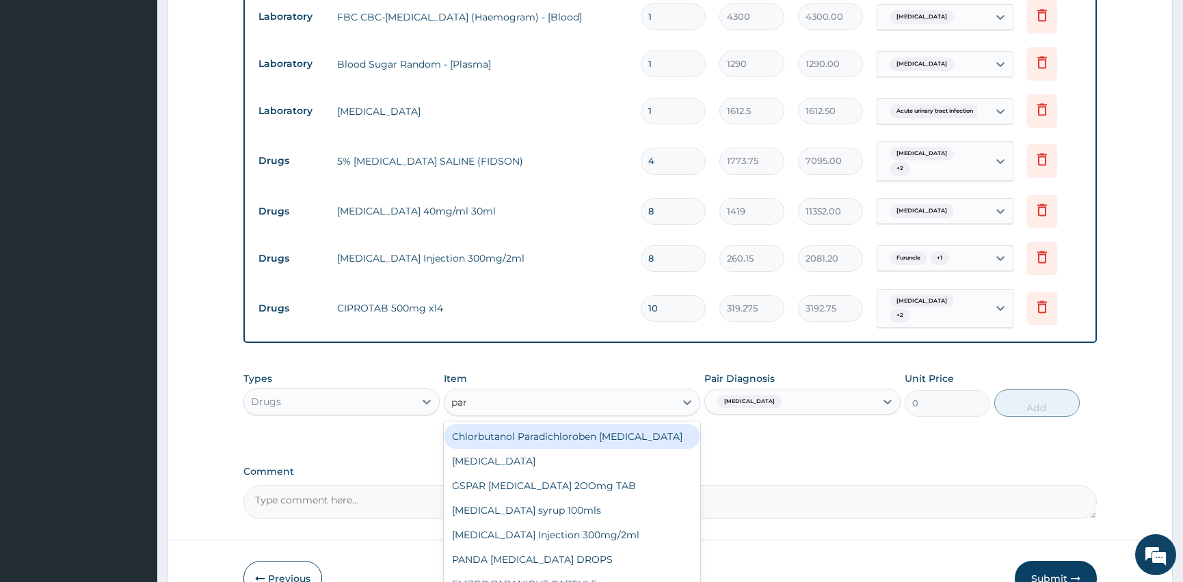
type input "para"
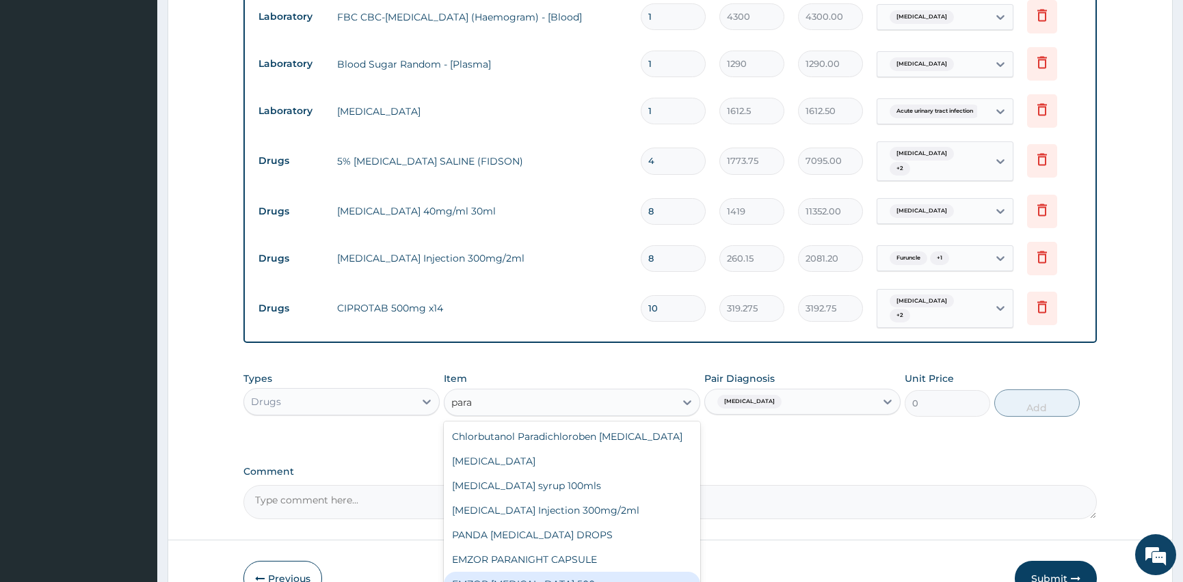
click at [563, 574] on div "EMZOR PARACETAMOL 500mg" at bounding box center [572, 584] width 256 height 25
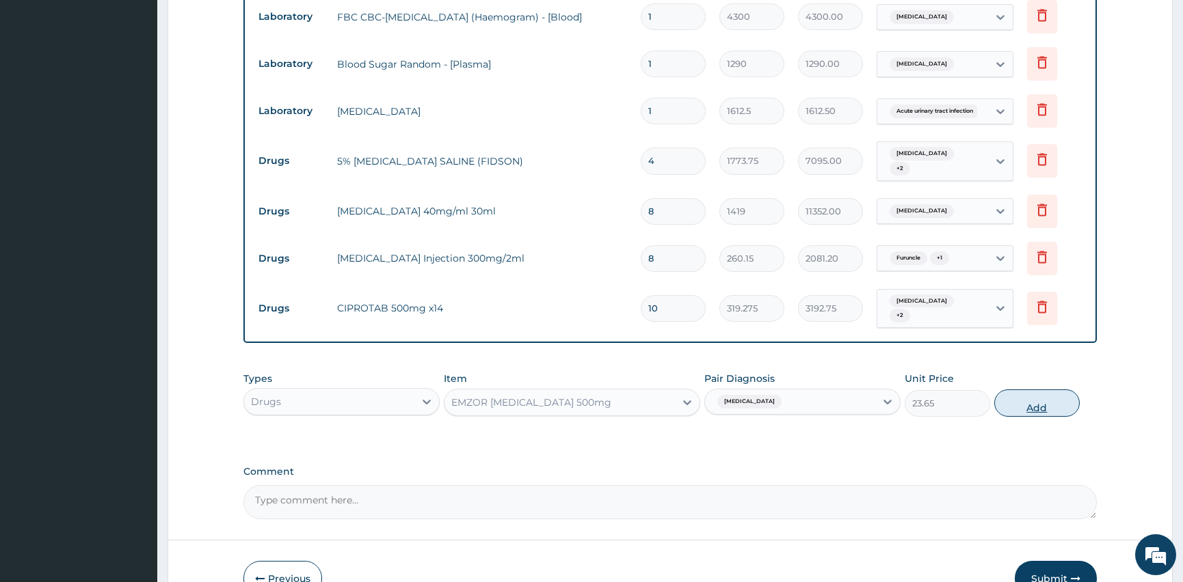
click at [1008, 390] on button "Add" at bounding box center [1036, 403] width 85 height 27
type input "0"
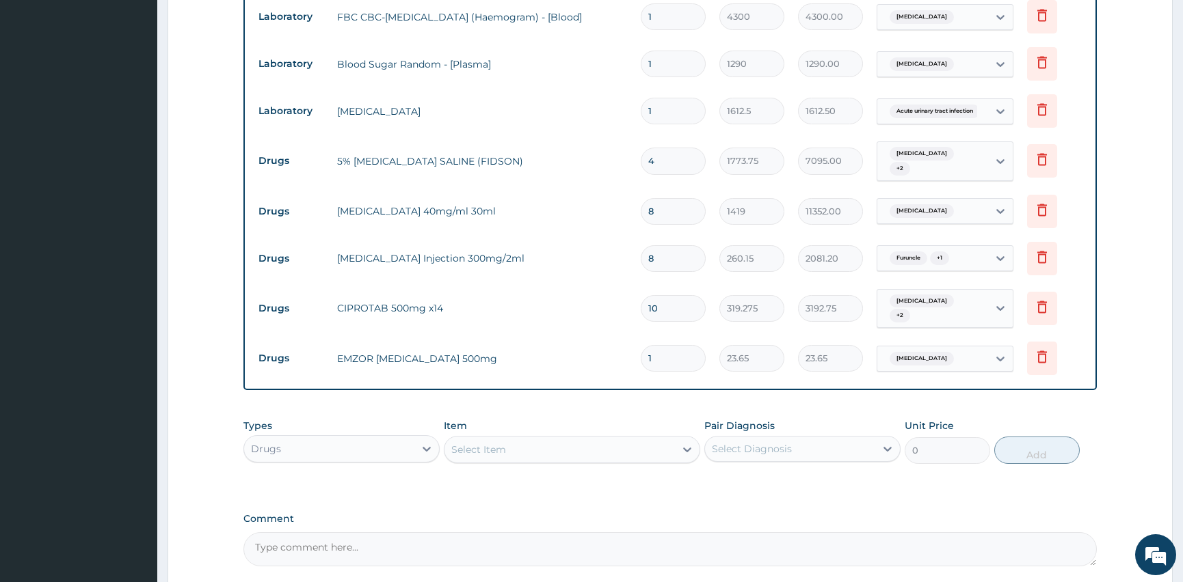
type input "18"
type input "425.70"
type input "18"
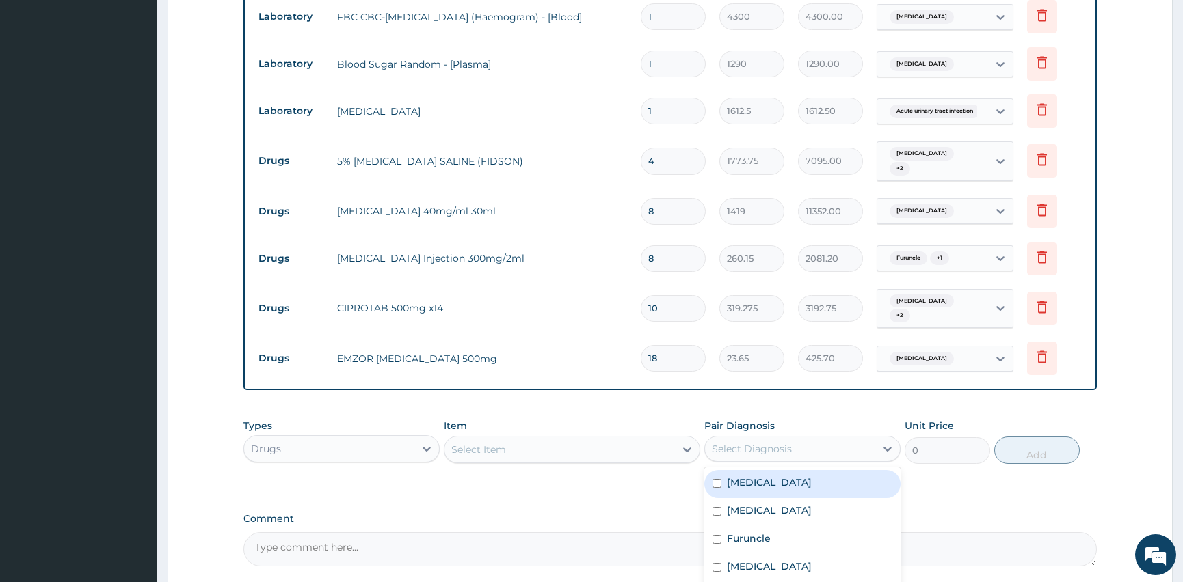
click at [793, 438] on div "Select Diagnosis" at bounding box center [790, 449] width 170 height 22
click at [718, 479] on input "checkbox" at bounding box center [716, 483] width 9 height 9
checkbox input "true"
click at [520, 439] on div "Select Item" at bounding box center [559, 450] width 230 height 22
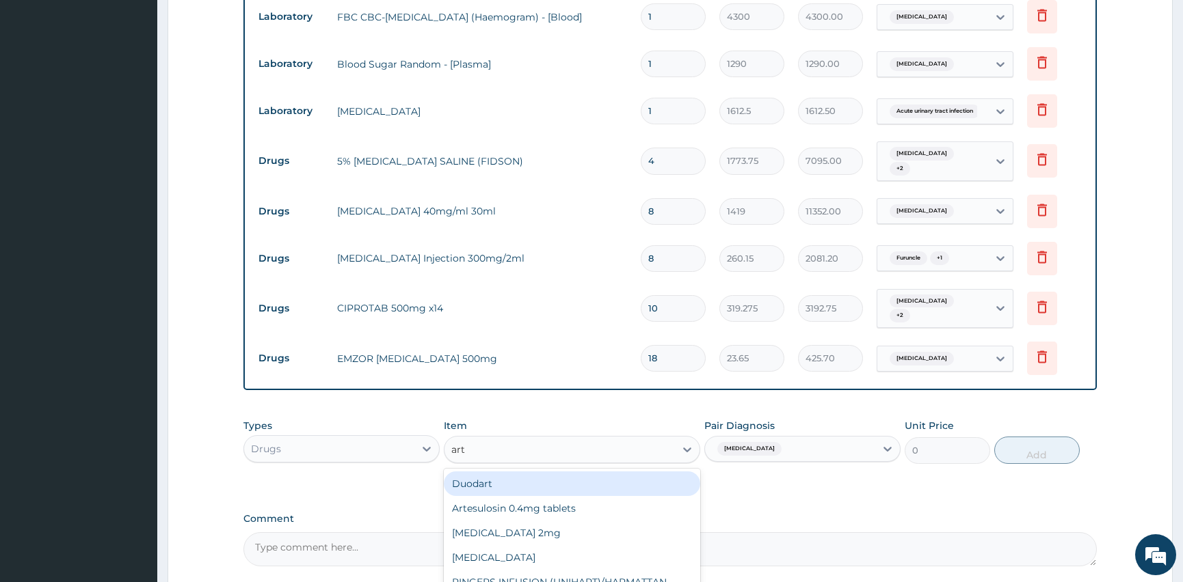
type input "arte"
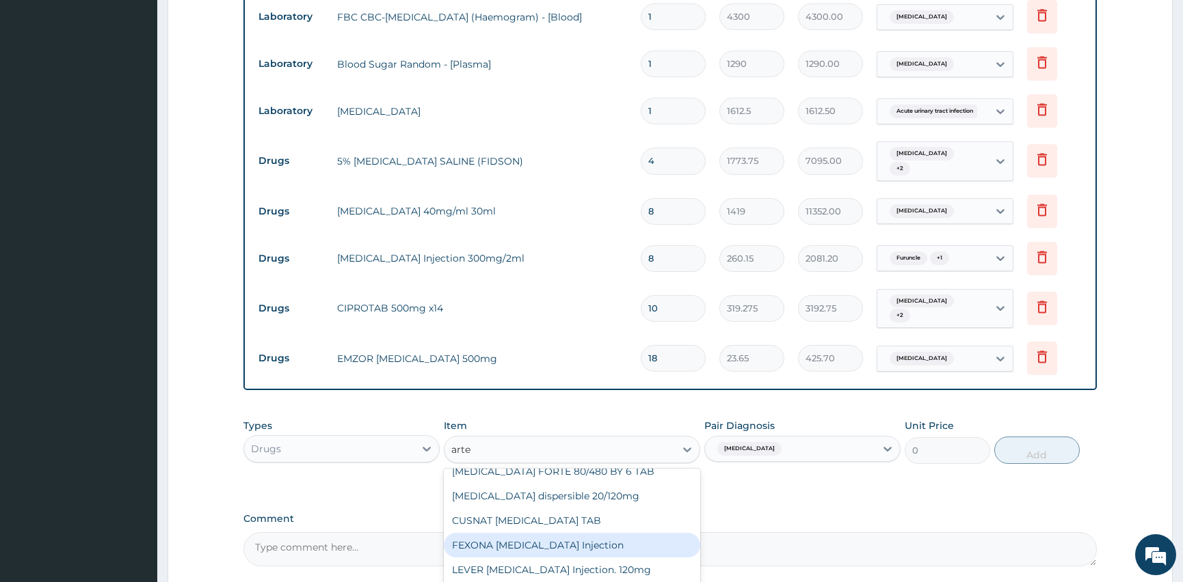
scroll to position [0, 0]
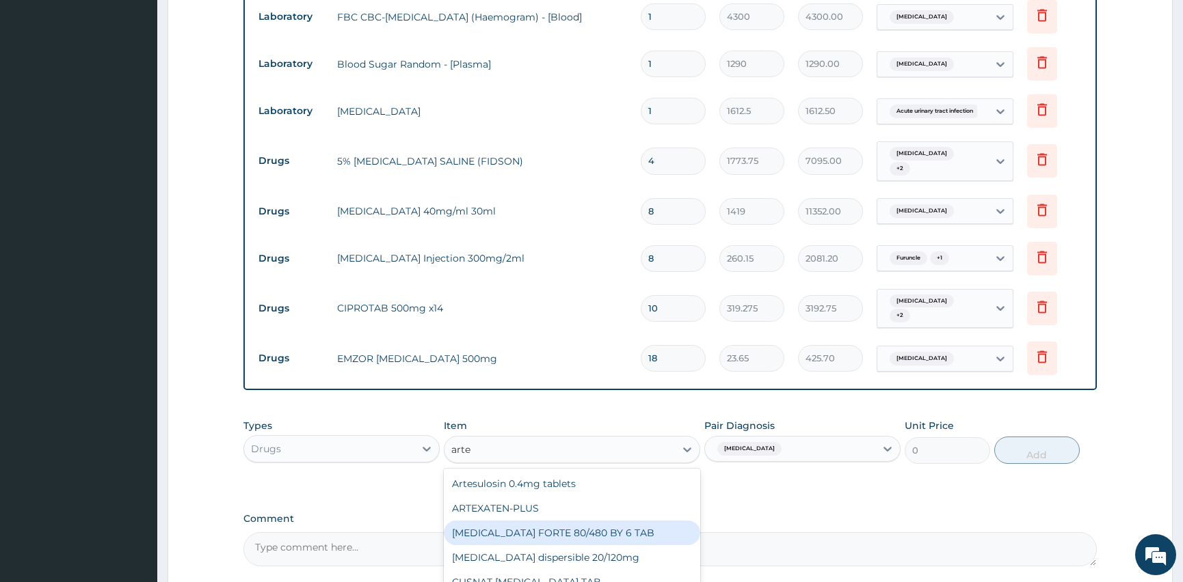
click at [535, 523] on div "COARTEM FORTE 80/480 BY 6 TAB" at bounding box center [572, 533] width 256 height 25
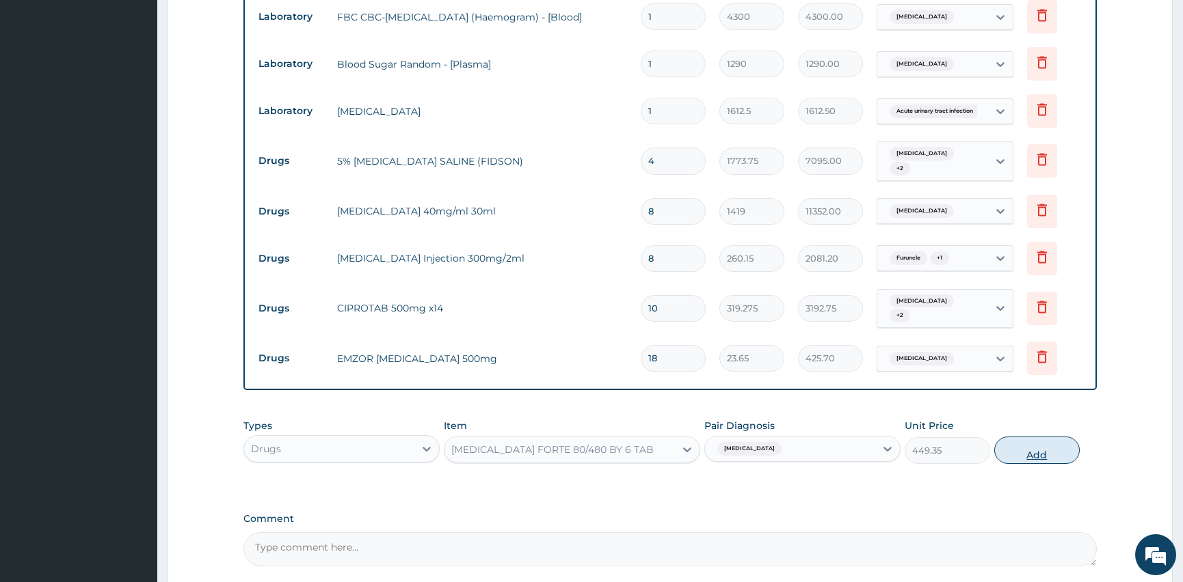
click at [1061, 443] on button "Add" at bounding box center [1036, 450] width 85 height 27
type input "0"
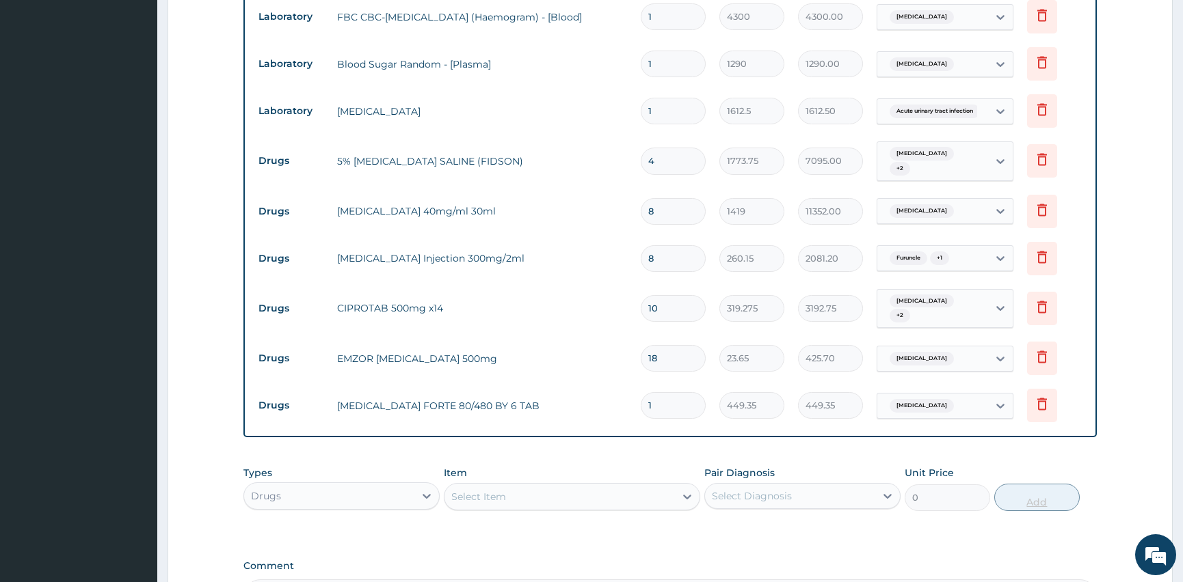
type input "0.00"
type input "6"
type input "2696.10"
type input "6"
click at [761, 485] on div "Select Diagnosis" at bounding box center [790, 496] width 170 height 22
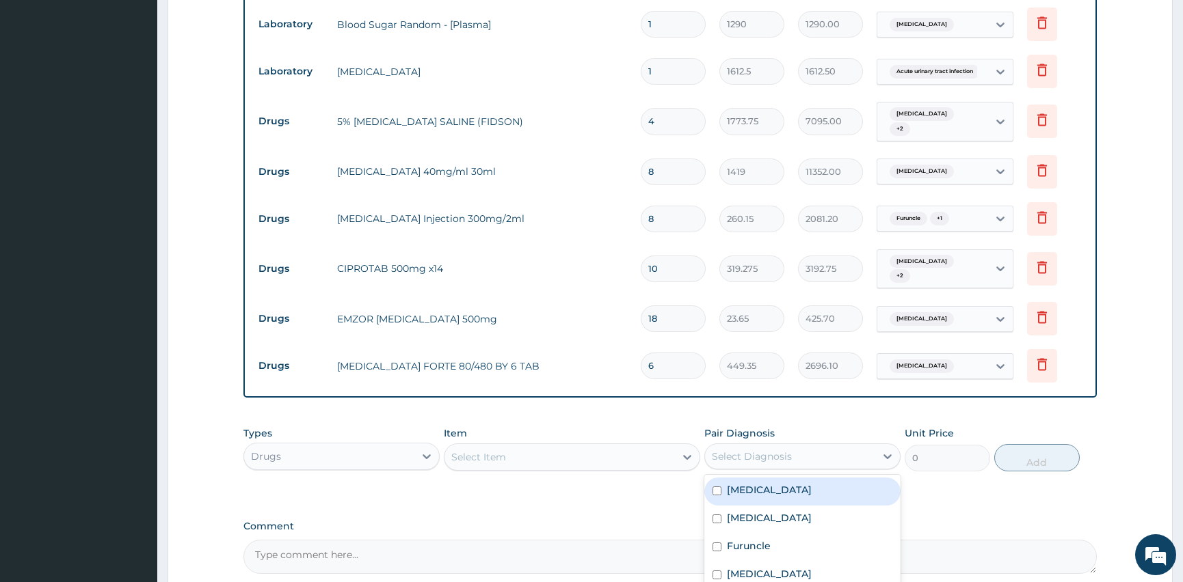
scroll to position [809, 0]
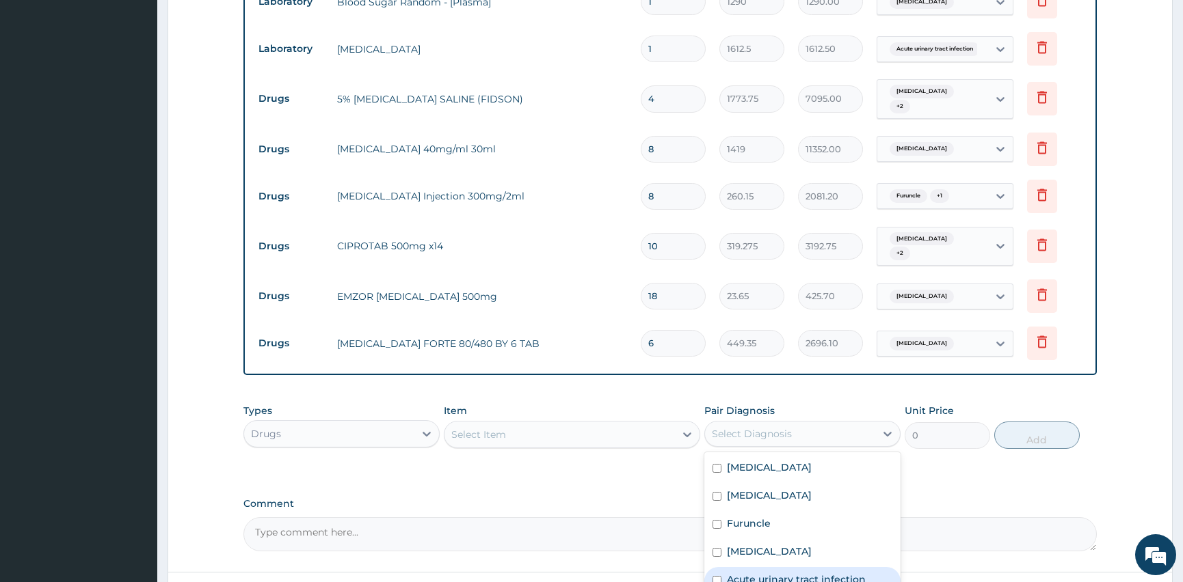
click at [721, 567] on div "Acute urinary tract infection" at bounding box center [802, 581] width 196 height 28
checkbox input "true"
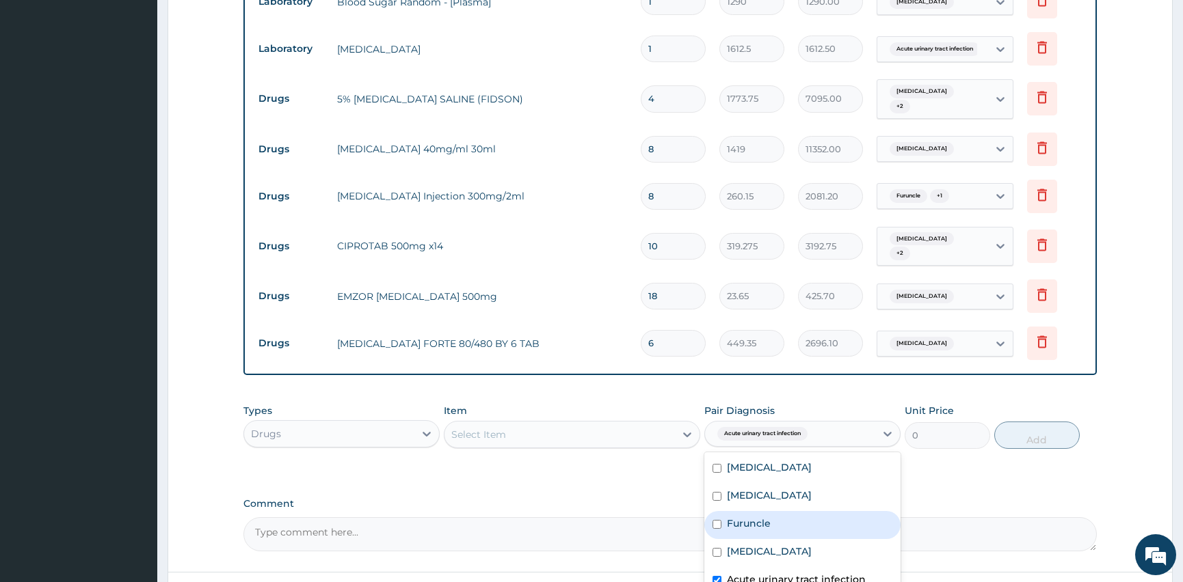
click at [711, 511] on div "Furuncle" at bounding box center [802, 525] width 196 height 28
checkbox input "true"
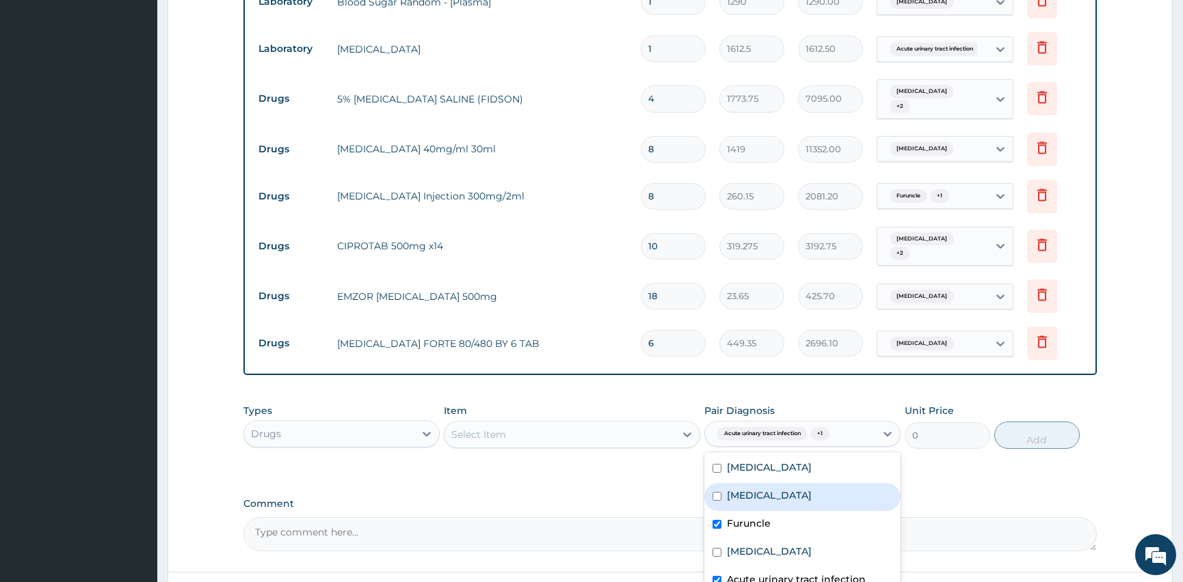
click at [718, 492] on input "checkbox" at bounding box center [716, 496] width 9 height 9
checkbox input "true"
click at [525, 424] on div "Select Item" at bounding box center [559, 435] width 230 height 22
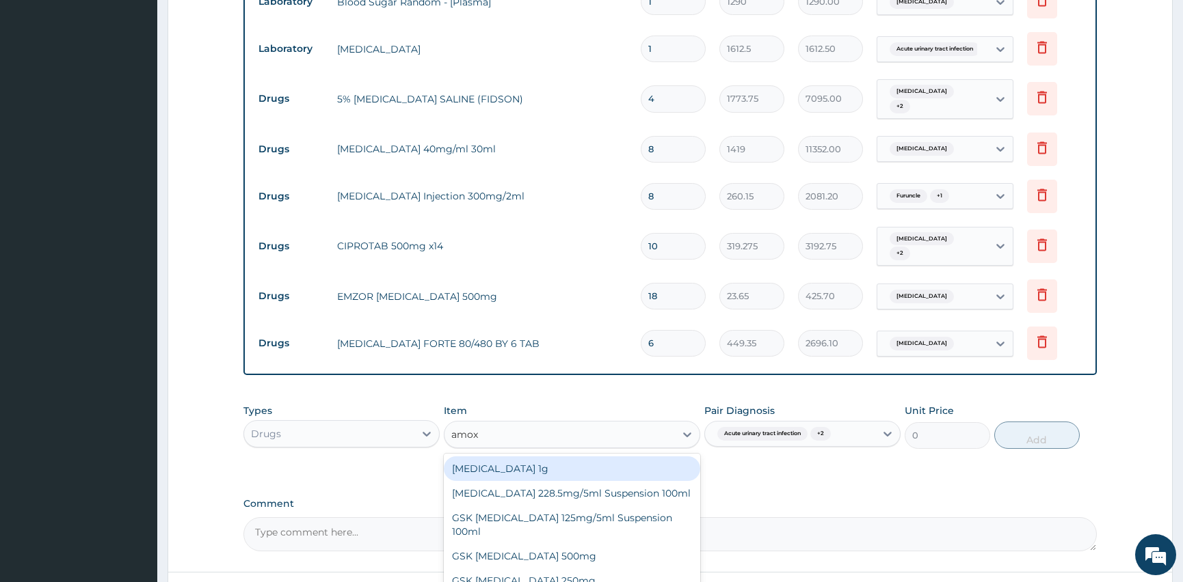
type input "amoxi"
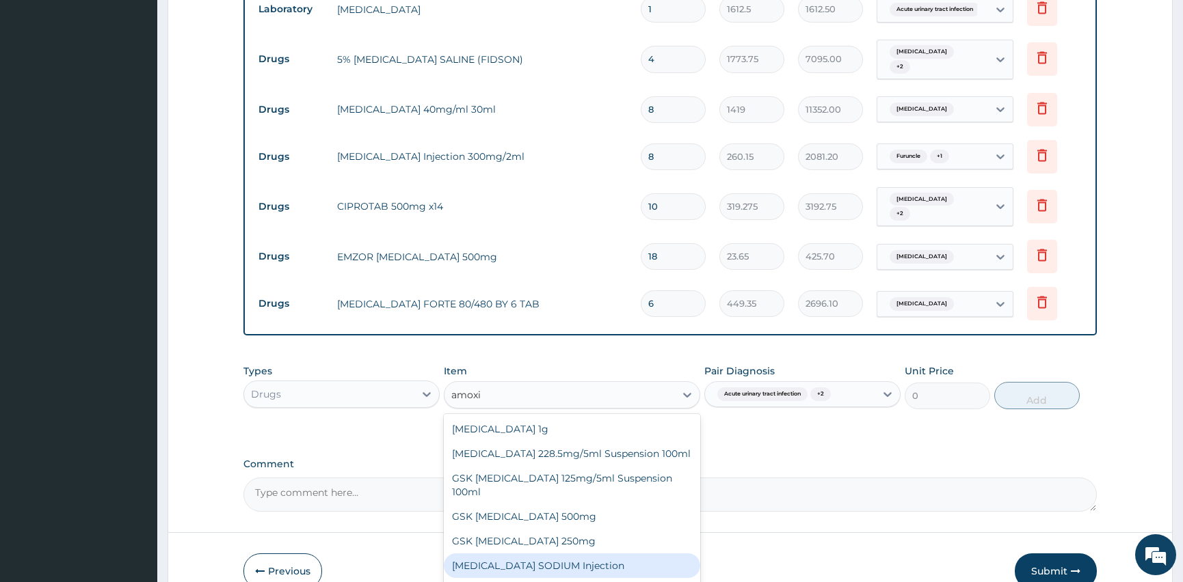
scroll to position [871, 0]
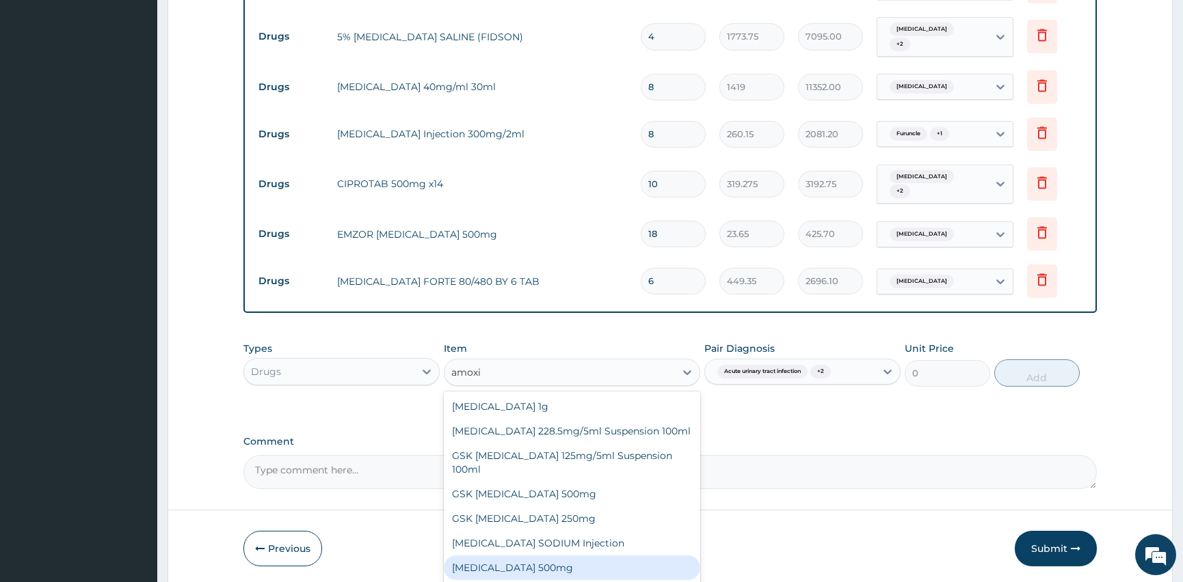
click at [557, 556] on div "AMOXICILLIN 500mg" at bounding box center [572, 568] width 256 height 25
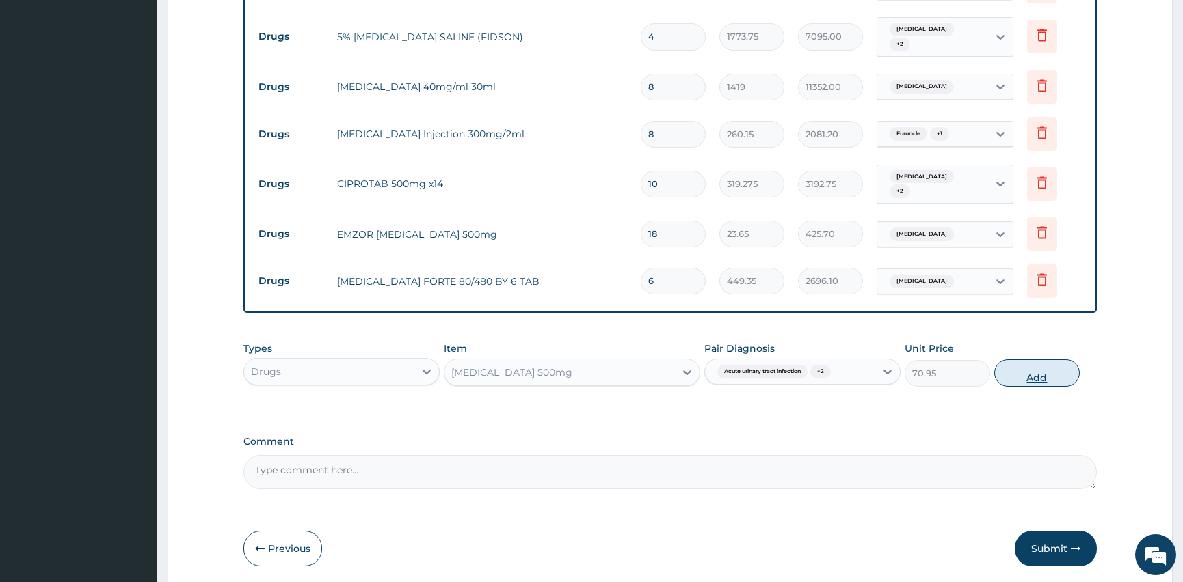
click at [1014, 364] on button "Add" at bounding box center [1036, 373] width 85 height 27
type input "0"
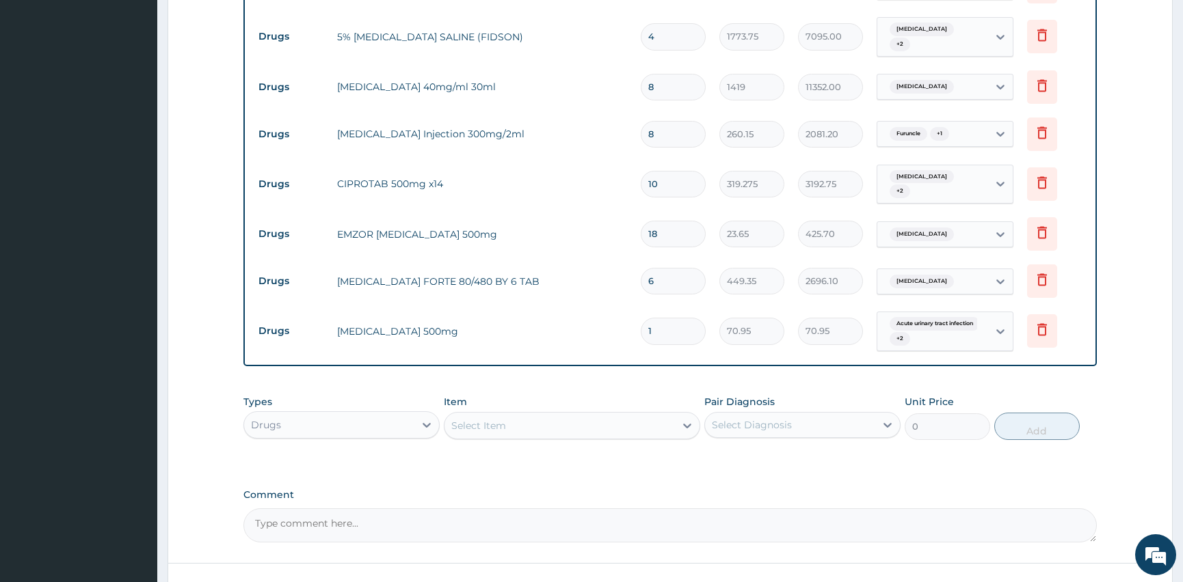
type input "0.00"
type input "5"
type input "354.75"
type input "5"
click at [792, 416] on div "Select Diagnosis" at bounding box center [790, 425] width 170 height 22
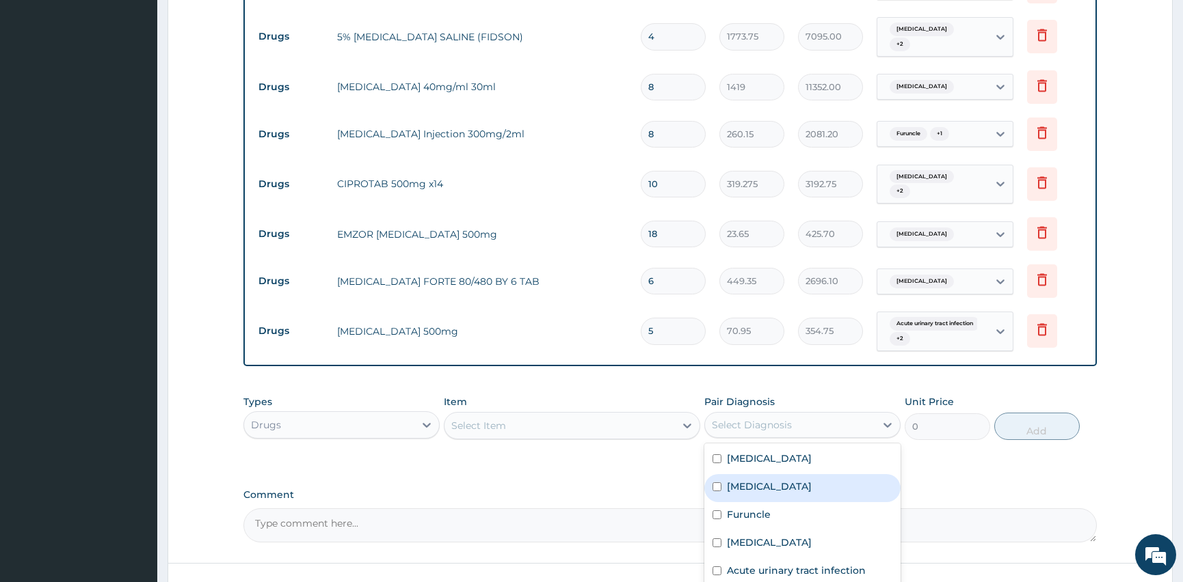
click at [718, 477] on div "Bacterial sepsis" at bounding box center [802, 488] width 196 height 28
click at [725, 474] on div "Bacterial sepsis" at bounding box center [802, 488] width 196 height 28
checkbox input "false"
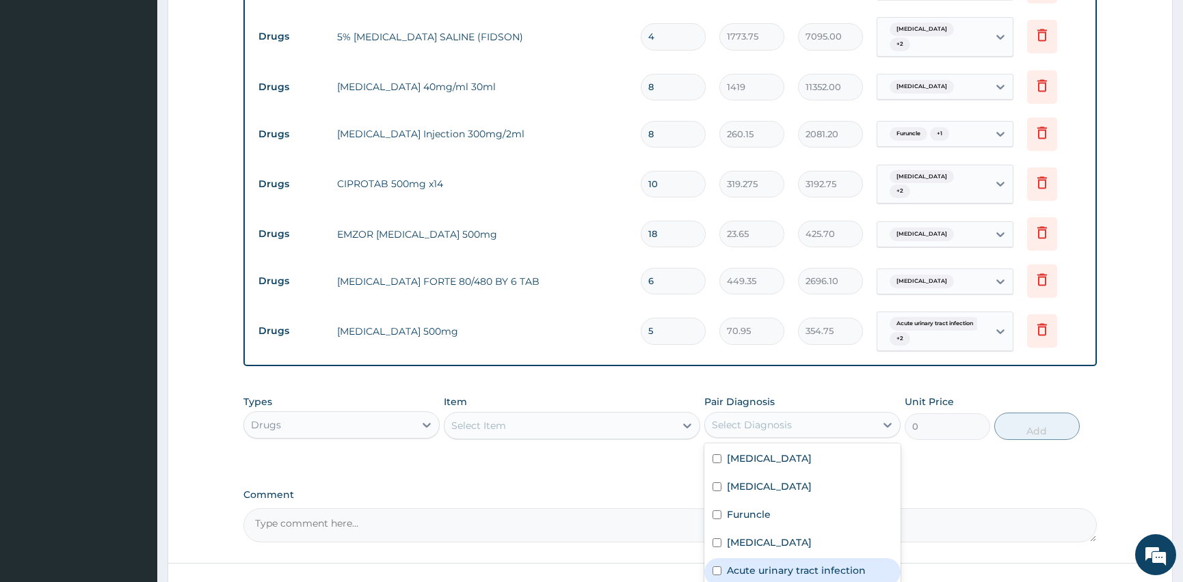
click at [720, 567] on input "checkbox" at bounding box center [716, 571] width 9 height 9
checkbox input "true"
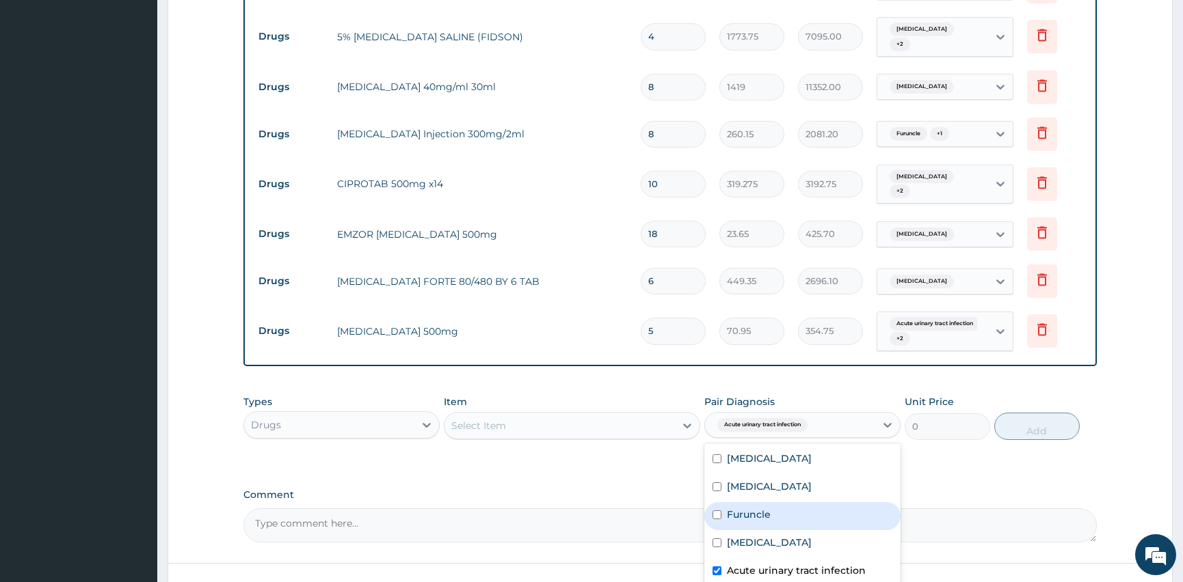
click at [719, 507] on div "Furuncle" at bounding box center [802, 516] width 196 height 28
checkbox input "true"
click at [536, 415] on div "Select Item" at bounding box center [559, 426] width 230 height 22
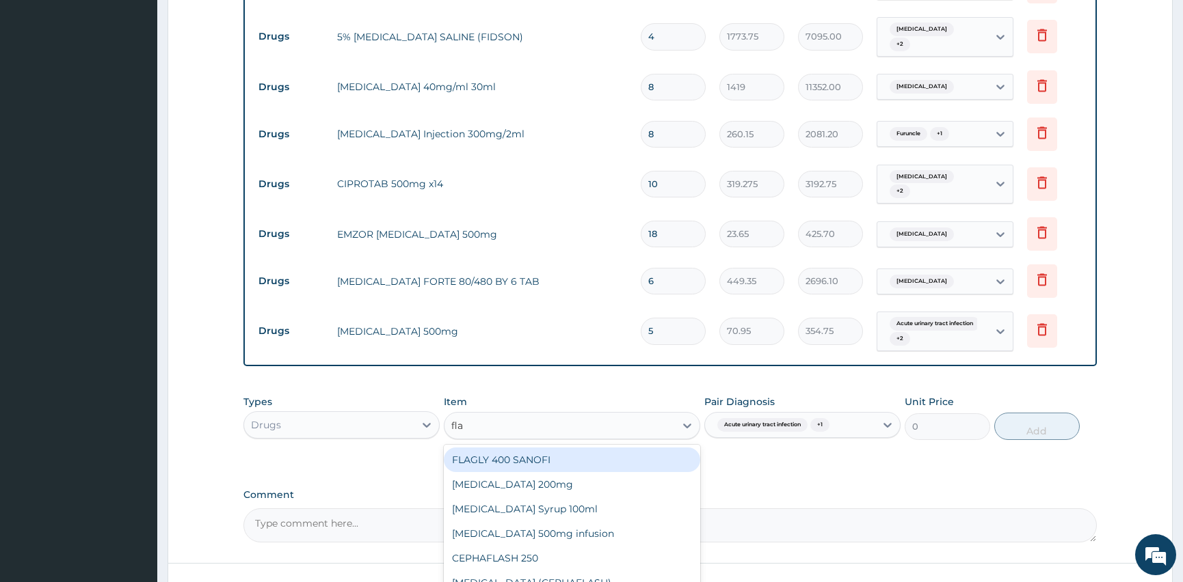
type input "flag"
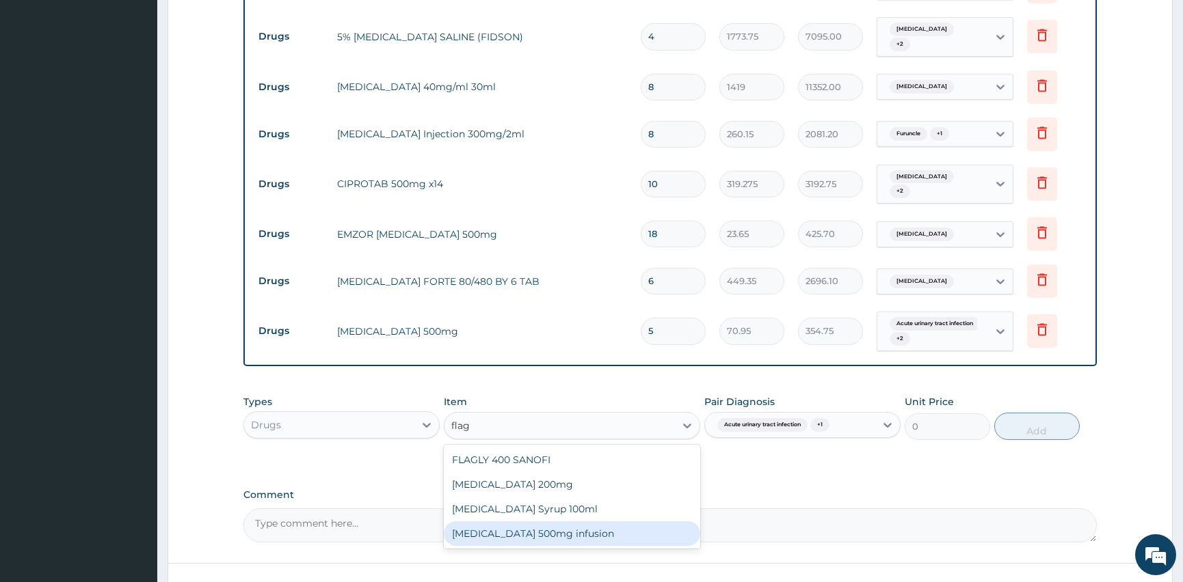
click at [526, 526] on div "Flagyl 500mg infusion" at bounding box center [572, 534] width 256 height 25
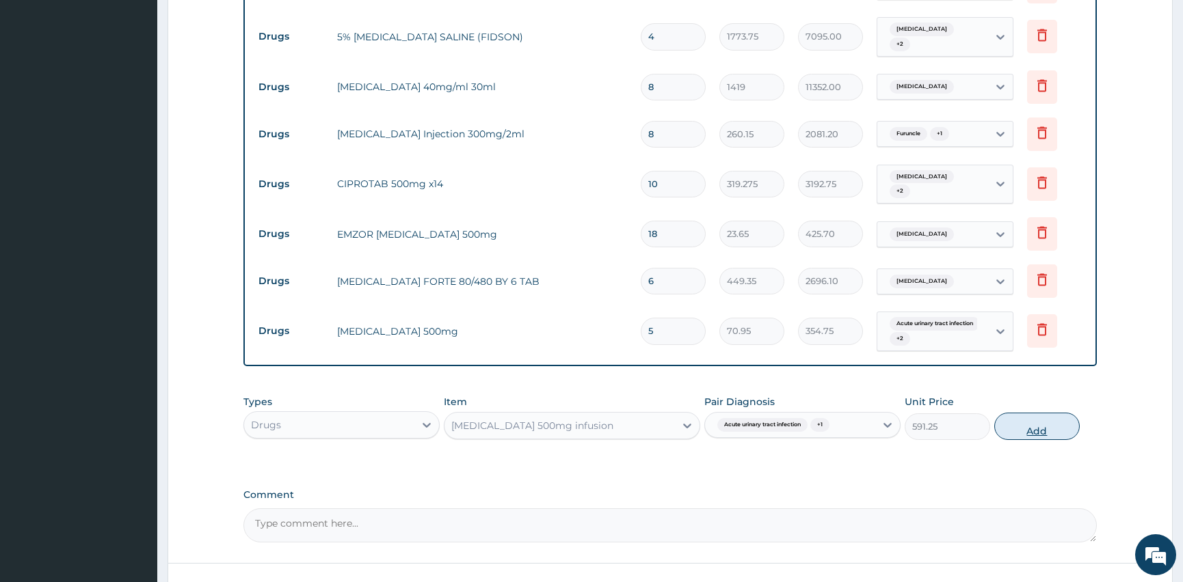
click at [1065, 413] on button "Add" at bounding box center [1036, 426] width 85 height 27
type input "0"
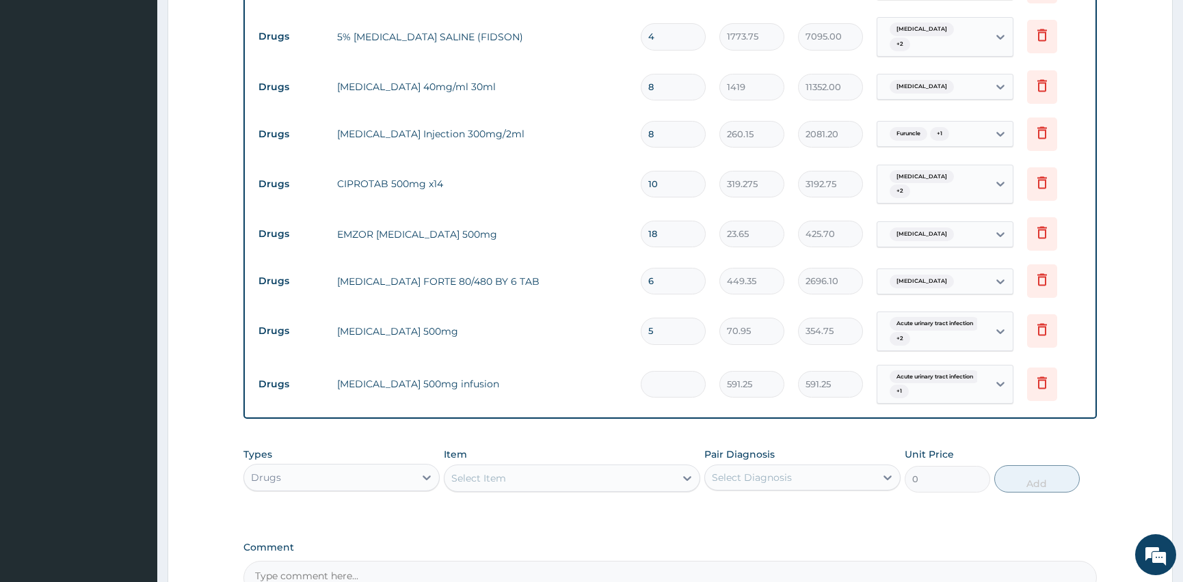
type input "0.00"
type input "6"
type input "3547.50"
type input "6"
click at [796, 467] on div "Select Diagnosis" at bounding box center [790, 478] width 170 height 22
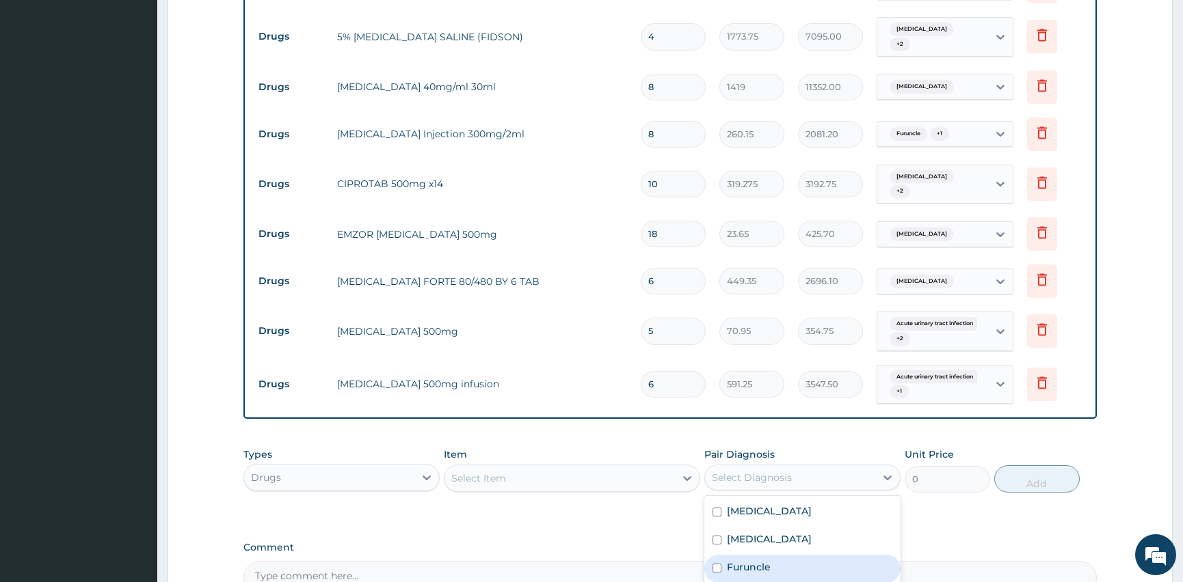
click at [723, 555] on div "Furuncle" at bounding box center [802, 569] width 196 height 28
checkbox input "true"
click at [507, 468] on div "Select Item" at bounding box center [559, 479] width 230 height 22
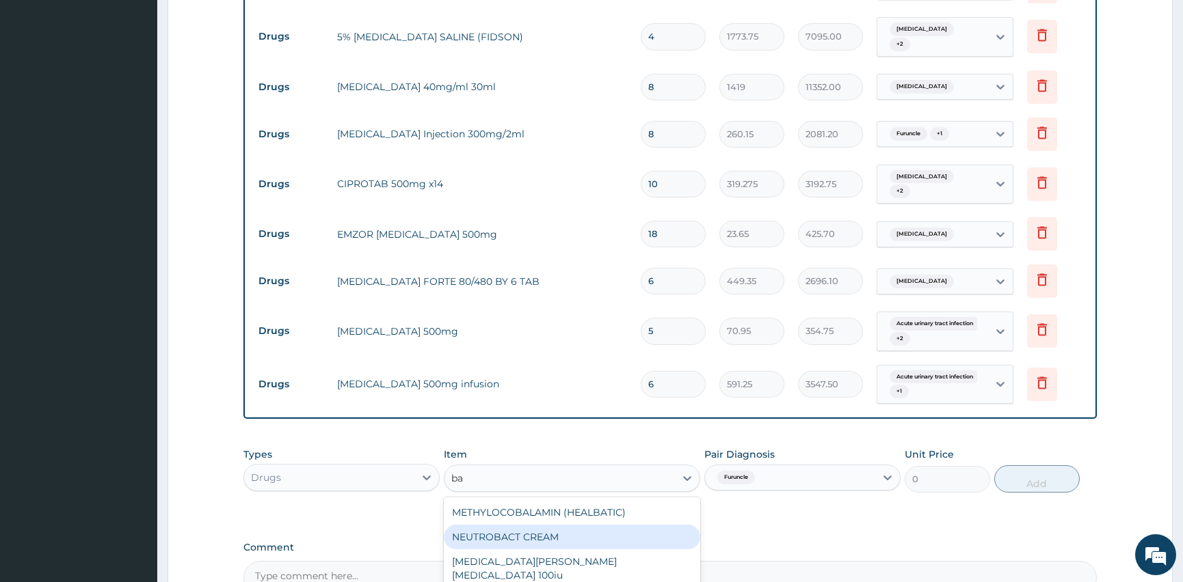
type input "b"
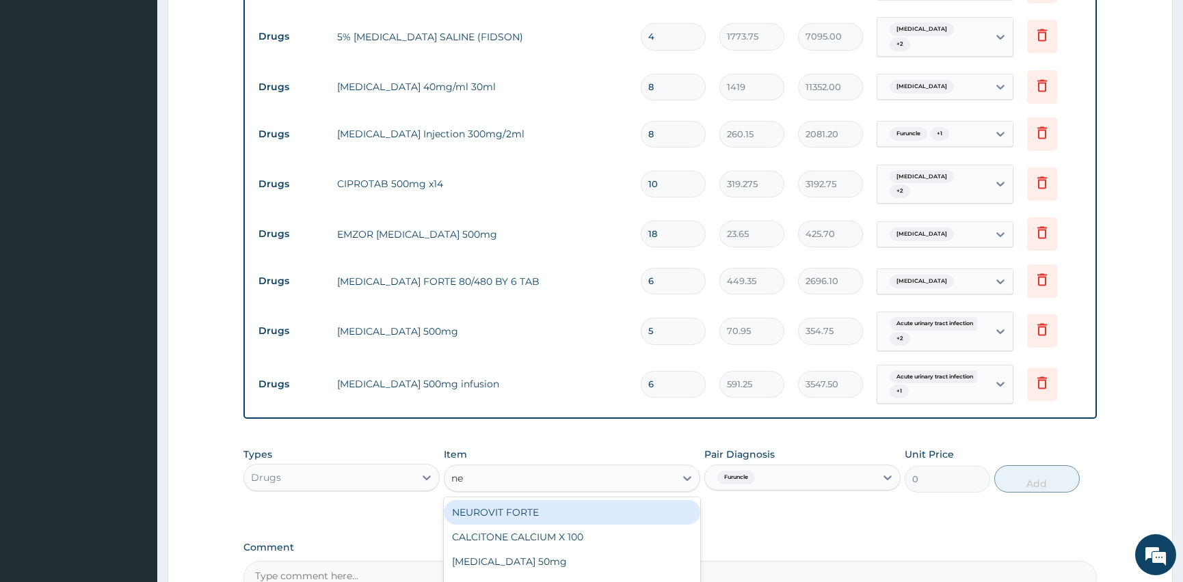
type input "neu"
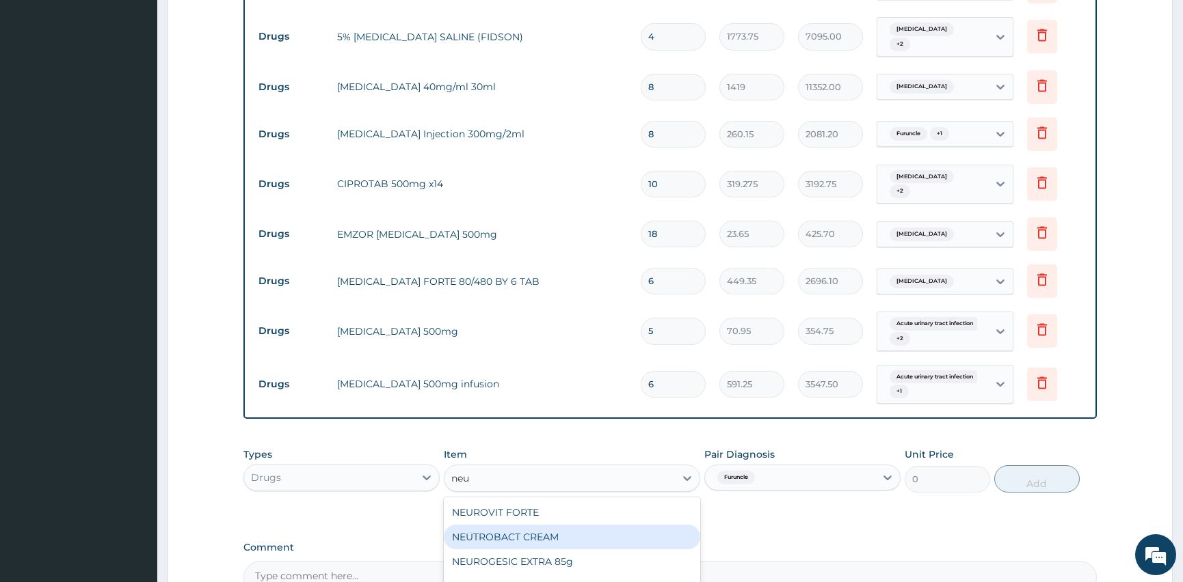
click at [509, 525] on div "NEUTROBACT CREAM" at bounding box center [572, 537] width 256 height 25
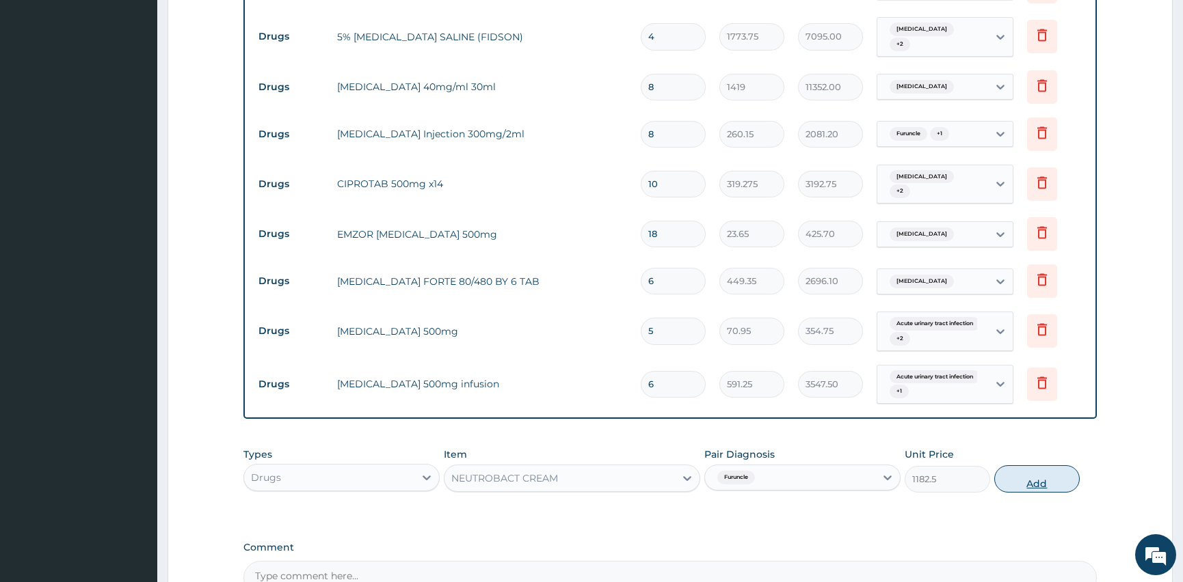
click at [1040, 469] on button "Add" at bounding box center [1036, 479] width 85 height 27
type input "0"
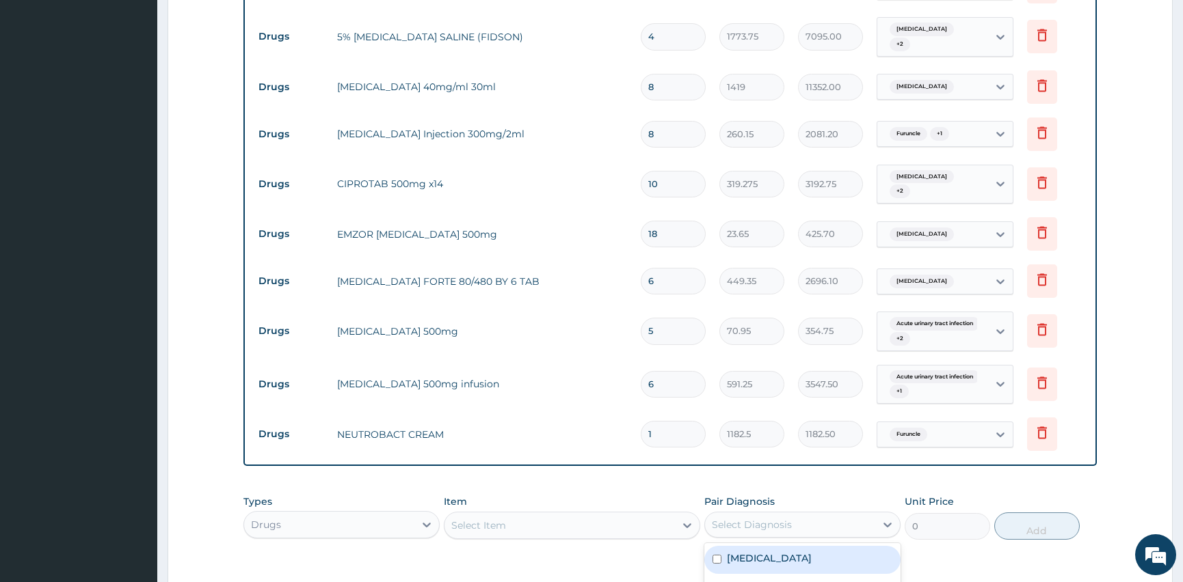
click at [766, 518] on div "Select Diagnosis" at bounding box center [752, 525] width 80 height 14
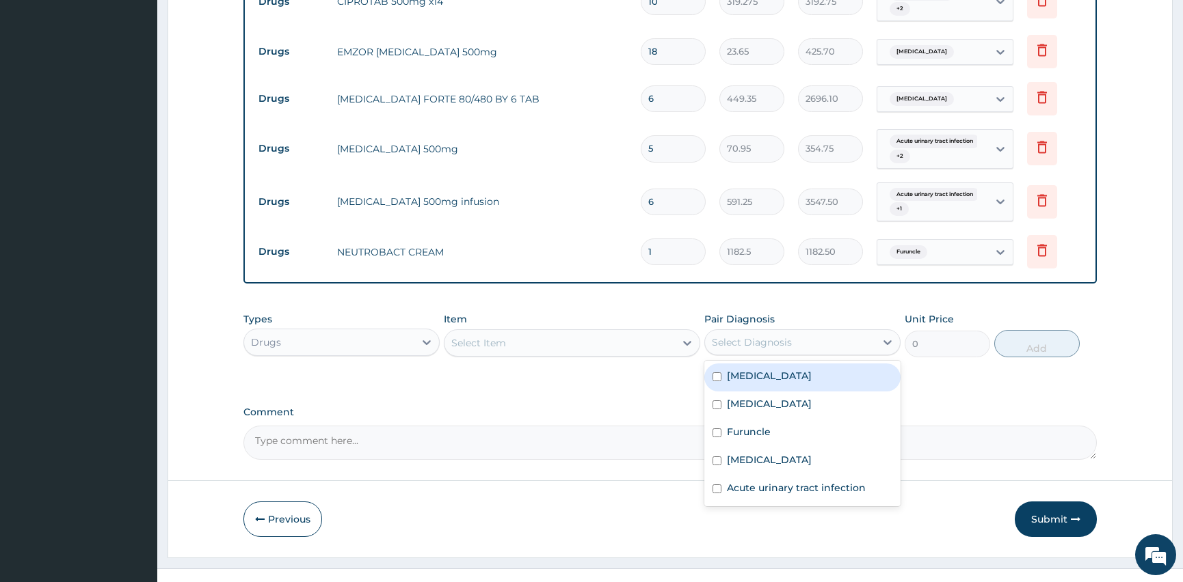
scroll to position [1057, 0]
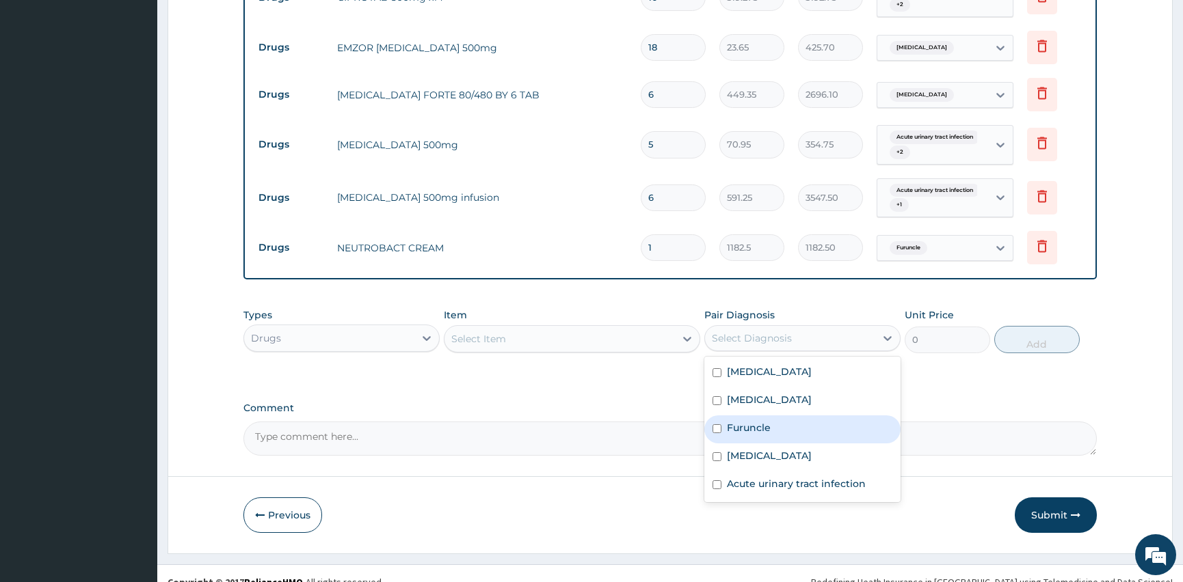
click at [718, 424] on input "checkbox" at bounding box center [716, 428] width 9 height 9
checkbox input "true"
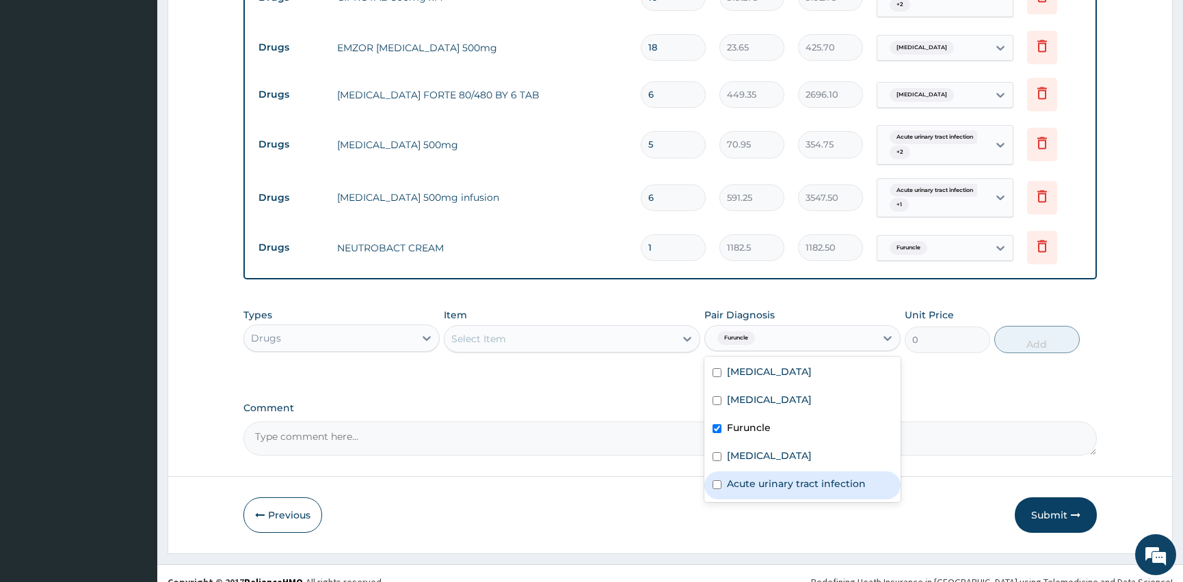
click at [717, 481] on input "checkbox" at bounding box center [716, 485] width 9 height 9
checkbox input "true"
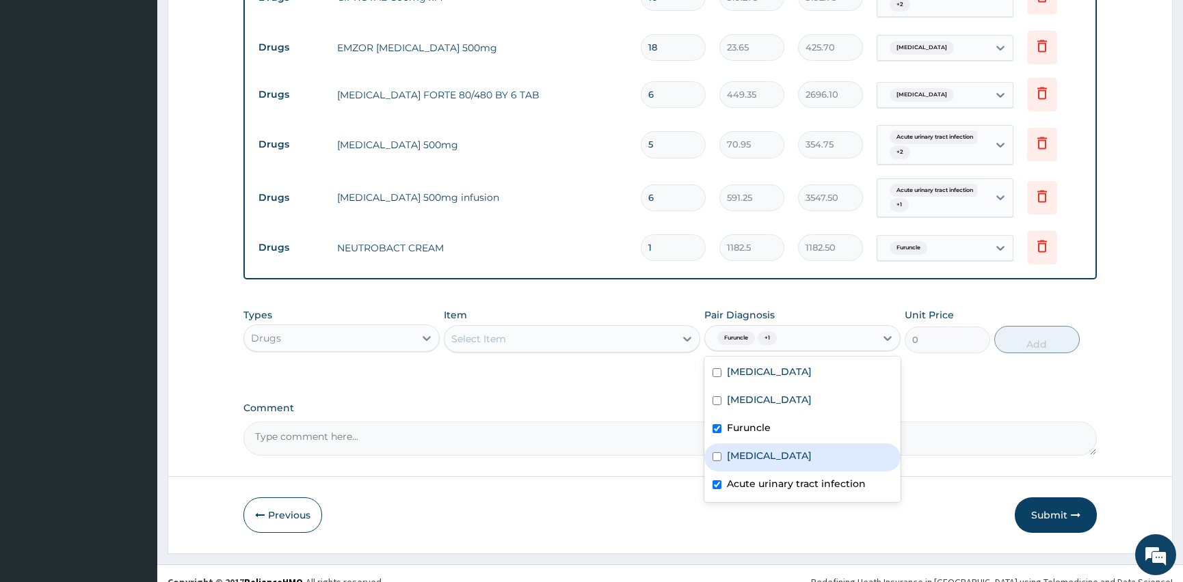
click at [530, 328] on div "Select Item" at bounding box center [559, 339] width 230 height 22
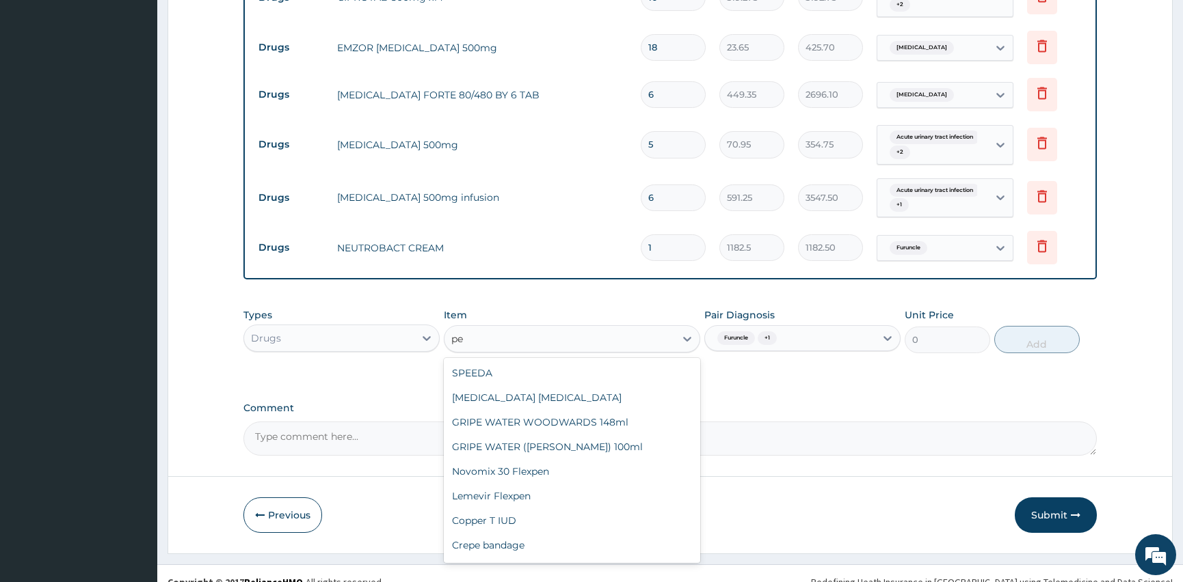
type input "p"
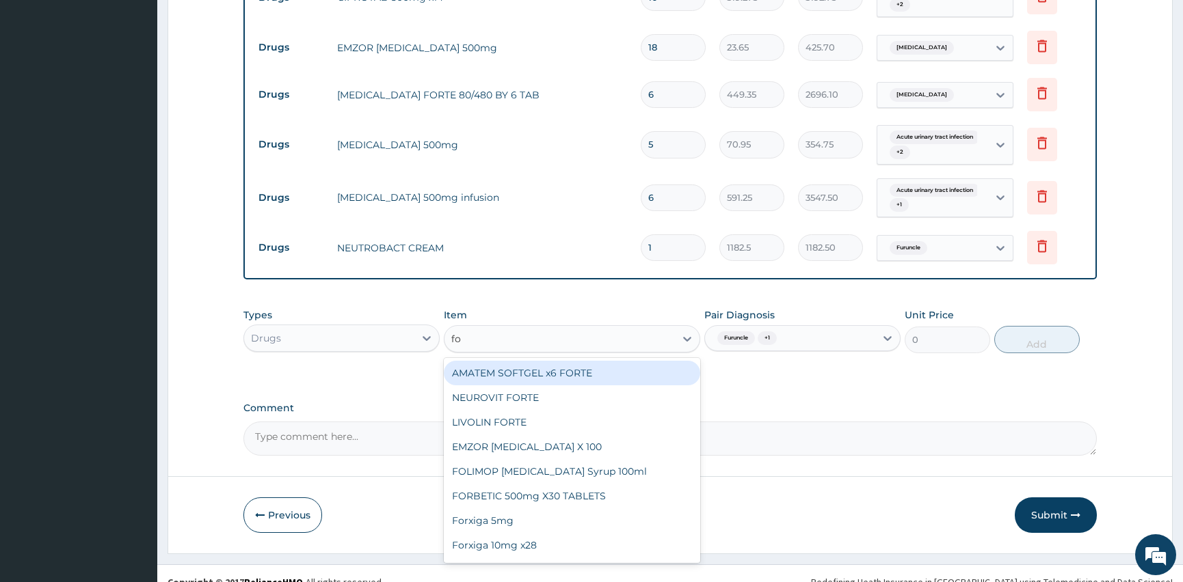
type input "f"
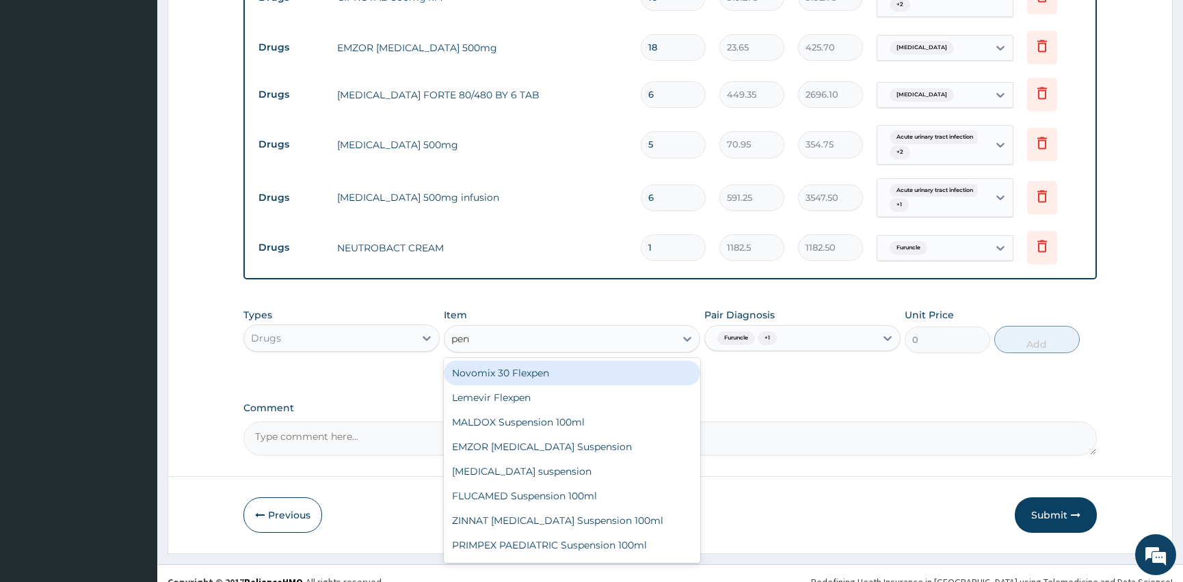
type input "pent"
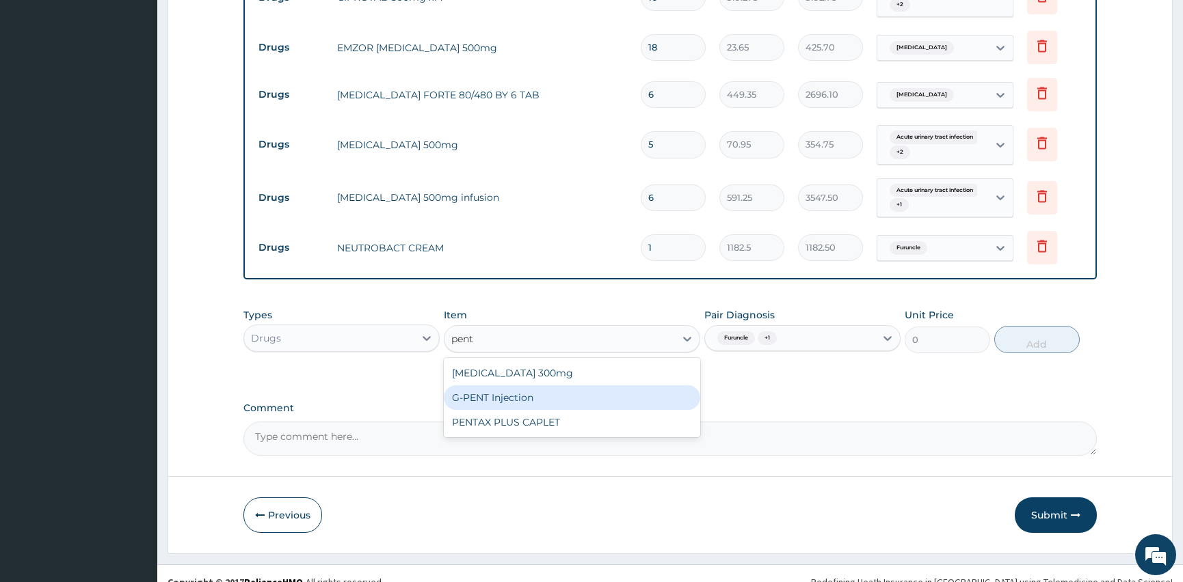
click at [528, 386] on div "G-PENT Injection" at bounding box center [572, 398] width 256 height 25
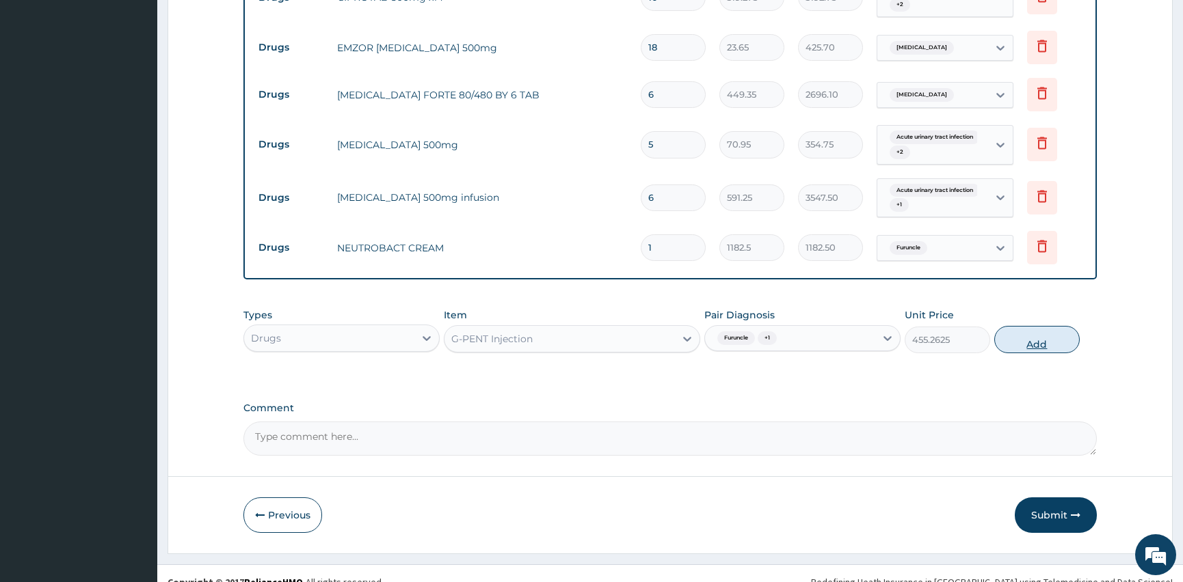
click at [1032, 326] on button "Add" at bounding box center [1036, 339] width 85 height 27
type input "0"
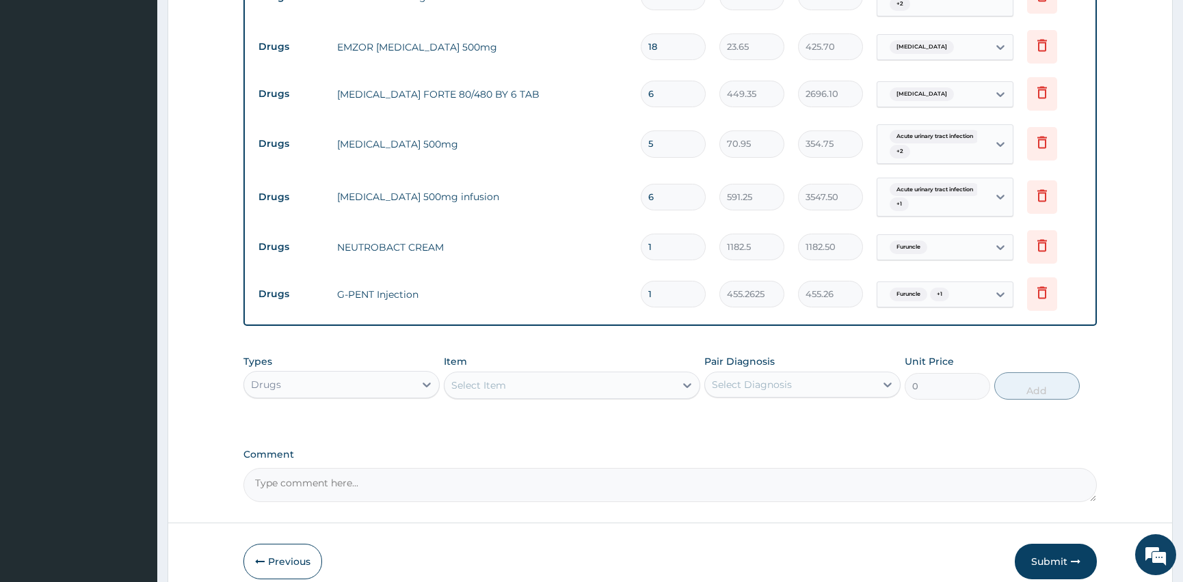
scroll to position [1107, 0]
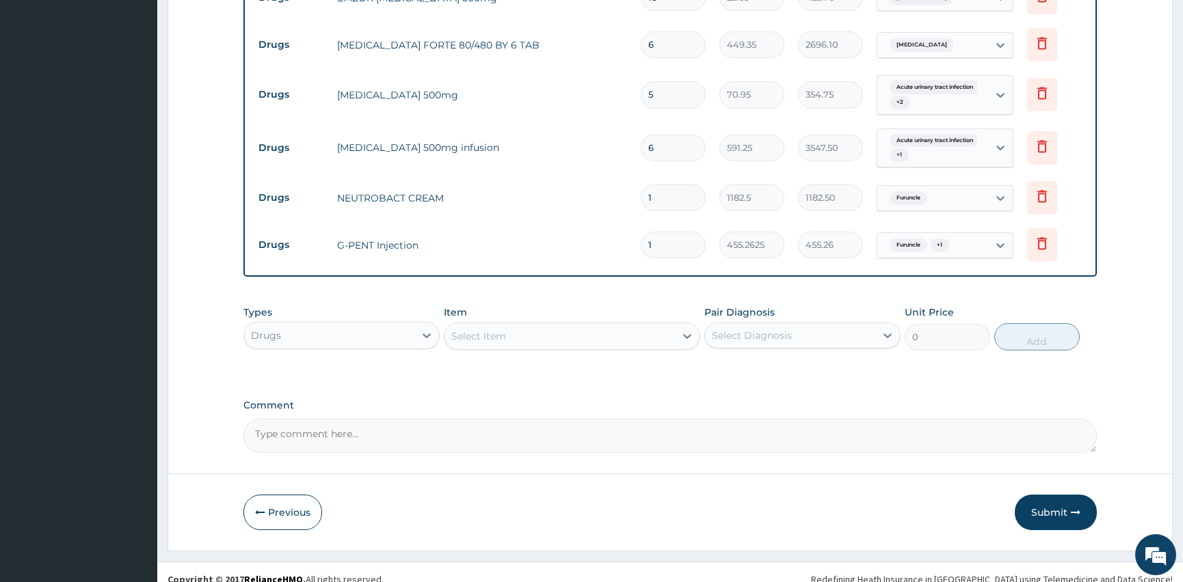
click at [1068, 502] on button "Submit" at bounding box center [1055, 513] width 82 height 36
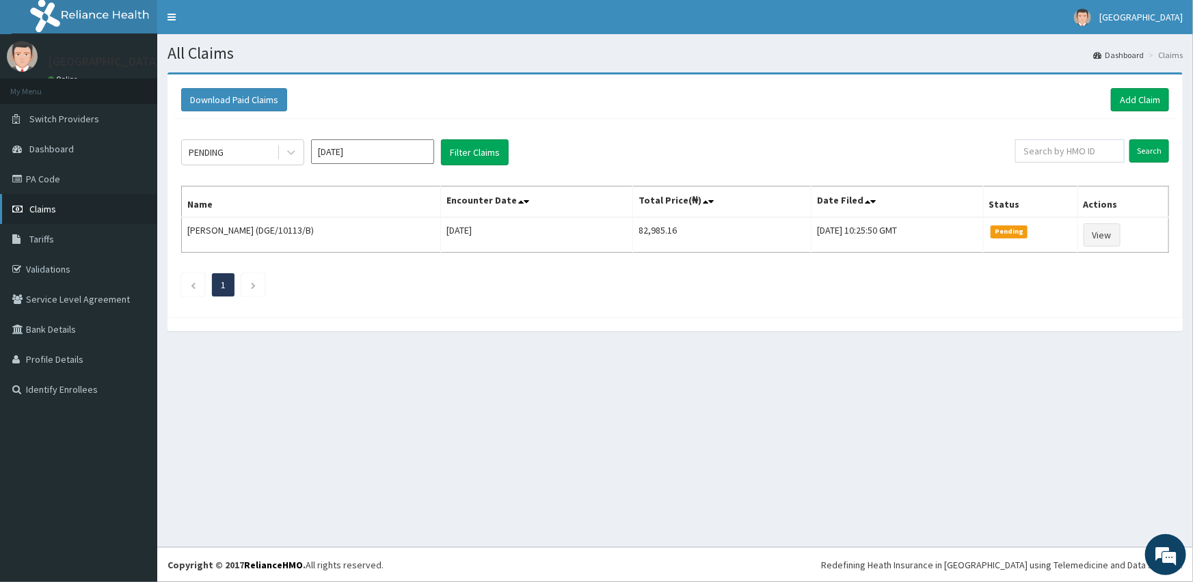
click at [78, 215] on link "Claims" at bounding box center [78, 209] width 157 height 30
click at [250, 282] on icon "Next page" at bounding box center [253, 286] width 6 height 8
click at [253, 283] on icon "Next page" at bounding box center [253, 286] width 6 height 8
click at [194, 284] on icon "Previous page" at bounding box center [193, 286] width 6 height 8
click at [216, 278] on li "1" at bounding box center [223, 284] width 23 height 23
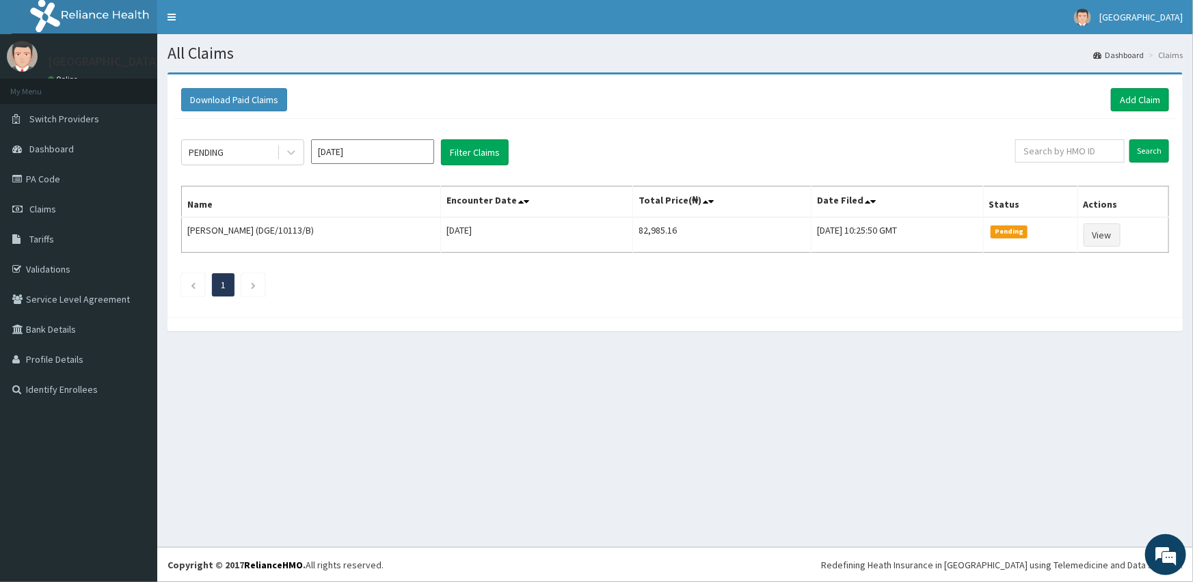
click at [221, 280] on link "1" at bounding box center [223, 285] width 5 height 12
click at [253, 284] on icon "Next page" at bounding box center [253, 286] width 6 height 8
